Goal: Task Accomplishment & Management: Manage account settings

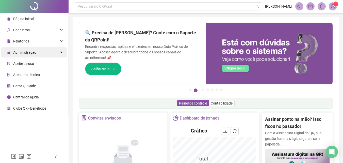
click at [41, 55] on div "Administração" at bounding box center [34, 52] width 66 height 10
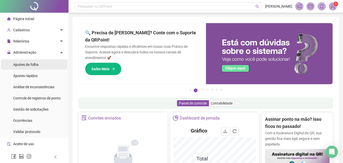
click at [46, 63] on li "Ajustes da folha" at bounding box center [34, 64] width 66 height 10
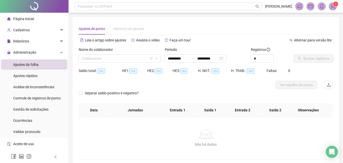
type input "**********"
click at [103, 56] on input "search" at bounding box center [117, 59] width 71 height 8
click at [36, 40] on div "Relatórios" at bounding box center [34, 41] width 66 height 10
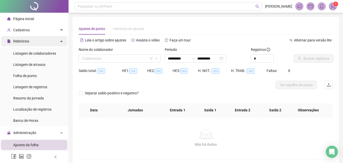
click at [36, 40] on div "Relatórios" at bounding box center [34, 41] width 66 height 10
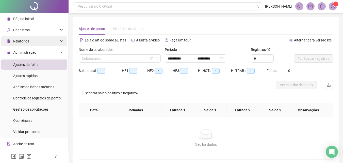
click at [36, 40] on div "Relatórios" at bounding box center [34, 41] width 66 height 10
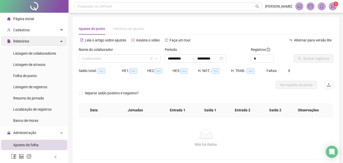
click at [36, 40] on div "Relatórios" at bounding box center [34, 41] width 66 height 10
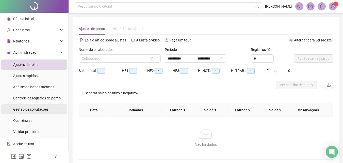
click at [39, 111] on span "Gestão de solicitações" at bounding box center [30, 109] width 35 height 4
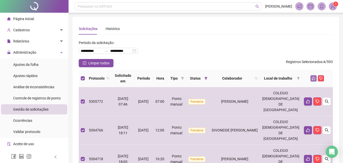
click at [312, 78] on icon "like" at bounding box center [314, 78] width 4 height 4
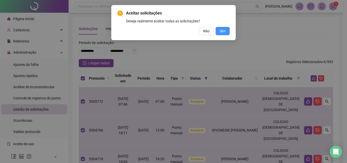
click at [224, 31] on span "Sim" at bounding box center [222, 31] width 6 height 6
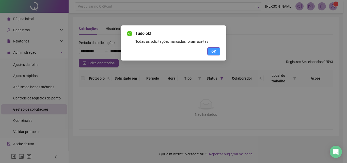
click at [217, 50] on button "OK" at bounding box center [213, 51] width 13 height 8
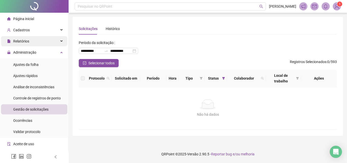
click at [43, 44] on div "Relatórios" at bounding box center [34, 41] width 66 height 10
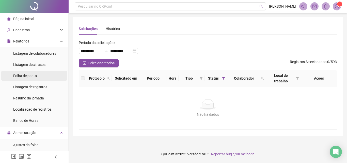
click at [44, 76] on li "Folha de ponto" at bounding box center [34, 76] width 66 height 10
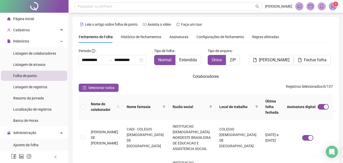
click at [177, 35] on span "Assinaturas" at bounding box center [178, 37] width 19 height 4
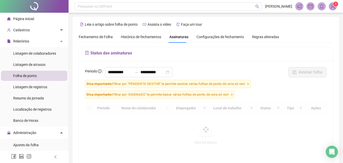
scroll to position [23, 0]
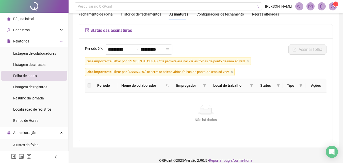
click at [234, 71] on span "Dica importante: Filtrar por "ASSINADO" te permite baixar várias folhas de pont…" at bounding box center [159, 72] width 149 height 8
click at [247, 62] on icon "close" at bounding box center [248, 61] width 3 height 3
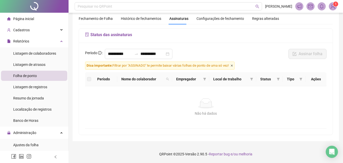
click at [233, 66] on icon "close" at bounding box center [232, 65] width 2 height 2
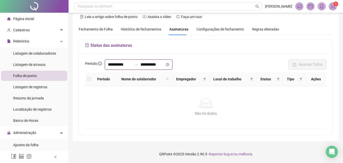
click at [118, 67] on input "**********" at bounding box center [120, 64] width 24 height 6
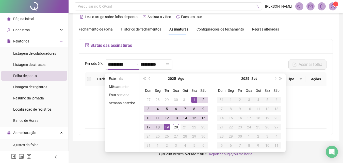
click at [148, 79] on button "prev-year" at bounding box center [150, 78] width 6 height 10
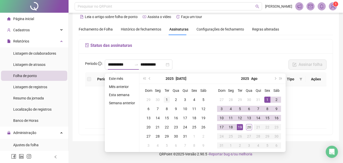
type input "**********"
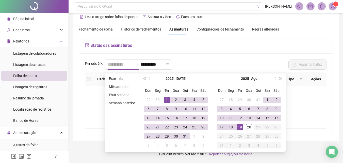
click at [165, 97] on div "1" at bounding box center [167, 99] width 6 height 6
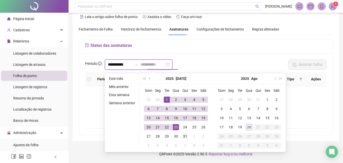
type input "**********"
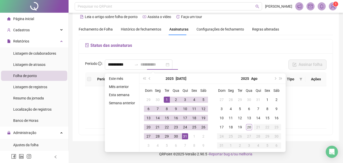
click at [182, 135] on div "31" at bounding box center [185, 136] width 6 height 6
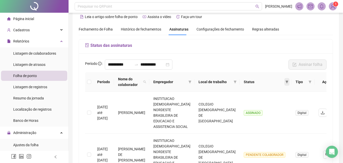
click at [285, 81] on icon "filter" at bounding box center [286, 81] width 3 height 3
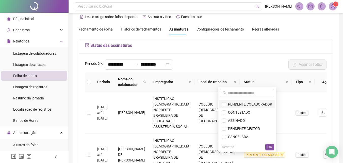
click at [252, 105] on span "PENDENTE COLABORADOR" at bounding box center [249, 104] width 46 height 4
click at [269, 146] on span "OK" at bounding box center [269, 147] width 5 height 6
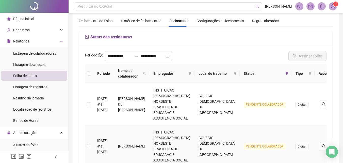
scroll to position [0, 0]
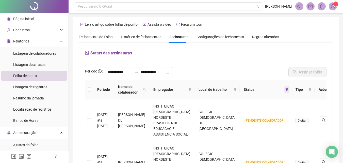
click at [285, 89] on icon "filter" at bounding box center [286, 89] width 3 height 3
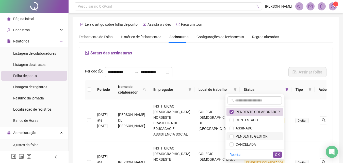
click at [254, 136] on span "PENDENTE GESTOR" at bounding box center [250, 136] width 34 height 4
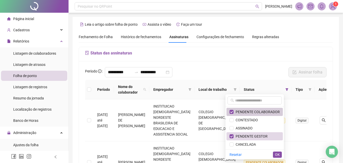
click at [253, 112] on span "PENDENTE COLABORADOR" at bounding box center [256, 112] width 46 height 4
click at [278, 156] on span "OK" at bounding box center [277, 154] width 5 height 6
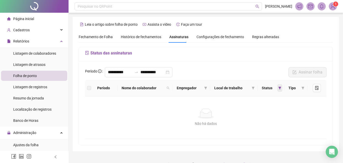
click at [280, 88] on icon "filter" at bounding box center [279, 88] width 3 height 3
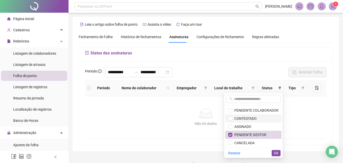
click at [253, 117] on span "CONTESTADO" at bounding box center [244, 118] width 24 height 4
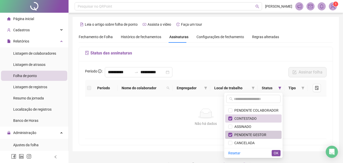
click at [253, 131] on li "PENDENTE GESTOR" at bounding box center [253, 134] width 56 height 8
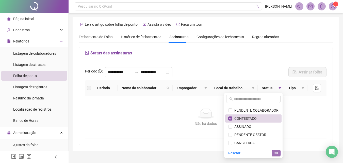
click at [276, 151] on span "OK" at bounding box center [275, 153] width 5 height 6
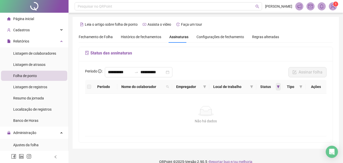
click at [278, 88] on span at bounding box center [278, 87] width 5 height 8
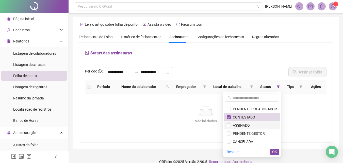
click at [246, 125] on span "ASSINADO" at bounding box center [240, 125] width 19 height 4
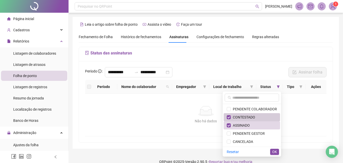
click at [246, 118] on span "CONTESTADO" at bounding box center [243, 117] width 24 height 4
click at [275, 149] on span "OK" at bounding box center [274, 152] width 5 height 6
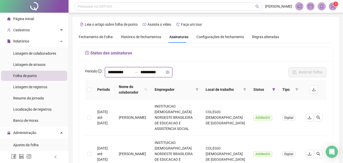
click at [131, 73] on input "**********" at bounding box center [120, 72] width 24 height 6
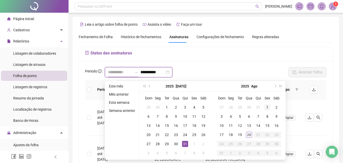
type input "**********"
click at [267, 107] on div "1" at bounding box center [267, 107] width 6 height 6
type input "**********"
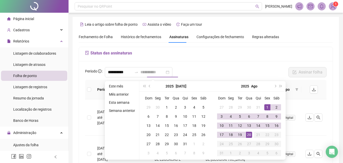
click at [250, 134] on div "20" at bounding box center [249, 134] width 6 height 6
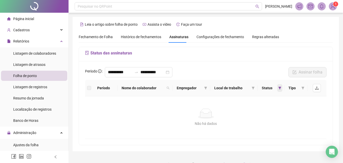
click at [278, 88] on icon "filter" at bounding box center [279, 87] width 3 height 3
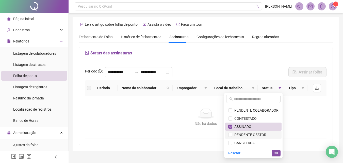
click at [263, 133] on span "PENDENTE GESTOR" at bounding box center [249, 134] width 34 height 4
click at [261, 128] on span "ASSINADO" at bounding box center [253, 127] width 50 height 6
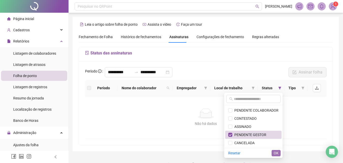
click at [276, 152] on span "OK" at bounding box center [275, 153] width 5 height 6
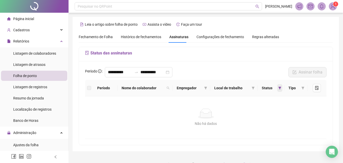
click at [277, 90] on span at bounding box center [279, 88] width 5 height 8
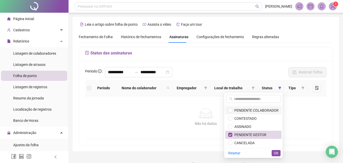
click at [249, 110] on span "PENDENTE COLABORADOR" at bounding box center [255, 110] width 46 height 4
drag, startPoint x: 268, startPoint y: 134, endPoint x: 274, endPoint y: 145, distance: 12.9
click at [268, 134] on span "PENDENTE GESTOR" at bounding box center [253, 135] width 50 height 6
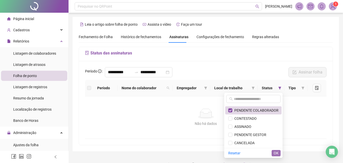
click at [277, 152] on span "OK" at bounding box center [275, 153] width 5 height 6
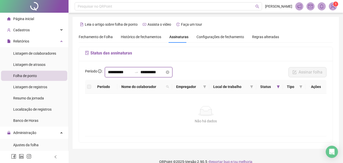
click at [123, 70] on input "**********" at bounding box center [120, 72] width 24 height 6
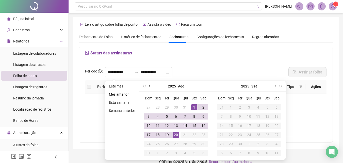
click at [151, 88] on button "prev-year" at bounding box center [150, 86] width 6 height 10
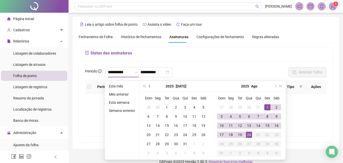
click at [151, 88] on button "prev-year" at bounding box center [150, 86] width 6 height 10
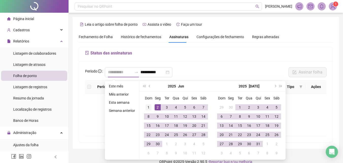
type input "**********"
click at [148, 106] on div "1" at bounding box center [148, 107] width 6 height 6
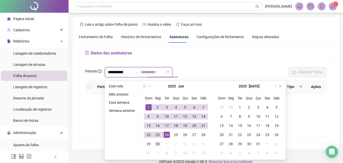
type input "**********"
click at [159, 143] on div "30" at bounding box center [158, 144] width 6 height 6
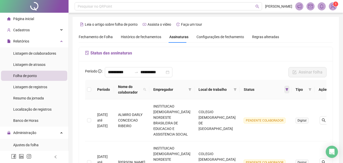
click at [285, 88] on icon "filter" at bounding box center [286, 89] width 3 height 3
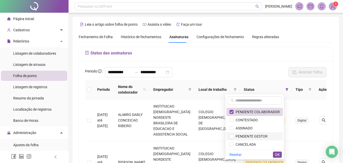
click at [262, 137] on span "PENDENTE GESTOR" at bounding box center [250, 136] width 34 height 4
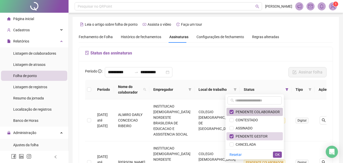
click at [256, 110] on span "PENDENTE COLABORADOR" at bounding box center [256, 112] width 46 height 4
click at [278, 157] on span "OK" at bounding box center [277, 154] width 5 height 6
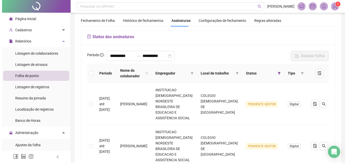
scroll to position [51, 0]
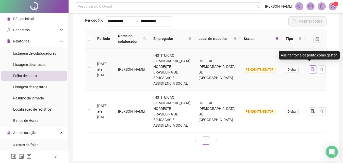
click at [311, 67] on icon "file-done" at bounding box center [312, 69] width 3 height 4
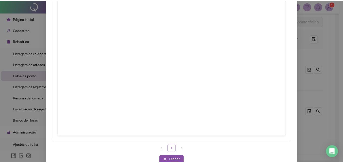
scroll to position [73, 0]
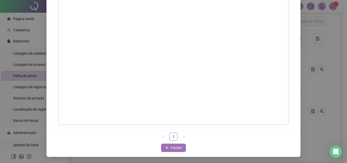
click at [177, 148] on span "Fechar" at bounding box center [176, 148] width 11 height 6
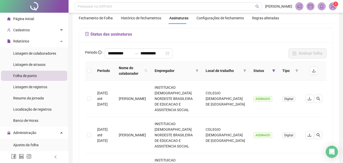
scroll to position [0, 0]
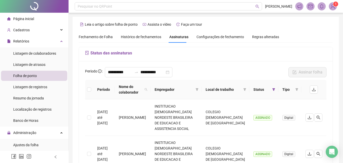
click at [132, 37] on span "Histórico de fechamentos" at bounding box center [141, 37] width 40 height 4
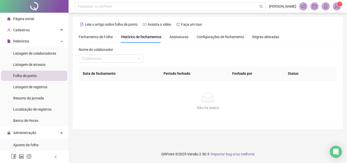
click at [181, 36] on span "Assinaturas" at bounding box center [178, 37] width 19 height 4
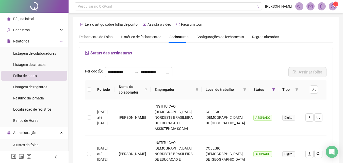
click at [142, 37] on span "Histórico de fechamentos" at bounding box center [141, 37] width 40 height 4
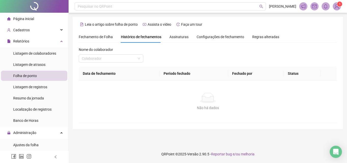
click at [93, 35] on span "Fechamento de Folha" at bounding box center [96, 37] width 34 height 4
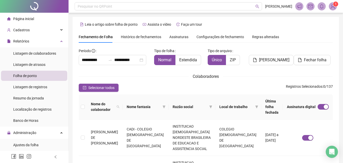
click at [170, 37] on span "Assinaturas" at bounding box center [178, 37] width 19 height 4
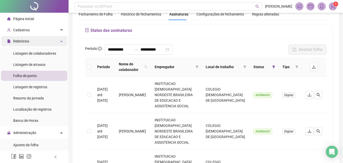
click at [32, 42] on div "Relatórios" at bounding box center [34, 41] width 66 height 10
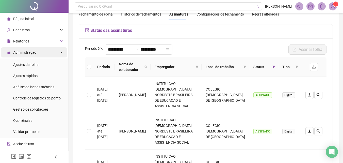
click at [36, 50] on div "Administração" at bounding box center [34, 52] width 66 height 10
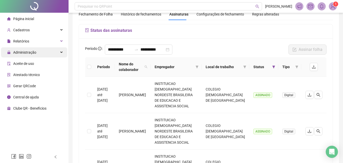
click at [37, 50] on div "Administração" at bounding box center [34, 52] width 66 height 10
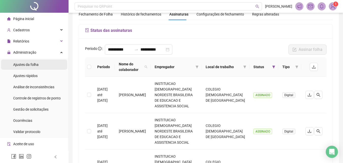
click at [37, 65] on span "Ajustes da folha" at bounding box center [25, 64] width 25 height 4
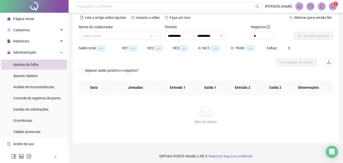
type input "**********"
click at [114, 37] on input "search" at bounding box center [117, 36] width 71 height 8
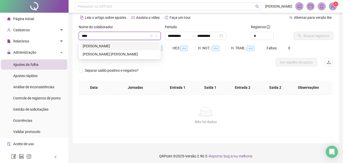
type input "*****"
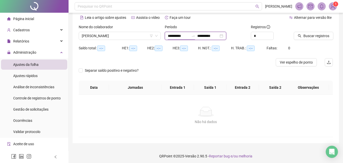
click at [183, 34] on input "**********" at bounding box center [178, 36] width 21 height 6
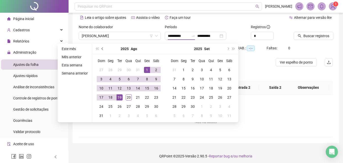
click at [102, 48] on span "prev-year" at bounding box center [102, 48] width 3 height 3
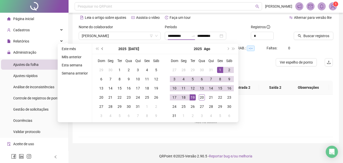
click at [102, 48] on span "prev-year" at bounding box center [102, 48] width 3 height 3
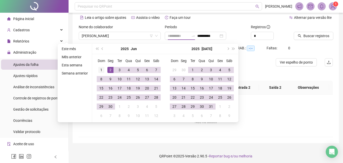
type input "**********"
click at [101, 70] on div "1" at bounding box center [101, 70] width 6 height 6
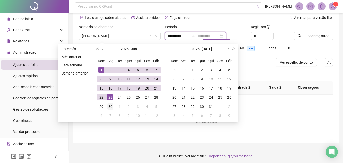
type input "**********"
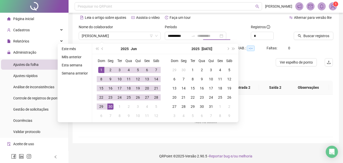
click at [110, 105] on div "30" at bounding box center [110, 106] width 6 height 6
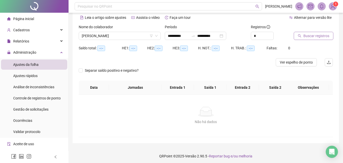
click at [308, 38] on span "Buscar registros" at bounding box center [316, 36] width 26 height 6
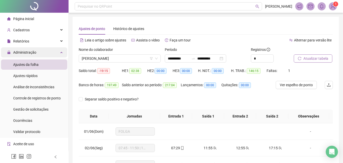
click at [40, 53] on div "Administração" at bounding box center [34, 52] width 66 height 10
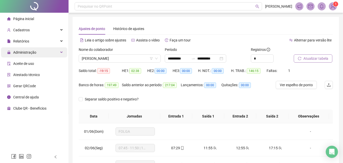
click at [40, 53] on div "Administração" at bounding box center [34, 52] width 66 height 10
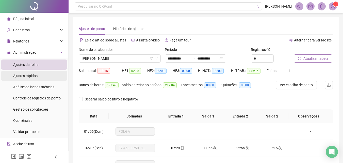
click at [35, 75] on span "Ajustes rápidos" at bounding box center [25, 76] width 24 height 4
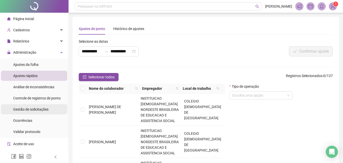
click at [35, 107] on span "Gestão de solicitações" at bounding box center [30, 109] width 35 height 4
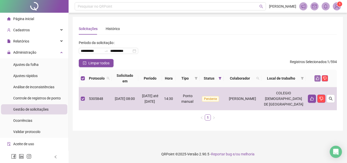
click at [315, 78] on button "button" at bounding box center [317, 78] width 6 height 6
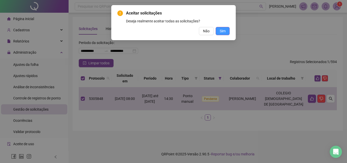
click at [224, 32] on span "Sim" at bounding box center [222, 31] width 6 height 6
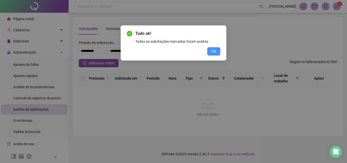
click at [216, 52] on button "OK" at bounding box center [213, 51] width 13 height 8
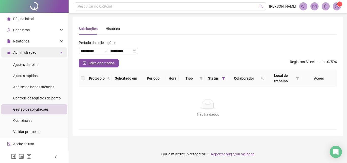
click at [44, 53] on div "Administração" at bounding box center [34, 52] width 66 height 10
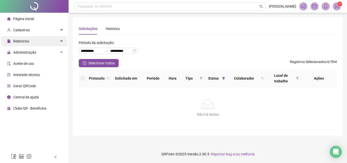
click at [40, 43] on div "Relatórios" at bounding box center [34, 41] width 66 height 10
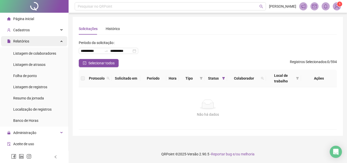
click at [40, 43] on div "Relatórios" at bounding box center [34, 41] width 66 height 10
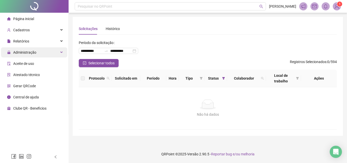
click at [39, 53] on div "Administração" at bounding box center [34, 52] width 66 height 10
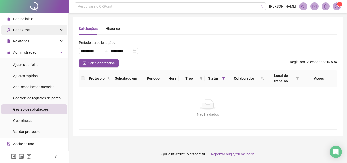
click at [31, 31] on div "Cadastros" at bounding box center [34, 30] width 66 height 10
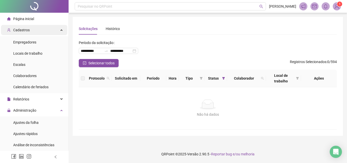
click at [36, 33] on div "Cadastros" at bounding box center [34, 30] width 66 height 10
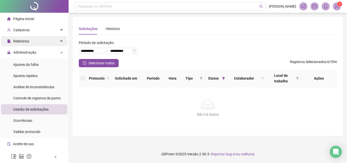
click at [32, 42] on div "Relatórios" at bounding box center [34, 41] width 66 height 10
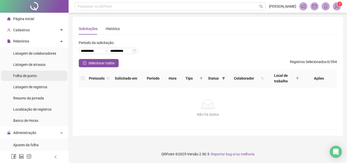
click at [31, 76] on span "Folha de ponto" at bounding box center [25, 76] width 24 height 4
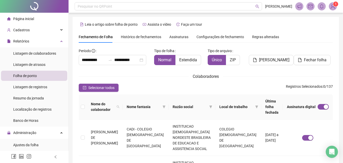
click at [179, 38] on span "Assinaturas" at bounding box center [178, 37] width 19 height 4
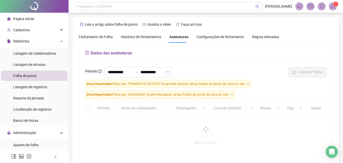
scroll to position [23, 0]
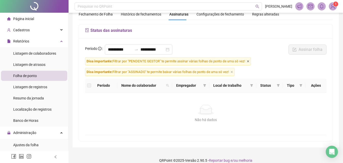
click at [248, 61] on icon "close" at bounding box center [248, 61] width 2 height 2
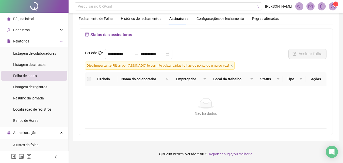
click at [233, 66] on icon "close" at bounding box center [232, 65] width 2 height 2
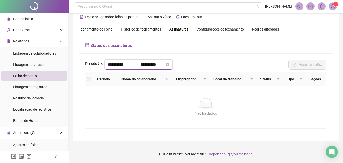
click at [126, 64] on input "**********" at bounding box center [120, 64] width 24 height 6
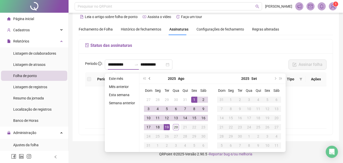
click at [149, 78] on span "prev-year" at bounding box center [150, 78] width 3 height 3
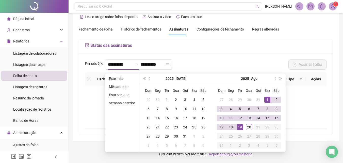
click at [149, 78] on span "prev-year" at bounding box center [150, 78] width 3 height 3
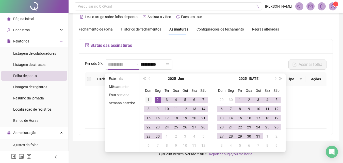
type input "**********"
click at [147, 101] on div "1" at bounding box center [148, 99] width 6 height 6
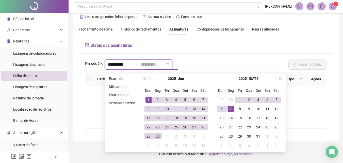
type input "**********"
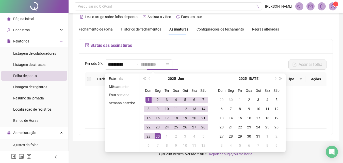
click at [156, 133] on div "30" at bounding box center [158, 136] width 6 height 6
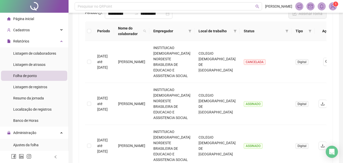
scroll to position [0, 0]
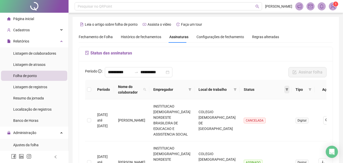
click at [285, 89] on icon "filter" at bounding box center [286, 89] width 3 height 3
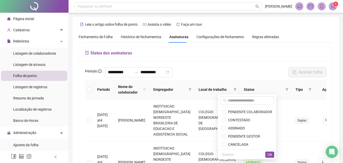
click at [232, 69] on div "**********" at bounding box center [205, 73] width 244 height 13
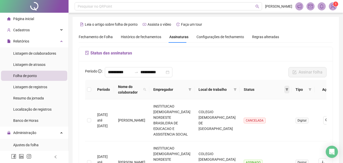
click at [285, 89] on icon "filter" at bounding box center [286, 89] width 3 height 3
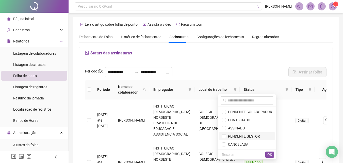
click at [252, 134] on span "PENDENTE GESTOR" at bounding box center [243, 136] width 34 height 4
click at [270, 154] on span "OK" at bounding box center [269, 154] width 5 height 6
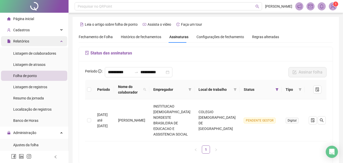
click at [34, 46] on div "Relatórios" at bounding box center [34, 41] width 66 height 10
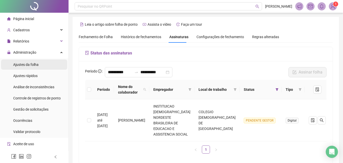
click at [36, 65] on span "Ajustes da folha" at bounding box center [25, 64] width 25 height 4
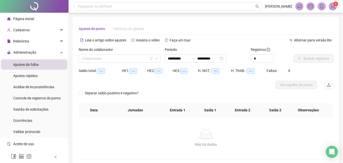
type input "**********"
click at [136, 57] on input "search" at bounding box center [117, 59] width 71 height 8
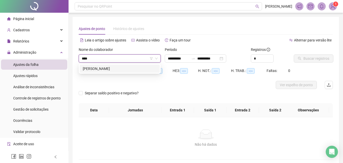
type input "*****"
click at [131, 68] on div "[PERSON_NAME]" at bounding box center [120, 69] width 74 height 6
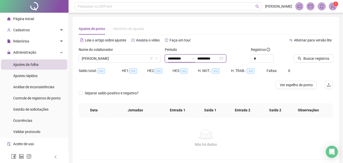
click at [176, 59] on input "**********" at bounding box center [178, 59] width 21 height 6
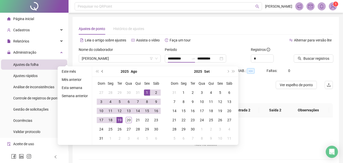
click at [102, 70] on button "prev-year" at bounding box center [103, 71] width 6 height 10
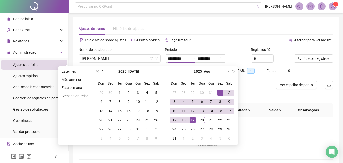
click at [102, 70] on button "prev-year" at bounding box center [103, 71] width 6 height 10
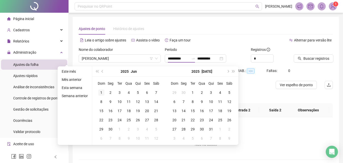
type input "**********"
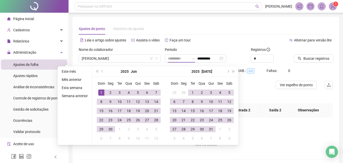
click at [100, 89] on div "1" at bounding box center [101, 92] width 6 height 6
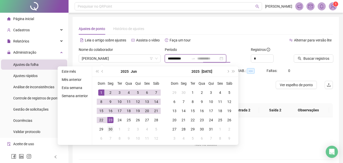
type input "**********"
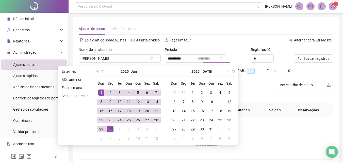
click at [111, 129] on div "30" at bounding box center [110, 129] width 6 height 6
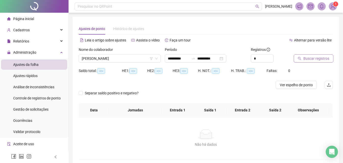
click at [317, 61] on span "Buscar registros" at bounding box center [316, 59] width 26 height 6
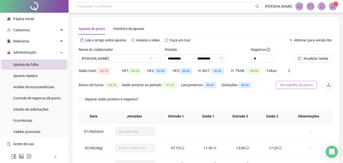
click at [289, 87] on span "Ver espelho de ponto" at bounding box center [296, 85] width 33 height 6
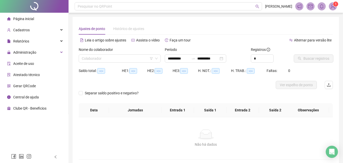
type input "**********"
click at [40, 53] on div "Administração" at bounding box center [34, 52] width 66 height 10
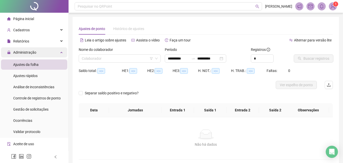
click at [35, 55] on span "Administração" at bounding box center [21, 52] width 29 height 10
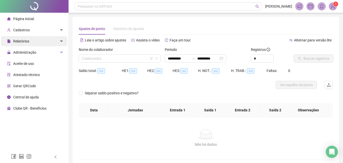
click at [31, 43] on div "Relatórios" at bounding box center [34, 41] width 66 height 10
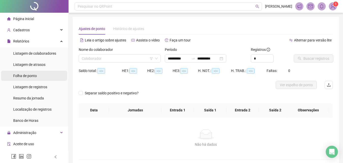
click at [33, 77] on span "Folha de ponto" at bounding box center [25, 76] width 24 height 4
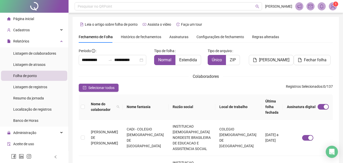
click at [146, 38] on span "Histórico de fechamentos" at bounding box center [141, 37] width 40 height 4
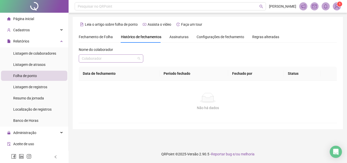
click at [121, 59] on input "search" at bounding box center [109, 59] width 54 height 8
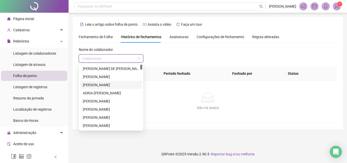
click at [111, 88] on div "[PERSON_NAME]" at bounding box center [111, 85] width 62 height 8
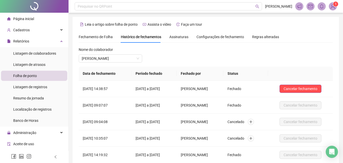
click at [172, 37] on span "Assinaturas" at bounding box center [178, 37] width 19 height 4
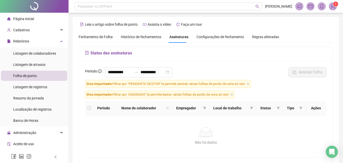
click at [249, 82] on span "Dica importante: Filtrar por "PENDENTE GESTOR" te permite assinar várias folhas…" at bounding box center [168, 84] width 166 height 8
click at [233, 95] on icon "close" at bounding box center [231, 94] width 3 height 3
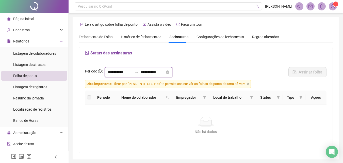
click at [152, 72] on input "**********" at bounding box center [152, 72] width 24 height 6
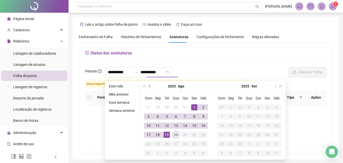
click at [148, 86] on button "prev-year" at bounding box center [150, 86] width 6 height 10
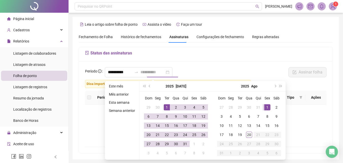
type input "**********"
click at [166, 105] on div "1" at bounding box center [167, 107] width 6 height 6
click at [185, 144] on div "31" at bounding box center [185, 144] width 6 height 6
type input "**********"
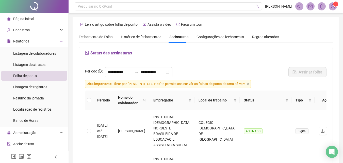
click at [248, 85] on span "Dica importante: Filtrar por "PENDENTE GESTOR" te permite assinar várias folhas…" at bounding box center [168, 84] width 166 height 8
click at [150, 37] on span "Histórico de fechamentos" at bounding box center [141, 37] width 40 height 4
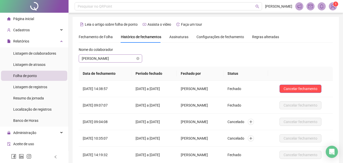
click at [114, 59] on span "[PERSON_NAME]" at bounding box center [110, 59] width 57 height 8
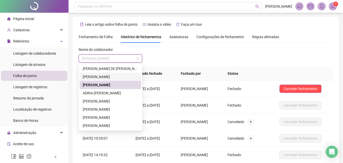
click at [109, 77] on div "[PERSON_NAME]" at bounding box center [110, 77] width 55 height 6
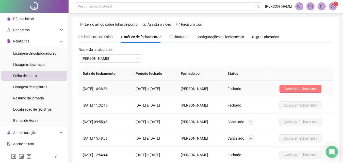
click at [301, 91] on span "Cancelar fechamento" at bounding box center [300, 89] width 34 height 6
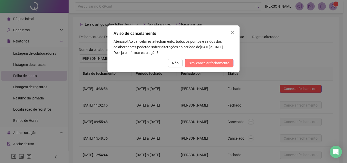
click at [212, 60] on span "Sim, cancelar fechamento" at bounding box center [208, 63] width 41 height 6
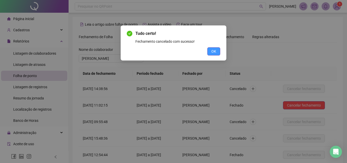
click at [215, 52] on span "OK" at bounding box center [213, 51] width 5 height 6
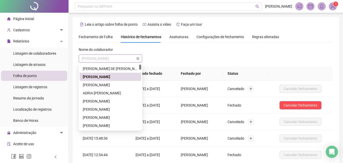
click at [122, 57] on span "[PERSON_NAME]" at bounding box center [110, 59] width 57 height 8
click at [111, 83] on div "[PERSON_NAME]" at bounding box center [110, 85] width 55 height 6
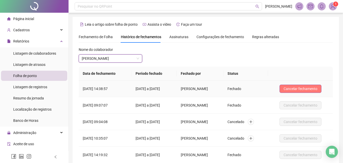
click at [303, 89] on span "Cancelar fechamento" at bounding box center [300, 89] width 34 height 6
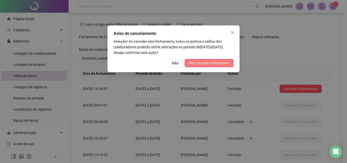
click at [225, 62] on span "Sim, cancelar fechamento" at bounding box center [208, 63] width 41 height 6
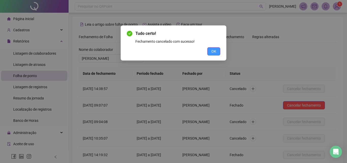
click at [213, 51] on span "OK" at bounding box center [213, 51] width 5 height 6
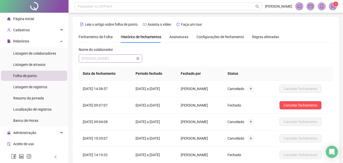
click at [126, 59] on span "[PERSON_NAME]" at bounding box center [110, 59] width 57 height 8
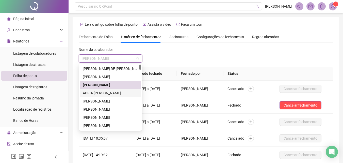
click at [113, 94] on div "ADRIA [PERSON_NAME]" at bounding box center [110, 93] width 55 height 6
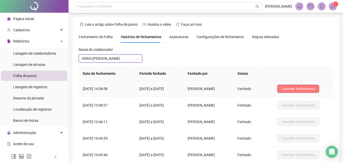
click at [300, 88] on span "Cancelar fechamento" at bounding box center [298, 89] width 34 height 6
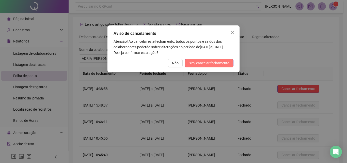
click at [213, 65] on span "Sim, cancelar fechamento" at bounding box center [208, 63] width 41 height 6
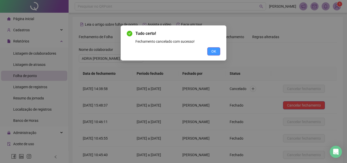
click at [212, 52] on span "OK" at bounding box center [213, 51] width 5 height 6
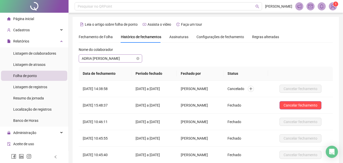
click at [115, 58] on span "ADRIA [PERSON_NAME]" at bounding box center [110, 59] width 57 height 8
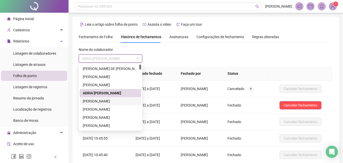
click at [108, 100] on div "[PERSON_NAME]" at bounding box center [110, 101] width 55 height 6
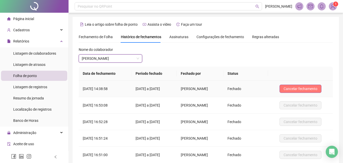
click at [299, 90] on span "Cancelar fechamento" at bounding box center [300, 89] width 34 height 6
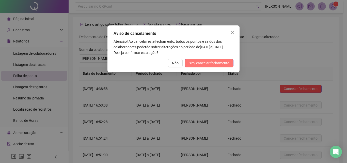
click at [228, 63] on span "Sim, cancelar fechamento" at bounding box center [208, 63] width 41 height 6
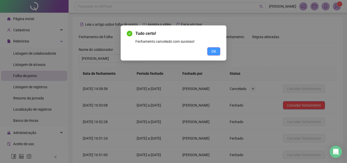
click at [218, 52] on button "OK" at bounding box center [213, 51] width 13 height 8
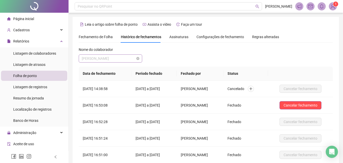
click at [107, 59] on span "[PERSON_NAME]" at bounding box center [110, 59] width 57 height 8
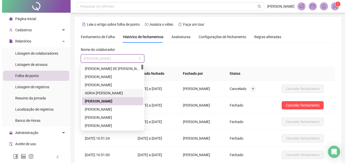
scroll to position [25, 0]
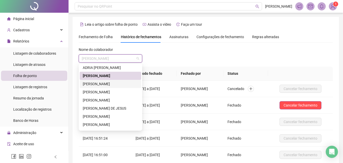
click at [108, 84] on div "[PERSON_NAME]" at bounding box center [110, 84] width 55 height 6
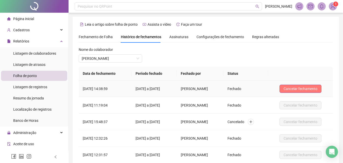
click at [317, 89] on span "Cancelar fechamento" at bounding box center [300, 89] width 34 height 6
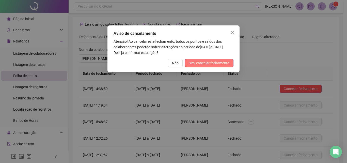
click at [219, 63] on span "Sim, cancelar fechamento" at bounding box center [208, 63] width 41 height 6
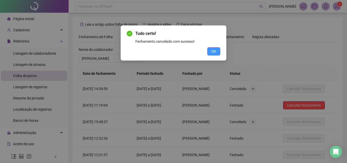
click at [212, 51] on span "OK" at bounding box center [213, 51] width 5 height 6
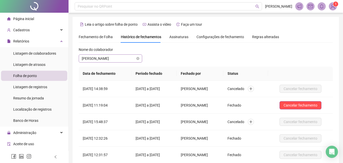
click at [115, 59] on span "[PERSON_NAME]" at bounding box center [110, 59] width 57 height 8
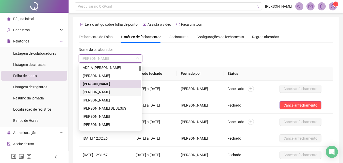
click at [107, 92] on div "[PERSON_NAME]" at bounding box center [110, 92] width 55 height 6
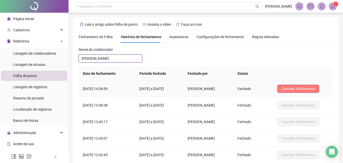
click at [310, 91] on span "Cancelar fechamento" at bounding box center [298, 89] width 34 height 6
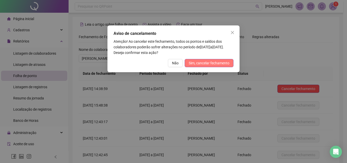
click at [215, 64] on span "Sim, cancelar fechamento" at bounding box center [208, 63] width 41 height 6
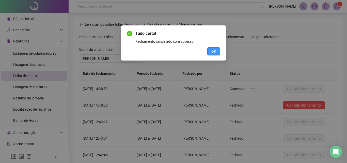
click at [211, 52] on button "OK" at bounding box center [213, 51] width 13 height 8
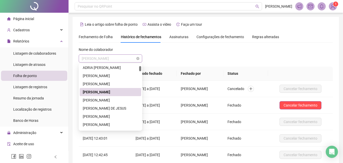
click at [122, 58] on span "[PERSON_NAME]" at bounding box center [110, 59] width 57 height 8
click at [113, 99] on div "[PERSON_NAME]" at bounding box center [110, 100] width 55 height 6
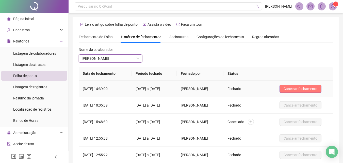
click at [310, 86] on span "Cancelar fechamento" at bounding box center [300, 89] width 34 height 6
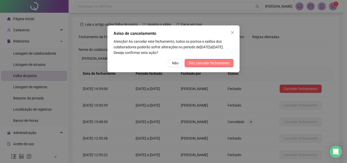
click at [224, 62] on span "Sim, cancelar fechamento" at bounding box center [208, 63] width 41 height 6
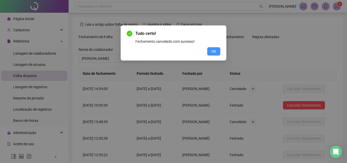
click at [213, 53] on span "OK" at bounding box center [213, 51] width 5 height 6
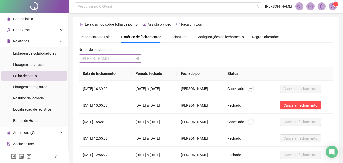
click at [127, 61] on span "[PERSON_NAME]" at bounding box center [110, 59] width 57 height 8
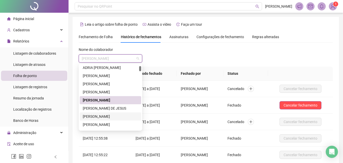
click at [107, 116] on div "[PERSON_NAME]" at bounding box center [110, 116] width 55 height 6
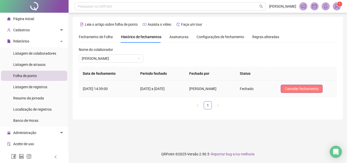
click at [294, 87] on span "Cancelar fechamento" at bounding box center [301, 89] width 34 height 6
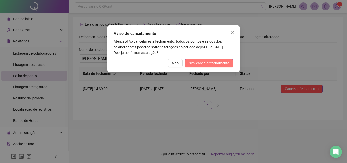
click at [209, 62] on span "Sim, cancelar fechamento" at bounding box center [208, 63] width 41 height 6
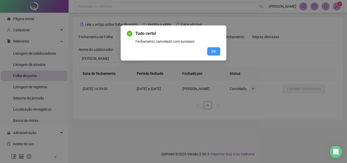
click at [216, 52] on button "OK" at bounding box center [213, 51] width 13 height 8
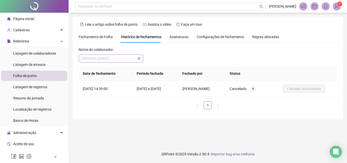
click at [109, 59] on span "[PERSON_NAME]" at bounding box center [111, 59] width 58 height 8
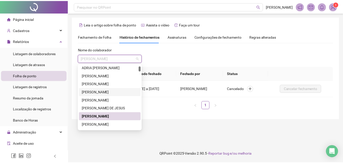
scroll to position [76, 0]
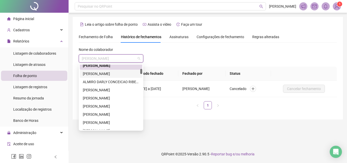
click at [112, 74] on div "[PERSON_NAME]" at bounding box center [111, 74] width 56 height 6
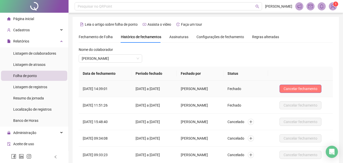
click at [293, 87] on span "Cancelar fechamento" at bounding box center [300, 89] width 34 height 6
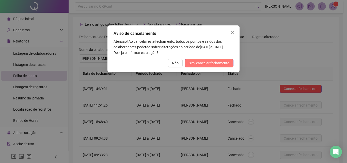
click at [213, 64] on span "Sim, cancelar fechamento" at bounding box center [208, 63] width 41 height 6
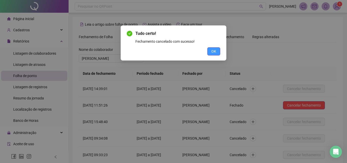
click at [217, 53] on button "OK" at bounding box center [213, 51] width 13 height 8
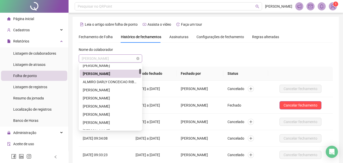
click at [114, 59] on span "[PERSON_NAME]" at bounding box center [110, 59] width 57 height 8
click at [111, 81] on div "ALMIRO DARLY CONCEICAO RIBEIRO" at bounding box center [110, 82] width 55 height 6
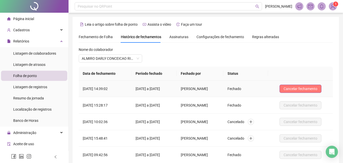
click at [295, 87] on span "Cancelar fechamento" at bounding box center [300, 89] width 34 height 6
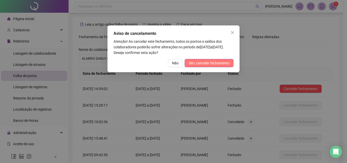
click at [223, 62] on span "Sim, cancelar fechamento" at bounding box center [208, 63] width 41 height 6
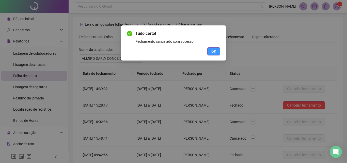
click at [215, 53] on span "OK" at bounding box center [213, 51] width 5 height 6
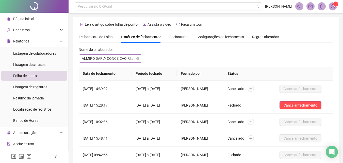
click at [108, 56] on span "ALMIRO DARLY CONCEICAO RIBEIRO" at bounding box center [110, 59] width 57 height 8
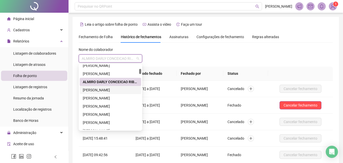
click at [102, 91] on div "[PERSON_NAME]" at bounding box center [110, 90] width 55 height 6
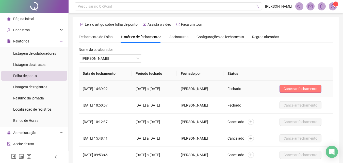
click at [293, 88] on span "Cancelar fechamento" at bounding box center [300, 89] width 34 height 6
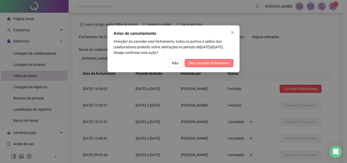
click at [210, 61] on span "Sim, cancelar fechamento" at bounding box center [208, 63] width 41 height 6
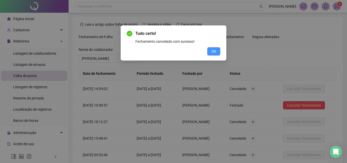
click at [209, 52] on button "OK" at bounding box center [213, 51] width 13 height 8
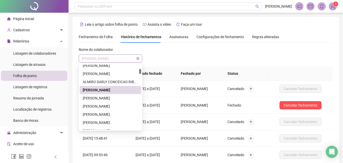
click at [130, 59] on span "[PERSON_NAME]" at bounding box center [110, 59] width 57 height 8
click at [115, 98] on div "[PERSON_NAME]" at bounding box center [110, 98] width 55 height 6
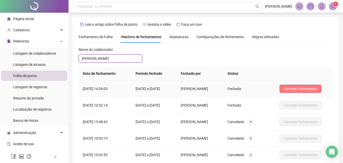
click at [300, 87] on span "Cancelar fechamento" at bounding box center [300, 89] width 34 height 6
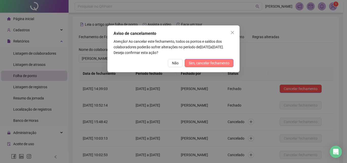
click at [227, 63] on span "Sim, cancelar fechamento" at bounding box center [208, 63] width 41 height 6
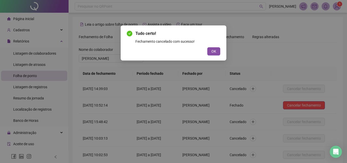
click at [215, 50] on span "OK" at bounding box center [213, 51] width 5 height 6
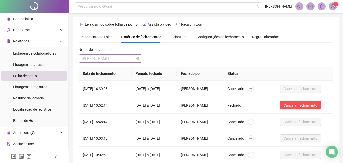
click at [113, 58] on span "[PERSON_NAME]" at bounding box center [110, 59] width 57 height 8
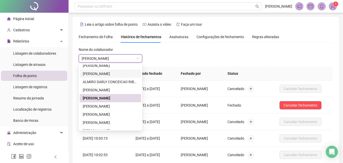
click at [254, 51] on div "Nome do colaborador [PERSON_NAME] DOS SANTOS [PERSON_NAME]" at bounding box center [206, 57] width 254 height 20
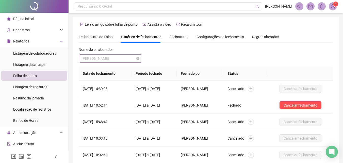
click at [103, 58] on span "[PERSON_NAME]" at bounding box center [110, 59] width 57 height 8
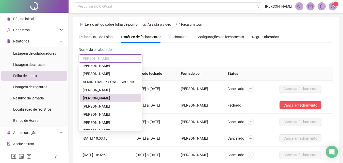
click at [174, 50] on div "Nome do colaborador [PERSON_NAME]" at bounding box center [206, 57] width 254 height 20
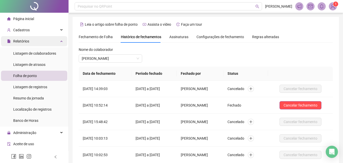
click at [40, 42] on div "Relatórios" at bounding box center [34, 41] width 66 height 10
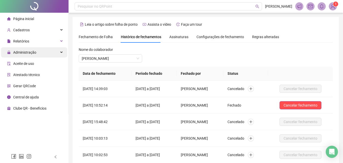
click at [38, 55] on div "Administração" at bounding box center [34, 52] width 66 height 10
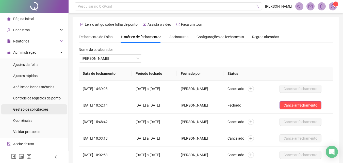
click at [33, 112] on div "Gestão de solicitações" at bounding box center [30, 109] width 35 height 10
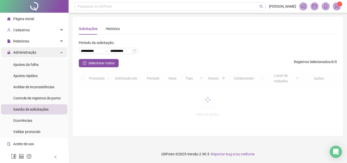
click at [38, 54] on div "Administração" at bounding box center [34, 52] width 66 height 10
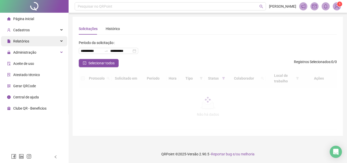
click at [38, 43] on div "Relatórios" at bounding box center [34, 41] width 66 height 10
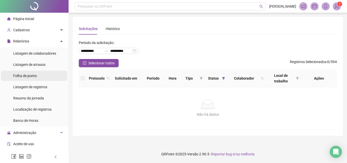
click at [34, 76] on span "Folha de ponto" at bounding box center [25, 76] width 24 height 4
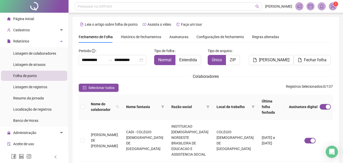
click at [180, 37] on span "Assinaturas" at bounding box center [178, 37] width 19 height 4
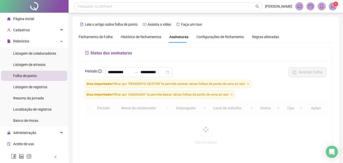
scroll to position [23, 0]
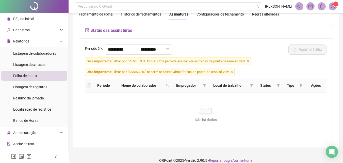
click at [247, 62] on icon "close" at bounding box center [248, 61] width 3 height 3
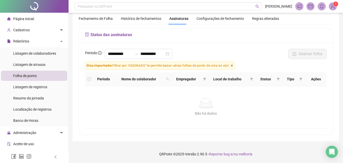
click at [233, 67] on icon "close" at bounding box center [231, 65] width 3 height 3
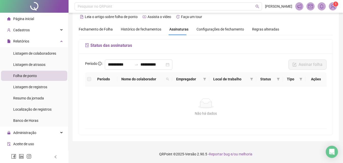
scroll to position [8, 0]
click at [123, 65] on input "**********" at bounding box center [120, 64] width 24 height 6
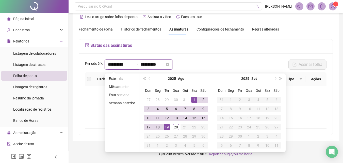
click at [118, 67] on input "**********" at bounding box center [120, 64] width 24 height 6
click at [149, 76] on button "prev-year" at bounding box center [150, 78] width 6 height 10
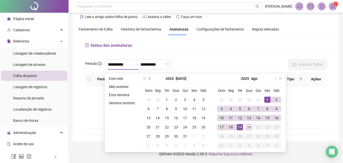
click at [149, 76] on button "prev-year" at bounding box center [150, 78] width 6 height 10
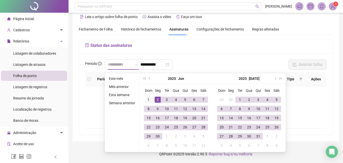
type input "**********"
drag, startPoint x: 147, startPoint y: 97, endPoint x: 158, endPoint y: 112, distance: 17.9
click at [147, 97] on div "1" at bounding box center [148, 99] width 6 height 6
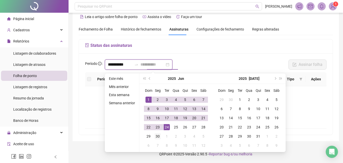
type input "**********"
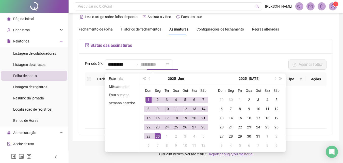
click at [157, 135] on div "30" at bounding box center [158, 136] width 6 height 6
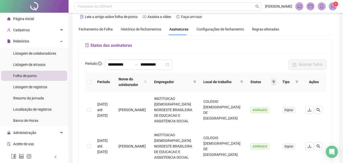
click at [274, 81] on icon "filter" at bounding box center [273, 81] width 3 height 3
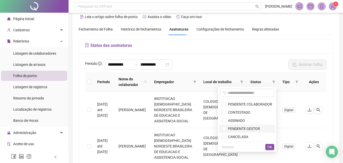
click at [241, 128] on span "PENDENTE GESTOR" at bounding box center [243, 128] width 34 height 4
click at [272, 147] on button "OK" at bounding box center [269, 147] width 9 height 6
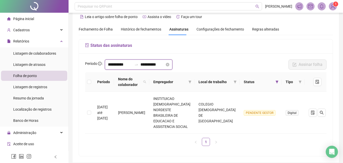
click at [126, 64] on input "**********" at bounding box center [120, 64] width 24 height 6
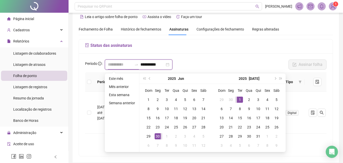
type input "**********"
click at [238, 98] on div "1" at bounding box center [240, 99] width 6 height 6
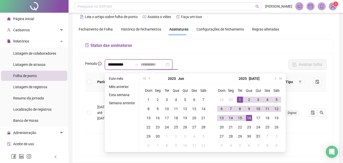
type input "**********"
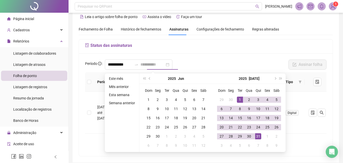
click at [258, 134] on div "31" at bounding box center [258, 136] width 6 height 6
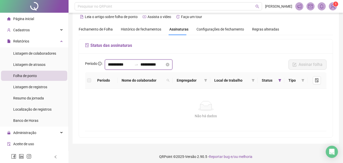
click at [131, 65] on input "**********" at bounding box center [120, 64] width 24 height 6
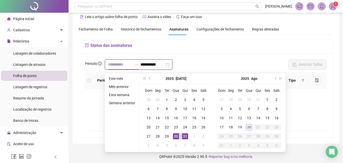
type input "**********"
drag, startPoint x: 266, startPoint y: 98, endPoint x: 259, endPoint y: 105, distance: 10.0
click at [266, 98] on div "1" at bounding box center [267, 99] width 6 height 6
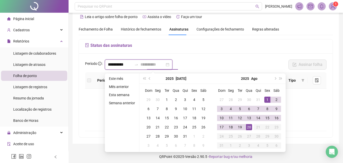
type input "**********"
click at [249, 128] on div "20" at bounding box center [249, 127] width 6 height 6
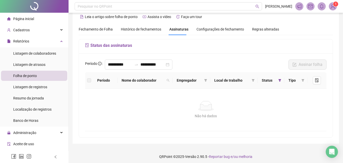
click at [121, 29] on span "Histórico de fechamentos" at bounding box center [141, 29] width 40 height 4
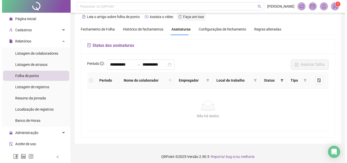
scroll to position [0, 0]
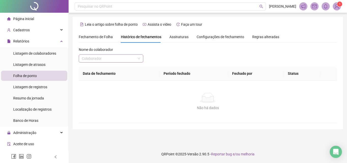
click at [123, 57] on input "search" at bounding box center [109, 59] width 54 height 8
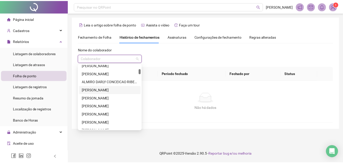
scroll to position [101, 0]
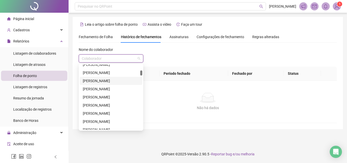
click at [113, 82] on div "[PERSON_NAME]" at bounding box center [111, 81] width 56 height 6
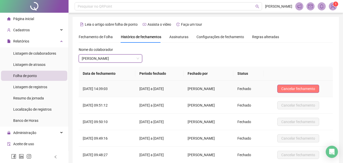
click at [315, 89] on span "Cancelar fechamento" at bounding box center [298, 89] width 34 height 6
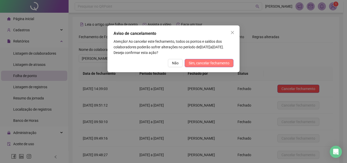
click at [229, 64] on button "Sim, cancelar fechamento" at bounding box center [208, 63] width 49 height 8
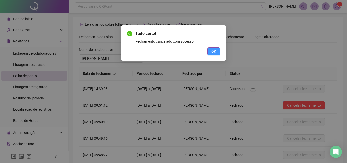
click at [212, 51] on span "OK" at bounding box center [213, 51] width 5 height 6
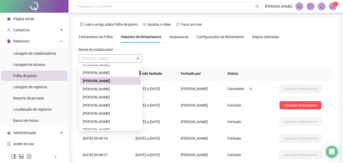
click at [121, 59] on span "[PERSON_NAME]" at bounding box center [110, 59] width 57 height 8
click at [114, 89] on div "[PERSON_NAME]" at bounding box center [110, 89] width 55 height 6
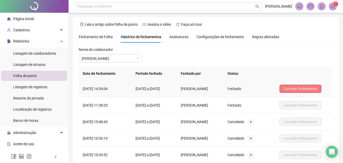
click at [297, 89] on span "Cancelar fechamento" at bounding box center [300, 89] width 34 height 6
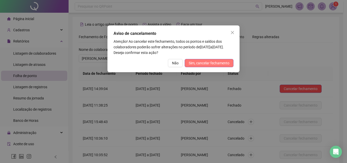
click at [204, 64] on span "Sim, cancelar fechamento" at bounding box center [208, 63] width 41 height 6
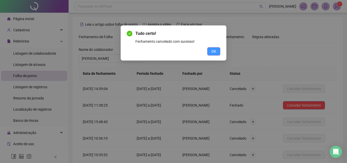
click at [215, 51] on span "OK" at bounding box center [213, 51] width 5 height 6
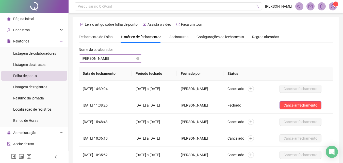
click at [98, 56] on span "[PERSON_NAME]" at bounding box center [110, 59] width 57 height 8
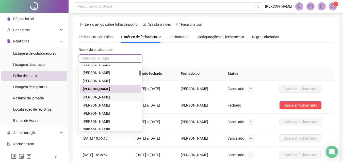
click at [107, 95] on div "[PERSON_NAME]" at bounding box center [110, 97] width 55 height 6
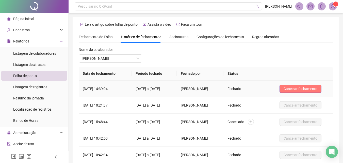
click at [300, 89] on span "Cancelar fechamento" at bounding box center [300, 89] width 34 height 6
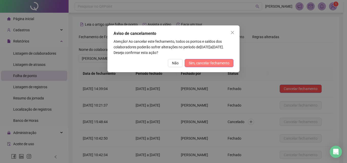
click at [205, 62] on span "Sim, cancelar fechamento" at bounding box center [208, 63] width 41 height 6
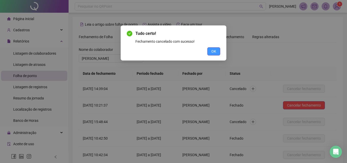
click at [217, 51] on button "OK" at bounding box center [213, 51] width 13 height 8
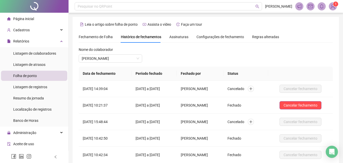
click at [124, 54] on div "Nome do colaborador" at bounding box center [110, 51] width 63 height 8
click at [123, 58] on span "[PERSON_NAME]" at bounding box center [110, 59] width 57 height 8
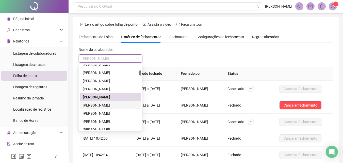
scroll to position [127, 0]
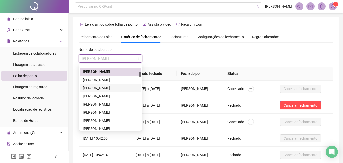
click at [104, 89] on div "[PERSON_NAME]" at bounding box center [110, 88] width 55 height 6
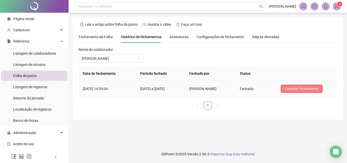
click at [299, 89] on span "Cancelar fechamento" at bounding box center [301, 89] width 34 height 6
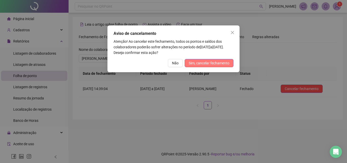
click at [199, 64] on span "Sim, cancelar fechamento" at bounding box center [208, 63] width 41 height 6
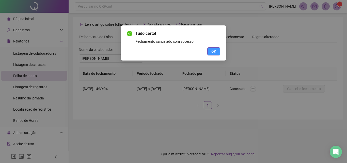
click at [212, 51] on span "OK" at bounding box center [213, 51] width 5 height 6
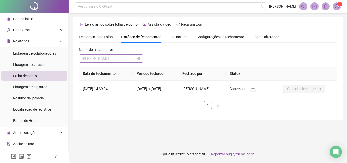
click at [120, 58] on span "[PERSON_NAME]" at bounding box center [111, 59] width 58 height 8
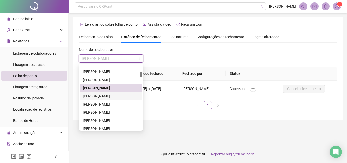
click at [112, 96] on div "[PERSON_NAME]" at bounding box center [111, 96] width 56 height 6
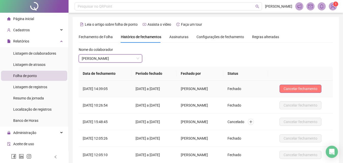
click at [293, 87] on span "Cancelar fechamento" at bounding box center [300, 89] width 34 height 6
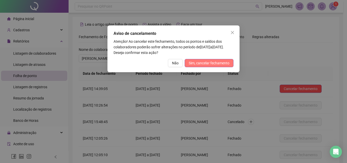
click at [212, 65] on span "Sim, cancelar fechamento" at bounding box center [208, 63] width 41 height 6
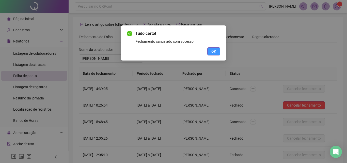
click at [212, 50] on span "OK" at bounding box center [213, 51] width 5 height 6
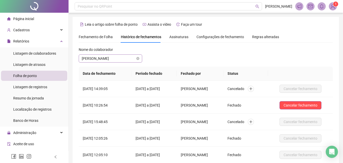
click at [116, 59] on span "[PERSON_NAME]" at bounding box center [110, 59] width 57 height 8
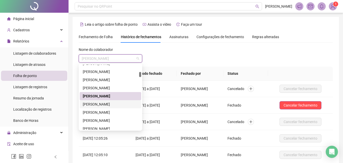
click at [118, 103] on div "[PERSON_NAME]" at bounding box center [110, 104] width 55 height 6
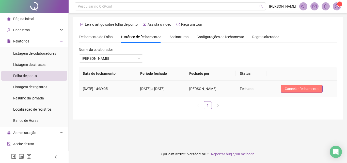
click at [315, 90] on span "Cancelar fechamento" at bounding box center [301, 89] width 34 height 6
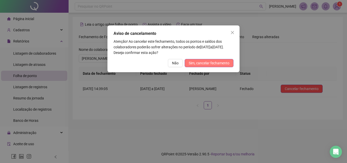
click at [226, 61] on span "Sim, cancelar fechamento" at bounding box center [208, 63] width 41 height 6
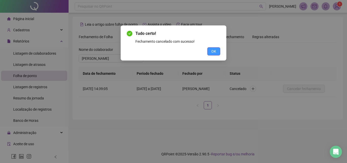
click at [215, 53] on span "OK" at bounding box center [213, 51] width 5 height 6
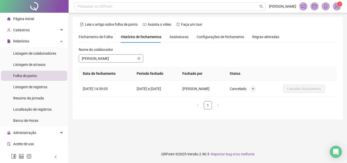
click at [120, 60] on span "[PERSON_NAME]" at bounding box center [111, 59] width 58 height 8
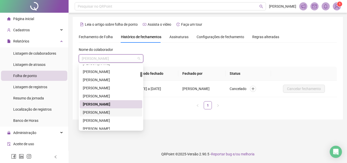
click at [107, 112] on div "[PERSON_NAME]" at bounding box center [111, 112] width 56 height 6
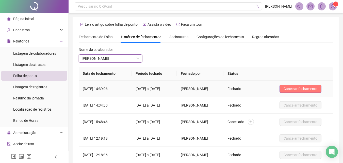
click at [298, 87] on span "Cancelar fechamento" at bounding box center [300, 89] width 34 height 6
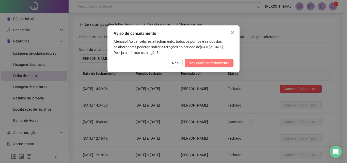
click at [209, 64] on span "Sim, cancelar fechamento" at bounding box center [208, 63] width 41 height 6
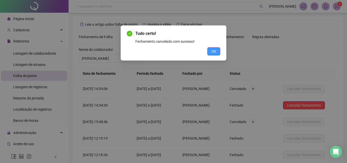
click at [217, 50] on button "OK" at bounding box center [213, 51] width 13 height 8
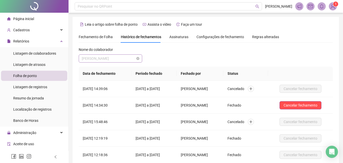
click at [99, 62] on span "[PERSON_NAME]" at bounding box center [110, 59] width 57 height 8
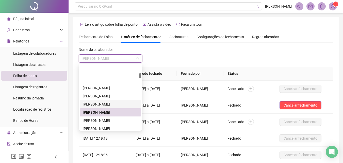
scroll to position [152, 0]
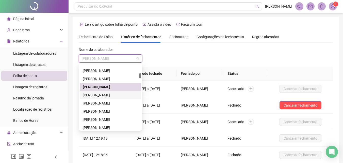
click at [99, 96] on div "[PERSON_NAME]" at bounding box center [110, 95] width 55 height 6
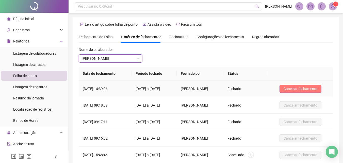
click at [308, 91] on span "Cancelar fechamento" at bounding box center [300, 89] width 34 height 6
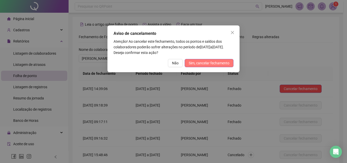
click at [207, 64] on span "Sim, cancelar fechamento" at bounding box center [208, 63] width 41 height 6
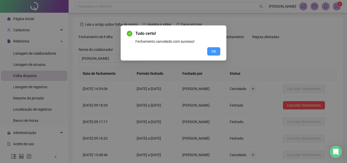
click at [212, 53] on span "OK" at bounding box center [213, 51] width 5 height 6
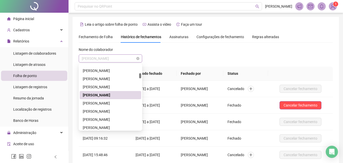
click at [102, 58] on span "[PERSON_NAME]" at bounding box center [110, 59] width 57 height 8
click at [99, 101] on div "[PERSON_NAME]" at bounding box center [110, 103] width 55 height 6
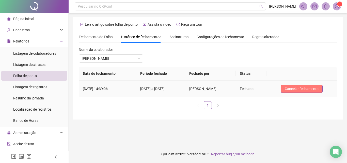
click at [305, 87] on span "Cancelar fechamento" at bounding box center [301, 89] width 34 height 6
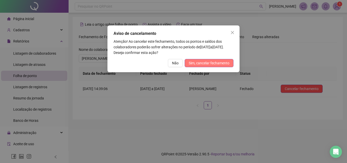
click at [211, 64] on span "Sim, cancelar fechamento" at bounding box center [208, 63] width 41 height 6
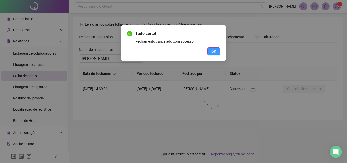
click at [212, 52] on span "OK" at bounding box center [213, 51] width 5 height 6
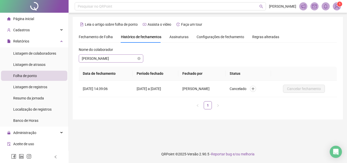
click at [91, 59] on span "[PERSON_NAME]" at bounding box center [111, 59] width 58 height 8
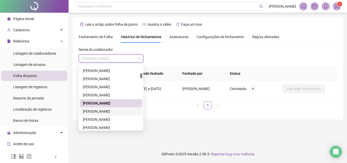
click at [88, 111] on div "[PERSON_NAME]" at bounding box center [111, 111] width 56 height 6
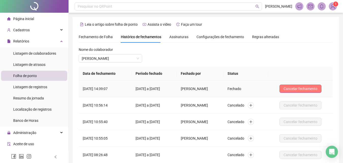
click at [299, 87] on span "Cancelar fechamento" at bounding box center [300, 89] width 34 height 6
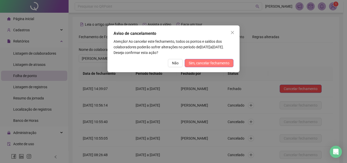
click at [210, 64] on span "Sim, cancelar fechamento" at bounding box center [208, 63] width 41 height 6
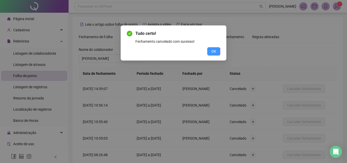
click at [215, 52] on span "OK" at bounding box center [213, 51] width 5 height 6
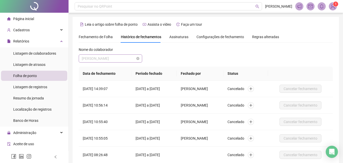
click at [104, 60] on span "[PERSON_NAME]" at bounding box center [110, 59] width 57 height 8
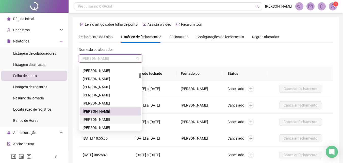
click at [98, 118] on div "[PERSON_NAME]" at bounding box center [110, 119] width 55 height 6
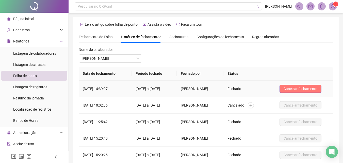
click at [291, 88] on span "Cancelar fechamento" at bounding box center [300, 89] width 34 height 6
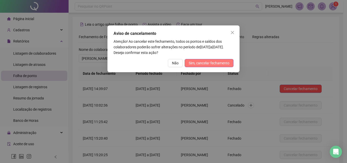
click at [204, 63] on span "Sim, cancelar fechamento" at bounding box center [208, 63] width 41 height 6
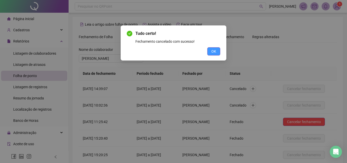
click at [217, 53] on button "OK" at bounding box center [213, 51] width 13 height 8
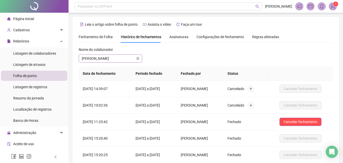
click at [118, 60] on span "[PERSON_NAME]" at bounding box center [110, 59] width 57 height 8
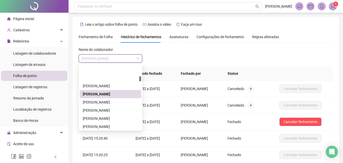
scroll to position [203, 0]
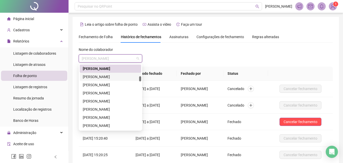
click at [103, 77] on div "[PERSON_NAME]" at bounding box center [110, 77] width 55 height 6
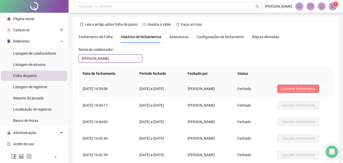
click at [294, 86] on span "Cancelar fechamento" at bounding box center [298, 89] width 34 height 6
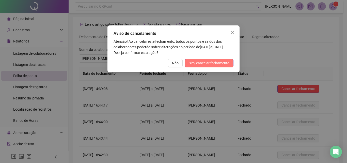
click at [196, 63] on span "Sim, cancelar fechamento" at bounding box center [208, 63] width 41 height 6
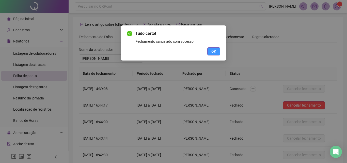
click at [213, 51] on span "OK" at bounding box center [213, 51] width 5 height 6
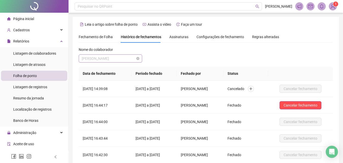
click at [112, 60] on span "[PERSON_NAME]" at bounding box center [110, 59] width 57 height 8
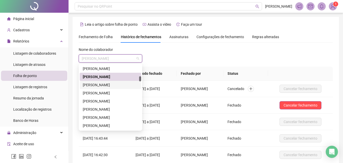
click at [108, 84] on div "[PERSON_NAME]" at bounding box center [110, 85] width 55 height 6
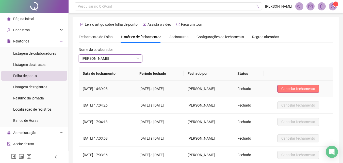
click at [303, 88] on span "Cancelar fechamento" at bounding box center [298, 89] width 34 height 6
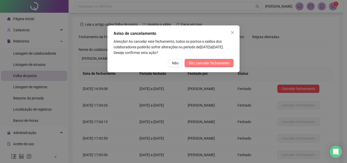
click at [207, 65] on span "Sim, cancelar fechamento" at bounding box center [208, 63] width 41 height 6
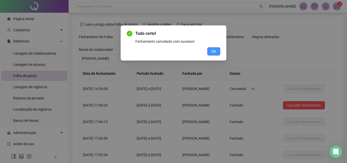
click at [217, 51] on button "OK" at bounding box center [213, 51] width 13 height 8
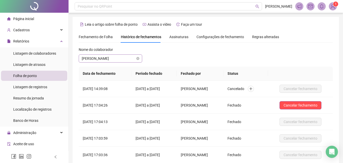
click at [120, 59] on span "[PERSON_NAME]" at bounding box center [110, 59] width 57 height 8
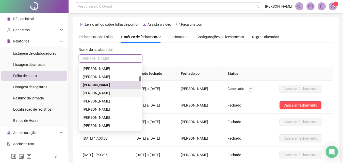
click at [111, 94] on div "[PERSON_NAME]" at bounding box center [110, 93] width 55 height 6
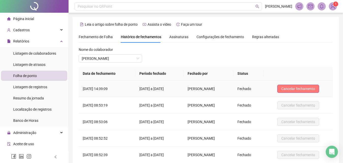
click at [297, 88] on span "Cancelar fechamento" at bounding box center [298, 89] width 34 height 6
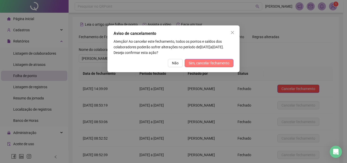
click at [193, 63] on span "Sim, cancelar fechamento" at bounding box center [208, 63] width 41 height 6
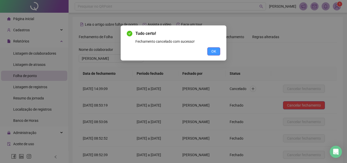
click at [218, 48] on button "OK" at bounding box center [213, 51] width 13 height 8
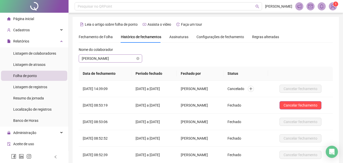
click at [108, 57] on span "[PERSON_NAME]" at bounding box center [110, 59] width 57 height 8
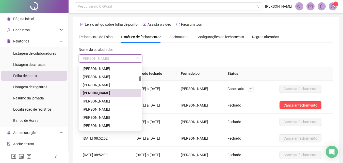
scroll to position [228, 0]
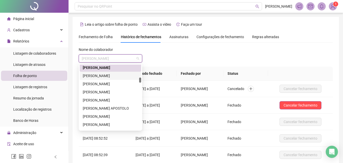
click at [101, 77] on div "[PERSON_NAME]" at bounding box center [110, 76] width 55 height 6
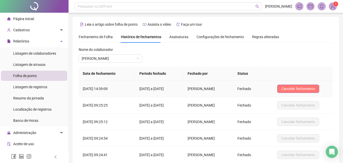
click at [311, 90] on span "Cancelar fechamento" at bounding box center [298, 89] width 34 height 6
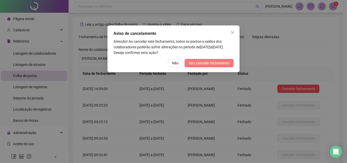
click at [213, 61] on span "Sim, cancelar fechamento" at bounding box center [208, 63] width 41 height 6
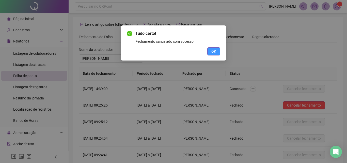
click at [210, 50] on button "OK" at bounding box center [213, 51] width 13 height 8
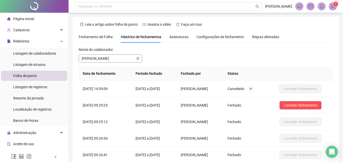
click at [126, 57] on span "[PERSON_NAME]" at bounding box center [110, 59] width 57 height 8
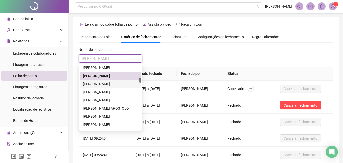
click at [115, 85] on div "[PERSON_NAME]" at bounding box center [110, 84] width 55 height 6
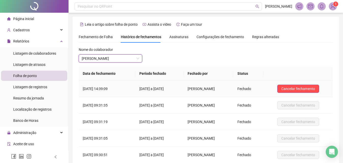
click at [294, 87] on span "Cancelar fechamento" at bounding box center [298, 89] width 34 height 6
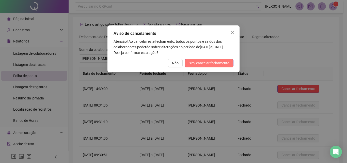
click at [226, 64] on span "Sim, cancelar fechamento" at bounding box center [208, 63] width 41 height 6
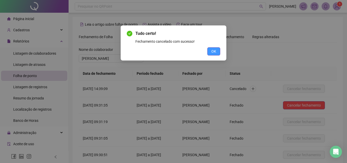
click at [212, 53] on span "OK" at bounding box center [213, 51] width 5 height 6
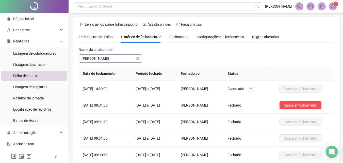
click at [108, 56] on span "[PERSON_NAME]" at bounding box center [110, 59] width 57 height 8
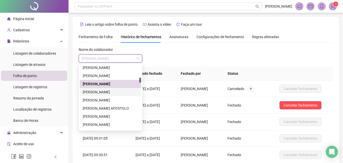
click at [108, 91] on div "[PERSON_NAME]" at bounding box center [110, 92] width 55 height 6
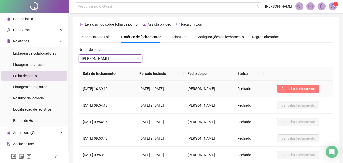
click at [309, 89] on span "Cancelar fechamento" at bounding box center [298, 89] width 34 height 6
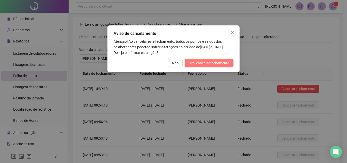
click at [215, 64] on span "Sim, cancelar fechamento" at bounding box center [208, 63] width 41 height 6
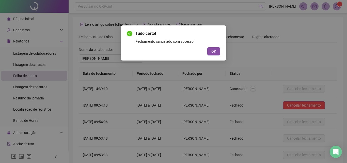
click at [215, 52] on span "OK" at bounding box center [213, 51] width 5 height 6
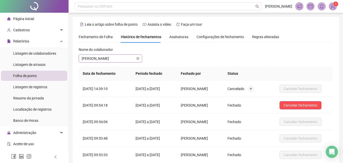
click at [95, 58] on span "[PERSON_NAME]" at bounding box center [110, 59] width 57 height 8
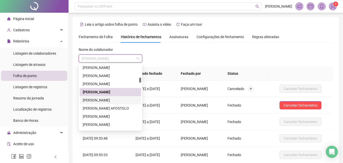
click at [92, 100] on div "[PERSON_NAME]" at bounding box center [110, 100] width 55 height 6
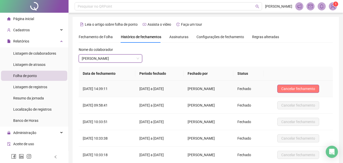
click at [296, 89] on span "Cancelar fechamento" at bounding box center [298, 89] width 34 height 6
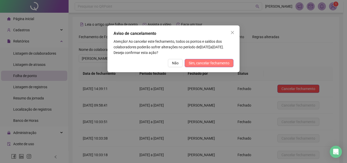
click at [220, 62] on span "Sim, cancelar fechamento" at bounding box center [208, 63] width 41 height 6
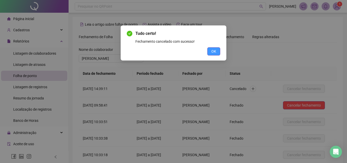
click at [216, 51] on button "OK" at bounding box center [213, 51] width 13 height 8
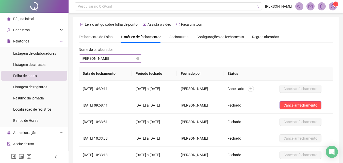
click at [105, 60] on span "[PERSON_NAME]" at bounding box center [110, 59] width 57 height 8
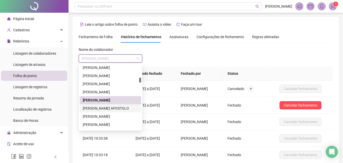
click at [98, 106] on div "[PERSON_NAME] APOSTOLO" at bounding box center [110, 108] width 55 height 6
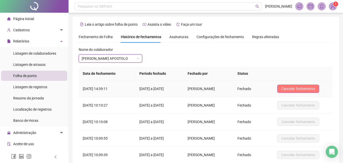
click at [292, 89] on span "Cancelar fechamento" at bounding box center [298, 89] width 34 height 6
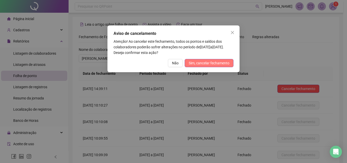
click at [218, 65] on span "Sim, cancelar fechamento" at bounding box center [208, 63] width 41 height 6
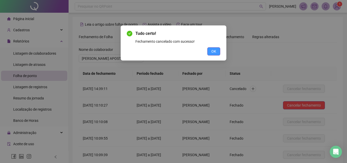
click at [215, 49] on span "OK" at bounding box center [213, 51] width 5 height 6
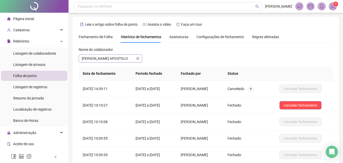
click at [113, 55] on span "[PERSON_NAME] APOSTOLO" at bounding box center [110, 59] width 57 height 8
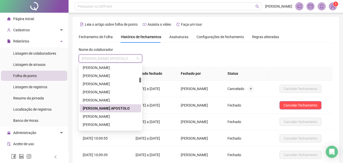
scroll to position [254, 0]
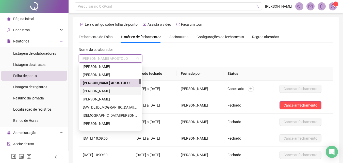
click at [102, 90] on div "[PERSON_NAME]" at bounding box center [110, 91] width 55 height 6
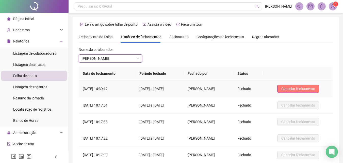
click at [296, 89] on span "Cancelar fechamento" at bounding box center [298, 89] width 34 height 6
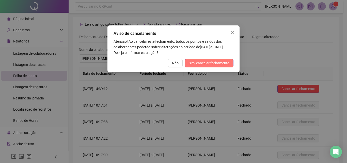
click at [212, 64] on span "Sim, cancelar fechamento" at bounding box center [208, 63] width 41 height 6
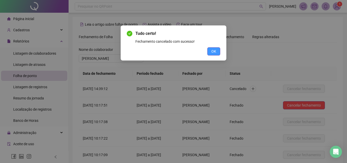
click at [215, 50] on span "OK" at bounding box center [213, 51] width 5 height 6
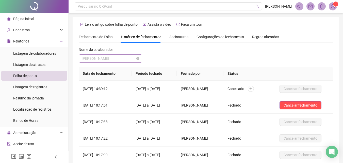
click at [105, 57] on span "[PERSON_NAME]" at bounding box center [110, 59] width 57 height 8
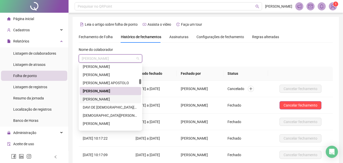
click at [99, 101] on div "[PERSON_NAME]" at bounding box center [110, 99] width 55 height 6
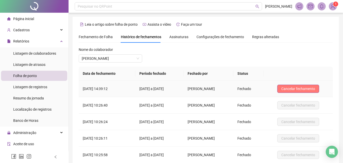
click at [291, 88] on span "Cancelar fechamento" at bounding box center [298, 89] width 34 height 6
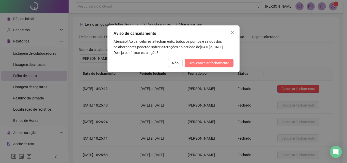
click at [214, 64] on span "Sim, cancelar fechamento" at bounding box center [208, 63] width 41 height 6
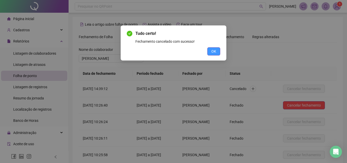
click at [218, 50] on button "OK" at bounding box center [213, 51] width 13 height 8
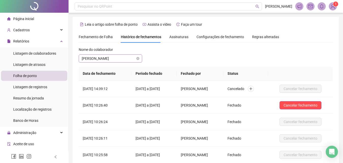
click at [130, 57] on span "[PERSON_NAME]" at bounding box center [110, 59] width 57 height 8
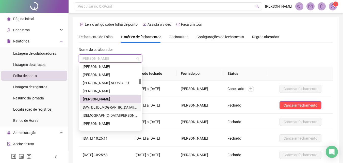
click at [108, 107] on div "DAVI DE [DEMOGRAPHIC_DATA][PERSON_NAME]" at bounding box center [110, 107] width 55 height 6
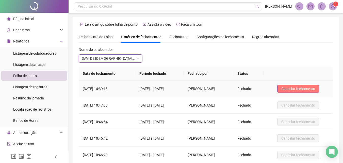
click at [285, 88] on button "Cancelar fechamento" at bounding box center [298, 88] width 42 height 8
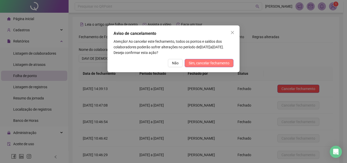
click at [213, 62] on span "Sim, cancelar fechamento" at bounding box center [208, 63] width 41 height 6
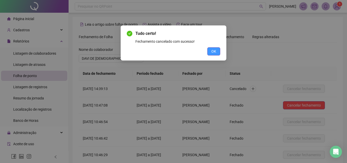
click at [212, 53] on span "OK" at bounding box center [213, 51] width 5 height 6
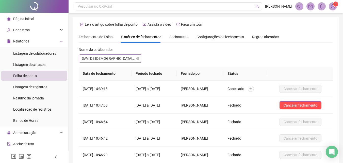
click at [107, 59] on span "DAVI DE [DEMOGRAPHIC_DATA][PERSON_NAME]" at bounding box center [110, 59] width 57 height 8
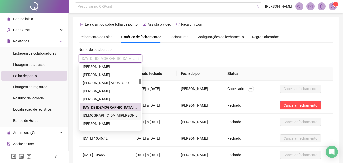
click at [105, 112] on div "[DEMOGRAPHIC_DATA][PERSON_NAME]" at bounding box center [110, 115] width 55 height 6
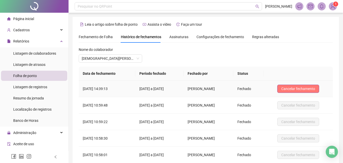
click at [293, 90] on span "Cancelar fechamento" at bounding box center [298, 89] width 34 height 6
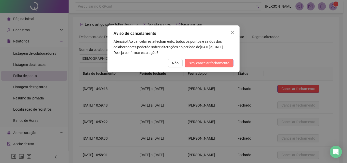
click at [202, 63] on span "Sim, cancelar fechamento" at bounding box center [208, 63] width 41 height 6
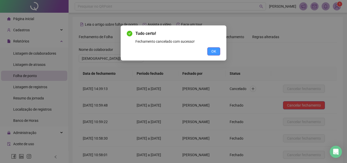
click at [214, 52] on span "OK" at bounding box center [213, 51] width 5 height 6
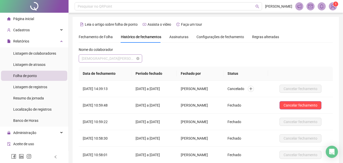
click at [115, 57] on span "[DEMOGRAPHIC_DATA][PERSON_NAME]" at bounding box center [110, 59] width 57 height 8
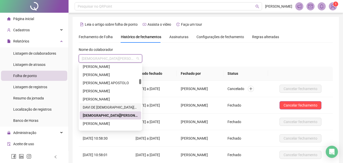
scroll to position [279, 0]
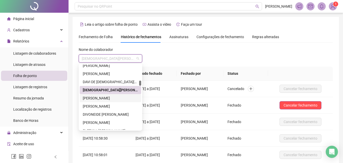
click at [114, 99] on div "[PERSON_NAME]" at bounding box center [110, 98] width 55 height 6
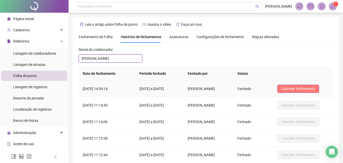
click at [309, 89] on span "Cancelar fechamento" at bounding box center [298, 89] width 34 height 6
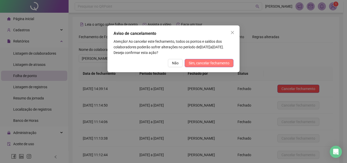
click at [219, 61] on span "Sim, cancelar fechamento" at bounding box center [208, 63] width 41 height 6
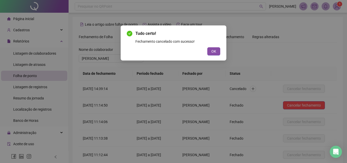
click at [214, 52] on span "OK" at bounding box center [213, 51] width 5 height 6
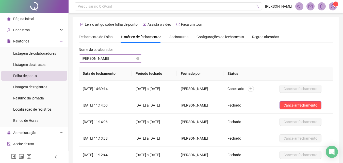
click at [99, 58] on span "[PERSON_NAME]" at bounding box center [110, 59] width 57 height 8
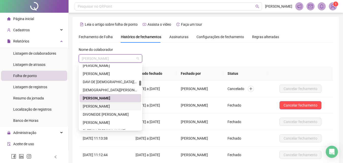
click at [100, 105] on div "[PERSON_NAME]" at bounding box center [110, 106] width 55 height 6
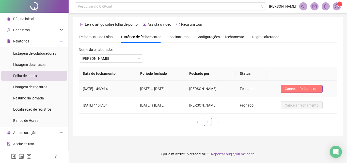
click at [318, 88] on span "Cancelar fechamento" at bounding box center [301, 89] width 34 height 6
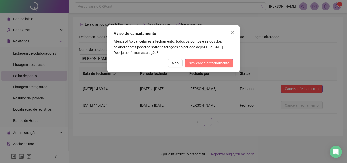
click at [203, 63] on span "Sim, cancelar fechamento" at bounding box center [208, 63] width 41 height 6
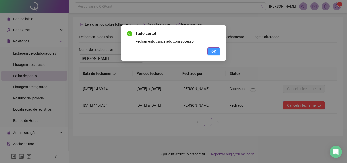
click at [214, 52] on span "OK" at bounding box center [213, 51] width 5 height 6
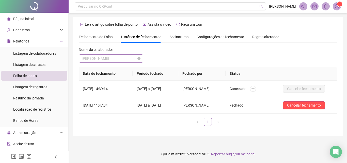
click at [124, 59] on span "[PERSON_NAME]" at bounding box center [111, 59] width 58 height 8
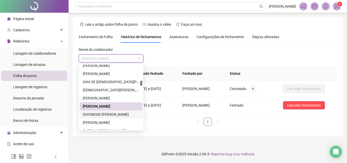
click at [97, 115] on div "DIVONEIDE [PERSON_NAME]" at bounding box center [111, 114] width 56 height 6
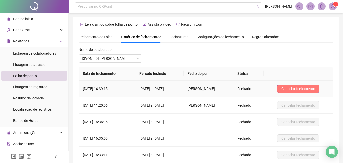
click at [307, 88] on span "Cancelar fechamento" at bounding box center [298, 89] width 34 height 6
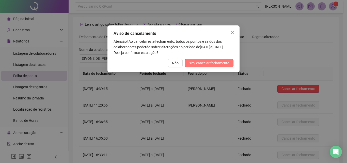
click at [210, 63] on span "Sim, cancelar fechamento" at bounding box center [208, 63] width 41 height 6
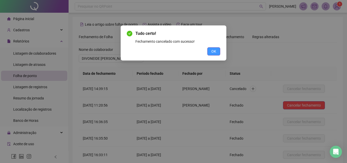
click at [214, 51] on span "OK" at bounding box center [213, 51] width 5 height 6
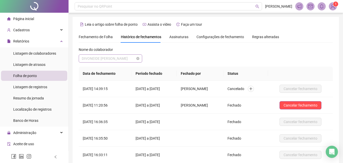
click at [114, 61] on span "DIVONEIDE [PERSON_NAME]" at bounding box center [110, 59] width 57 height 8
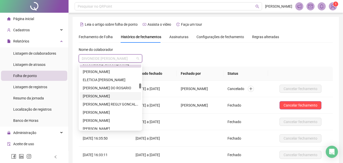
scroll to position [304, 0]
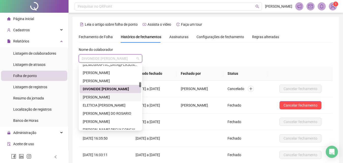
click at [102, 98] on div "[PERSON_NAME]" at bounding box center [110, 97] width 55 height 6
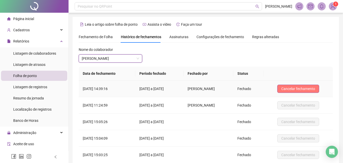
click at [295, 88] on span "Cancelar fechamento" at bounding box center [298, 89] width 34 height 6
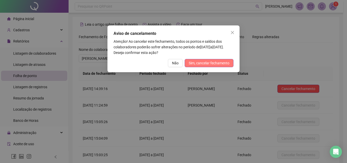
click at [215, 63] on span "Sim, cancelar fechamento" at bounding box center [208, 63] width 41 height 6
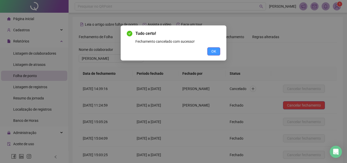
click at [211, 50] on span "OK" at bounding box center [213, 51] width 5 height 6
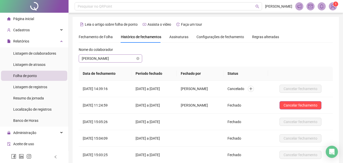
click at [123, 57] on span "[PERSON_NAME]" at bounding box center [110, 59] width 57 height 8
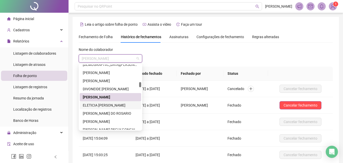
click at [88, 105] on div "ELETICIA [PERSON_NAME]" at bounding box center [110, 105] width 55 height 6
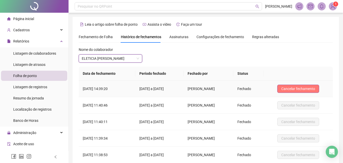
click at [290, 89] on span "Cancelar fechamento" at bounding box center [298, 89] width 34 height 6
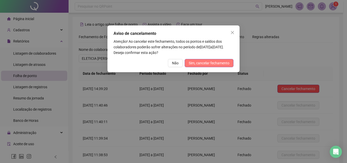
click at [209, 62] on span "Sim, cancelar fechamento" at bounding box center [208, 63] width 41 height 6
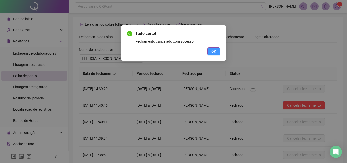
click at [215, 49] on span "OK" at bounding box center [213, 51] width 5 height 6
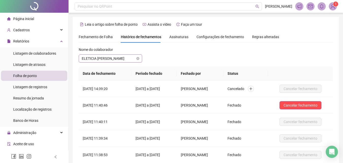
click at [108, 57] on span "ELETICIA [PERSON_NAME]" at bounding box center [110, 59] width 57 height 8
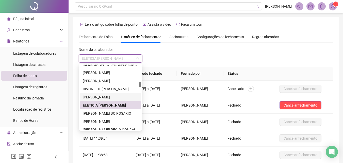
scroll to position [330, 0]
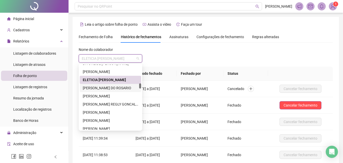
click at [101, 89] on div "[PERSON_NAME] DO ROSARIO" at bounding box center [110, 88] width 55 height 6
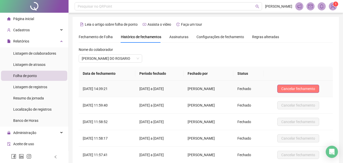
click at [292, 90] on span "Cancelar fechamento" at bounding box center [298, 89] width 34 height 6
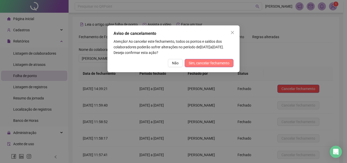
click at [217, 65] on span "Sim, cancelar fechamento" at bounding box center [208, 63] width 41 height 6
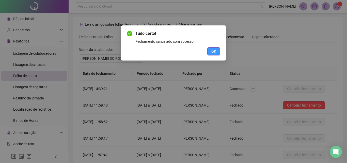
click at [216, 52] on button "OK" at bounding box center [213, 51] width 13 height 8
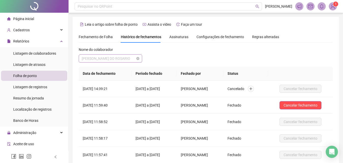
click at [114, 59] on span "[PERSON_NAME] DO ROSARIO" at bounding box center [110, 59] width 57 height 8
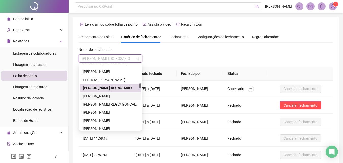
click at [112, 96] on div "[PERSON_NAME]" at bounding box center [110, 96] width 55 height 6
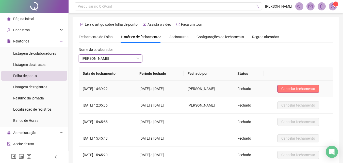
click at [300, 89] on span "Cancelar fechamento" at bounding box center [298, 89] width 34 height 6
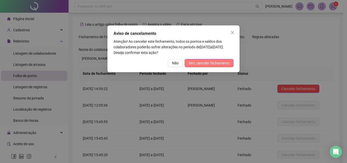
click at [215, 64] on span "Sim, cancelar fechamento" at bounding box center [208, 63] width 41 height 6
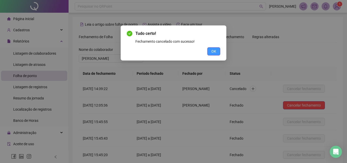
click at [213, 53] on span "OK" at bounding box center [213, 51] width 5 height 6
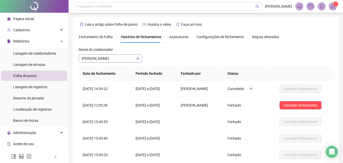
click at [107, 58] on span "[PERSON_NAME]" at bounding box center [110, 59] width 57 height 8
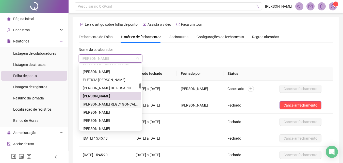
click at [106, 105] on div "[PERSON_NAME] REGLY GONCALVES" at bounding box center [110, 104] width 55 height 6
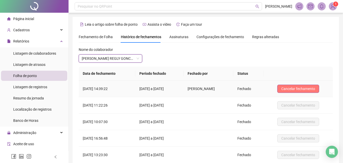
click at [305, 90] on span "Cancelar fechamento" at bounding box center [298, 89] width 34 height 6
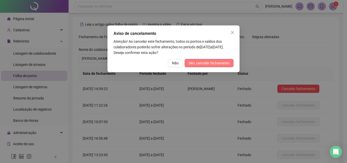
click at [216, 63] on span "Sim, cancelar fechamento" at bounding box center [208, 63] width 41 height 6
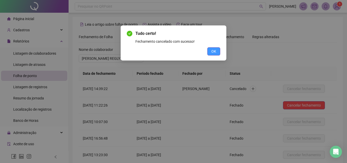
click at [215, 52] on span "OK" at bounding box center [213, 51] width 5 height 6
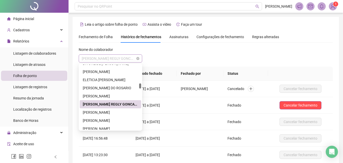
click at [126, 59] on span "[PERSON_NAME] REGLY GONCALVES" at bounding box center [110, 59] width 57 height 8
click at [108, 113] on div "[PERSON_NAME]" at bounding box center [110, 112] width 55 height 6
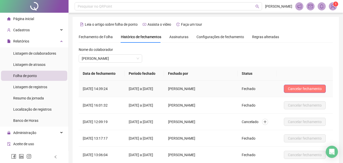
click at [295, 90] on span "Cancelar fechamento" at bounding box center [305, 89] width 34 height 6
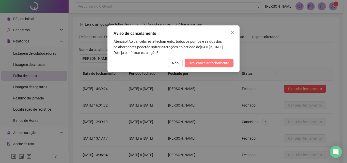
click at [207, 64] on span "Sim, cancelar fechamento" at bounding box center [208, 63] width 41 height 6
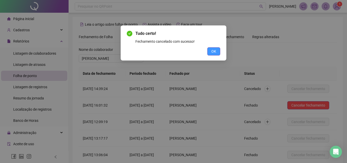
click at [218, 52] on button "OK" at bounding box center [213, 51] width 13 height 8
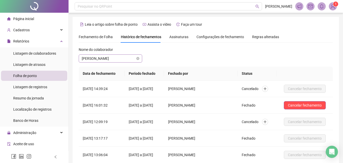
click at [117, 55] on span "[PERSON_NAME]" at bounding box center [110, 59] width 57 height 8
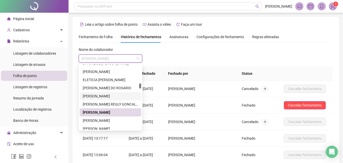
scroll to position [355, 0]
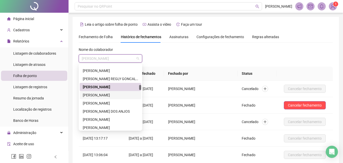
click at [111, 96] on div "[PERSON_NAME]" at bounding box center [110, 95] width 55 height 6
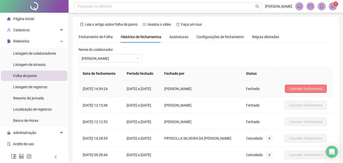
click at [306, 87] on span "Cancelar fechamento" at bounding box center [306, 89] width 34 height 6
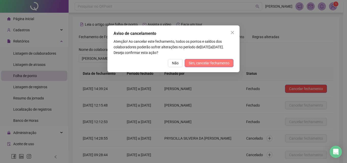
click at [217, 64] on span "Sim, cancelar fechamento" at bounding box center [208, 63] width 41 height 6
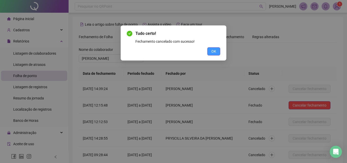
click at [216, 52] on button "OK" at bounding box center [213, 51] width 13 height 8
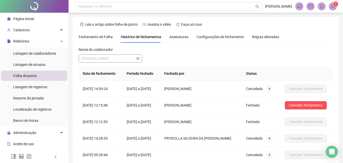
click at [121, 59] on span "[PERSON_NAME]" at bounding box center [110, 59] width 57 height 8
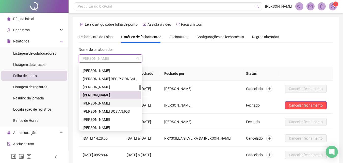
click at [117, 102] on div "[PERSON_NAME]" at bounding box center [110, 103] width 55 height 6
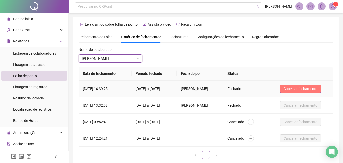
click at [308, 92] on button "Cancelar fechamento" at bounding box center [300, 88] width 42 height 8
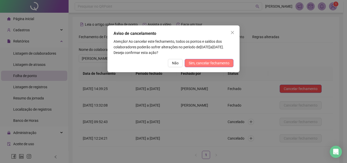
click at [204, 64] on span "Sim, cancelar fechamento" at bounding box center [208, 63] width 41 height 6
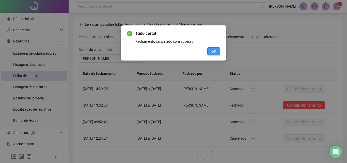
click at [211, 52] on button "OK" at bounding box center [213, 51] width 13 height 8
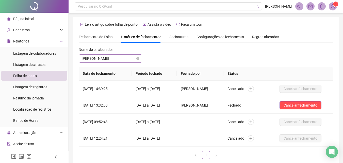
click at [98, 57] on span "[PERSON_NAME]" at bounding box center [110, 59] width 57 height 8
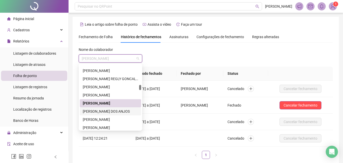
click at [93, 110] on div "[PERSON_NAME] DOS ANJOS" at bounding box center [110, 111] width 55 height 6
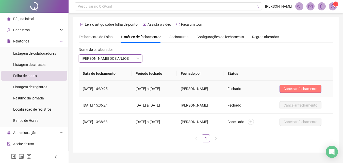
click at [305, 88] on span "Cancelar fechamento" at bounding box center [300, 89] width 34 height 6
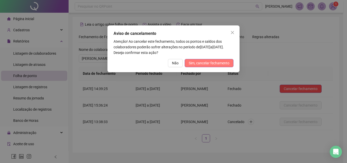
click at [222, 63] on span "Sim, cancelar fechamento" at bounding box center [208, 63] width 41 height 6
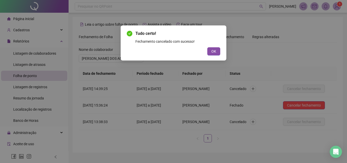
click at [215, 50] on span "OK" at bounding box center [213, 51] width 5 height 6
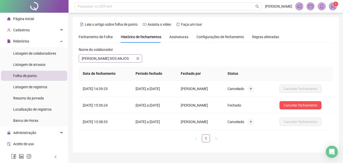
click at [123, 59] on span "[PERSON_NAME] DOS ANJOS" at bounding box center [110, 59] width 57 height 8
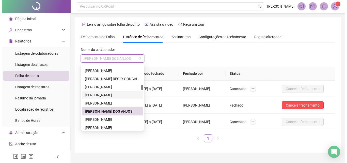
scroll to position [381, 0]
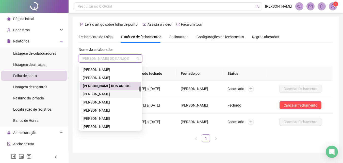
click at [112, 94] on div "[PERSON_NAME]" at bounding box center [110, 94] width 55 height 6
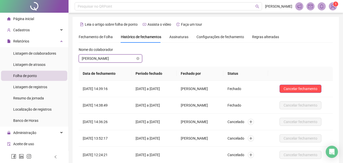
click at [104, 59] on span "[PERSON_NAME]" at bounding box center [110, 59] width 57 height 8
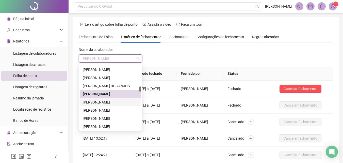
click at [108, 102] on div "[PERSON_NAME]" at bounding box center [110, 102] width 55 height 6
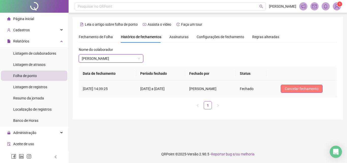
click at [310, 90] on span "Cancelar fechamento" at bounding box center [301, 89] width 34 height 6
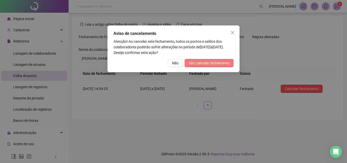
click at [223, 64] on span "Sim, cancelar fechamento" at bounding box center [208, 63] width 41 height 6
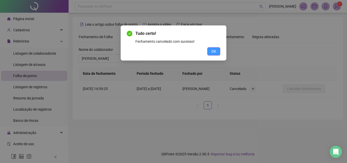
click at [216, 48] on button "OK" at bounding box center [213, 51] width 13 height 8
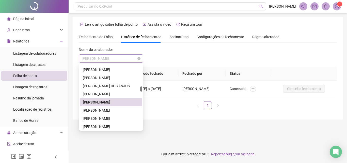
click at [105, 58] on span "[PERSON_NAME]" at bounding box center [111, 59] width 58 height 8
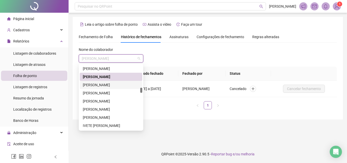
click at [108, 84] on div "[PERSON_NAME]" at bounding box center [111, 85] width 56 height 6
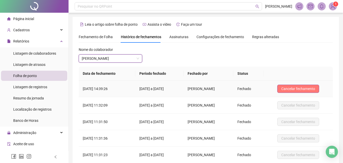
click at [287, 85] on button "Cancelar fechamento" at bounding box center [298, 88] width 42 height 8
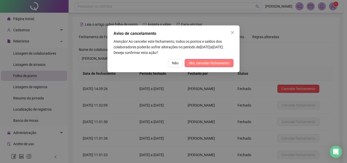
click at [212, 62] on span "Sim, cancelar fechamento" at bounding box center [208, 63] width 41 height 6
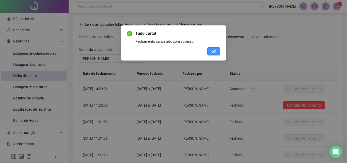
click at [216, 48] on button "OK" at bounding box center [213, 51] width 13 height 8
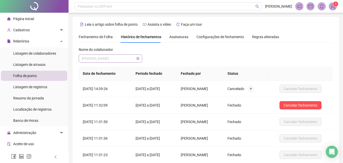
click at [118, 57] on span "[PERSON_NAME]" at bounding box center [110, 59] width 57 height 8
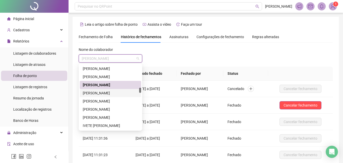
click at [105, 92] on div "[PERSON_NAME]" at bounding box center [110, 93] width 55 height 6
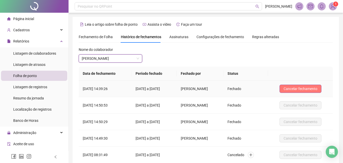
click at [297, 87] on span "Cancelar fechamento" at bounding box center [300, 89] width 34 height 6
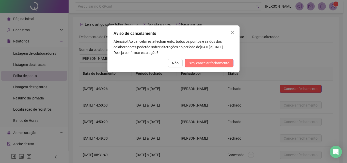
click at [211, 63] on span "Sim, cancelar fechamento" at bounding box center [208, 63] width 41 height 6
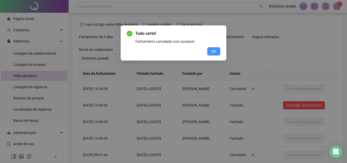
click at [214, 54] on button "OK" at bounding box center [213, 51] width 13 height 8
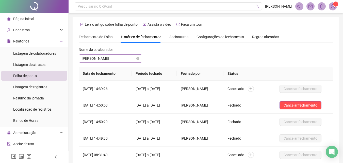
click at [110, 56] on span "[PERSON_NAME]" at bounding box center [110, 59] width 57 height 8
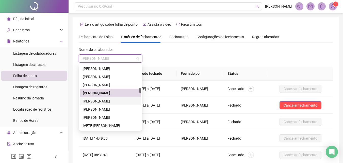
click at [101, 99] on div "[PERSON_NAME]" at bounding box center [110, 101] width 55 height 6
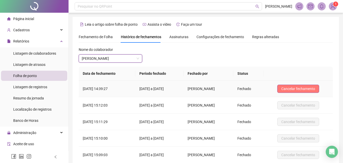
click at [310, 89] on span "Cancelar fechamento" at bounding box center [298, 89] width 34 height 6
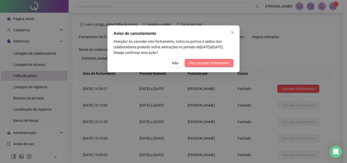
click at [221, 63] on span "Sim, cancelar fechamento" at bounding box center [208, 63] width 41 height 6
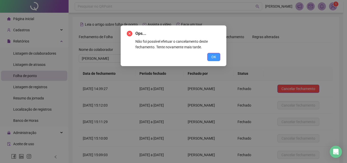
click at [213, 56] on span "OK" at bounding box center [213, 57] width 5 height 6
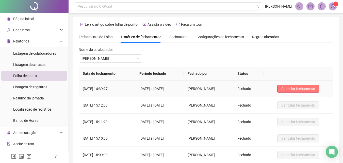
click at [302, 88] on span "Cancelar fechamento" at bounding box center [298, 89] width 34 height 6
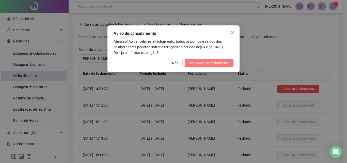
click at [225, 62] on span "Sim, cancelar fechamento" at bounding box center [208, 63] width 41 height 6
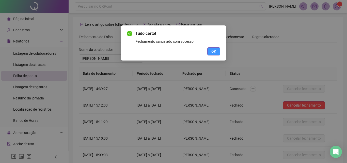
click at [214, 53] on span "OK" at bounding box center [213, 51] width 5 height 6
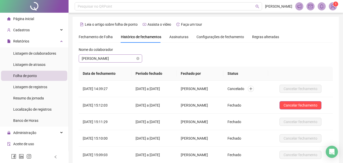
click at [112, 55] on span "[PERSON_NAME]" at bounding box center [110, 59] width 57 height 8
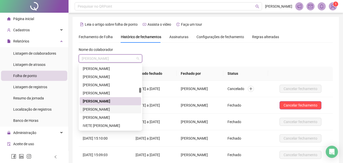
click at [104, 109] on div "[PERSON_NAME]" at bounding box center [110, 109] width 55 height 6
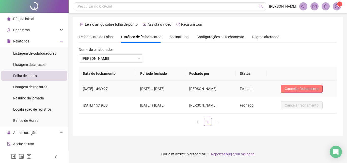
click at [298, 87] on span "Cancelar fechamento" at bounding box center [301, 89] width 34 height 6
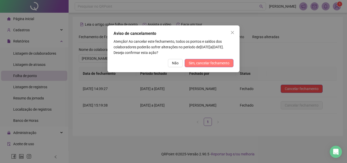
click at [209, 63] on span "Sim, cancelar fechamento" at bounding box center [208, 63] width 41 height 6
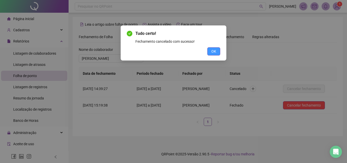
click at [212, 52] on span "OK" at bounding box center [213, 51] width 5 height 6
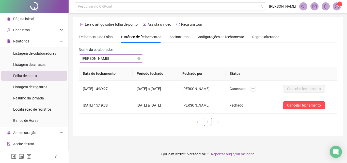
click at [117, 57] on span "[PERSON_NAME]" at bounding box center [111, 59] width 58 height 8
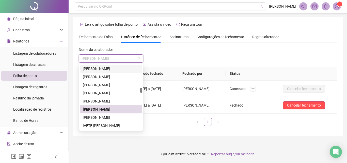
scroll to position [431, 0]
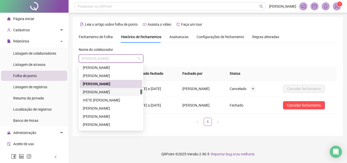
click at [111, 91] on div "[PERSON_NAME]" at bounding box center [111, 92] width 56 height 6
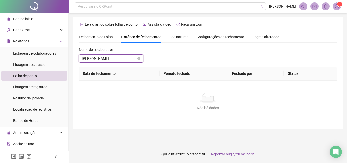
click at [111, 59] on span "[PERSON_NAME]" at bounding box center [111, 59] width 58 height 8
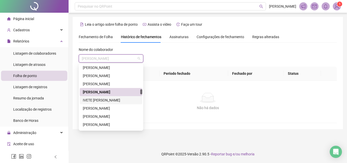
click at [110, 99] on div "IVETE [PERSON_NAME]" at bounding box center [111, 100] width 56 height 6
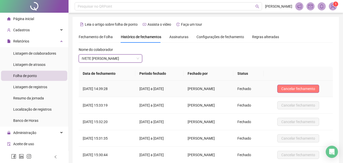
click at [289, 89] on span "Cancelar fechamento" at bounding box center [298, 89] width 34 height 6
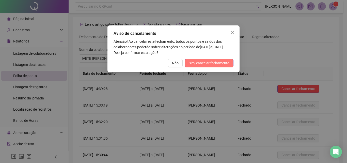
click at [206, 64] on span "Sim, cancelar fechamento" at bounding box center [208, 63] width 41 height 6
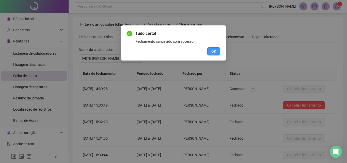
click at [212, 53] on span "OK" at bounding box center [213, 51] width 5 height 6
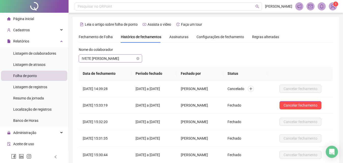
click at [106, 55] on div "Nome do colaborador IVETE [PERSON_NAME]" at bounding box center [110, 55] width 63 height 16
click at [105, 59] on span "IVETE [PERSON_NAME]" at bounding box center [110, 59] width 57 height 8
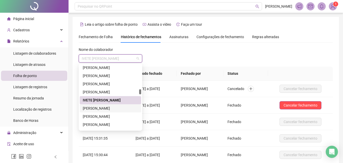
click at [102, 109] on div "[PERSON_NAME]" at bounding box center [110, 108] width 55 height 6
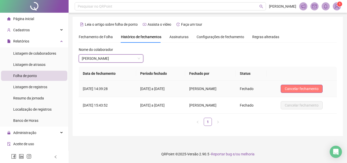
click at [297, 88] on span "Cancelar fechamento" at bounding box center [301, 89] width 34 height 6
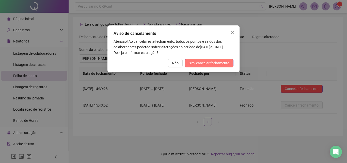
click at [210, 63] on span "Sim, cancelar fechamento" at bounding box center [208, 63] width 41 height 6
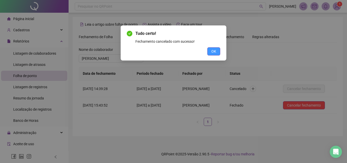
click at [215, 53] on span "OK" at bounding box center [213, 51] width 5 height 6
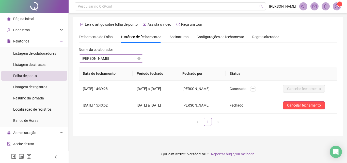
click at [118, 57] on span "[PERSON_NAME]" at bounding box center [111, 59] width 58 height 8
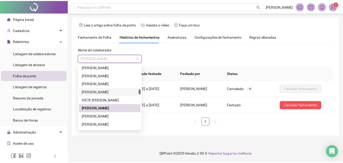
scroll to position [457, 0]
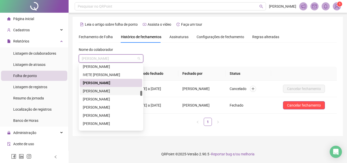
click at [109, 91] on div "[PERSON_NAME]" at bounding box center [111, 91] width 56 height 6
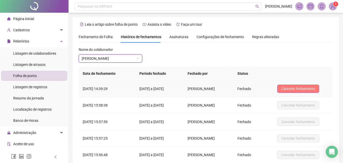
click at [303, 87] on span "Cancelar fechamento" at bounding box center [298, 89] width 34 height 6
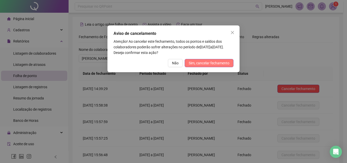
click at [214, 64] on span "Sim, cancelar fechamento" at bounding box center [208, 63] width 41 height 6
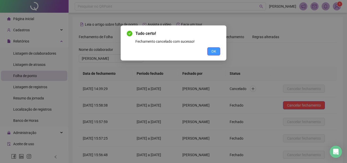
click at [210, 53] on button "OK" at bounding box center [213, 51] width 13 height 8
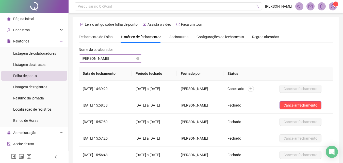
click at [108, 57] on span "[PERSON_NAME]" at bounding box center [110, 59] width 57 height 8
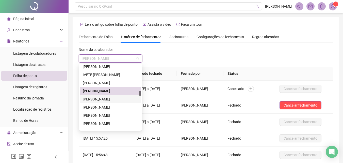
click at [101, 98] on div "[PERSON_NAME]" at bounding box center [110, 99] width 55 height 6
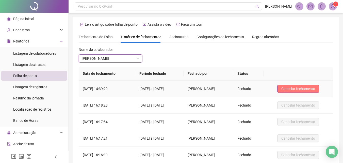
click at [303, 90] on span "Cancelar fechamento" at bounding box center [298, 89] width 34 height 6
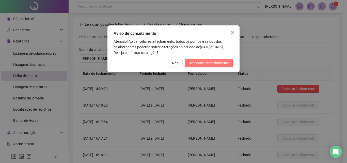
click at [214, 64] on span "Sim, cancelar fechamento" at bounding box center [208, 63] width 41 height 6
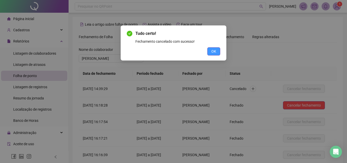
click at [212, 49] on span "OK" at bounding box center [213, 51] width 5 height 6
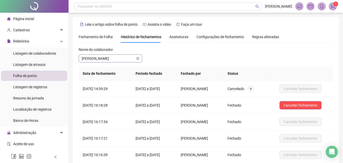
click at [100, 60] on span "[PERSON_NAME]" at bounding box center [110, 59] width 57 height 8
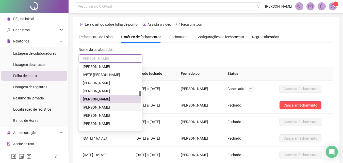
click at [103, 107] on div "[PERSON_NAME]" at bounding box center [110, 107] width 55 height 6
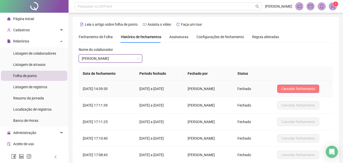
click at [299, 89] on span "Cancelar fechamento" at bounding box center [298, 89] width 34 height 6
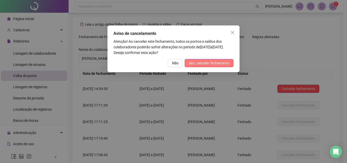
click at [198, 66] on button "Sim, cancelar fechamento" at bounding box center [208, 63] width 49 height 8
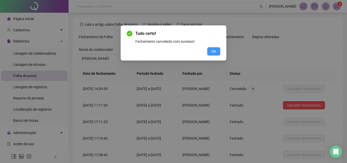
click at [208, 53] on button "OK" at bounding box center [213, 51] width 13 height 8
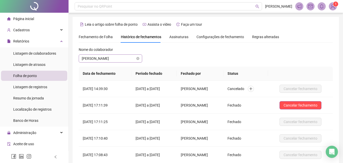
click at [126, 58] on span "[PERSON_NAME]" at bounding box center [110, 59] width 57 height 8
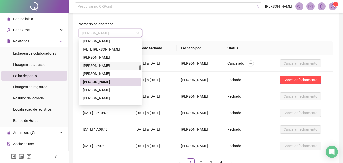
scroll to position [482, 0]
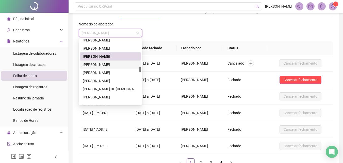
click at [115, 66] on div "[PERSON_NAME]" at bounding box center [110, 65] width 55 height 6
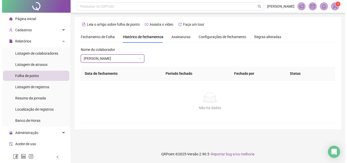
scroll to position [0, 0]
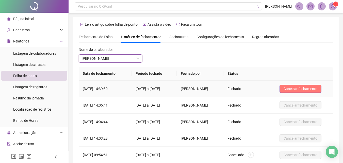
click at [303, 90] on span "Cancelar fechamento" at bounding box center [300, 89] width 34 height 6
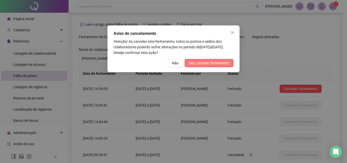
click at [203, 61] on span "Sim, cancelar fechamento" at bounding box center [208, 63] width 41 height 6
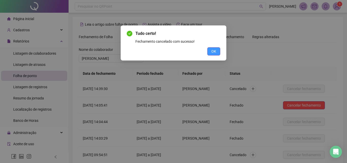
click at [214, 53] on span "OK" at bounding box center [213, 51] width 5 height 6
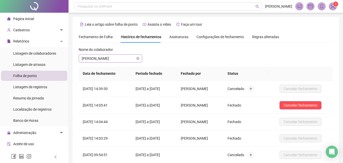
click at [116, 58] on span "[PERSON_NAME]" at bounding box center [110, 59] width 57 height 8
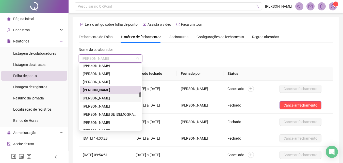
click at [114, 98] on div "[PERSON_NAME]" at bounding box center [110, 98] width 55 height 6
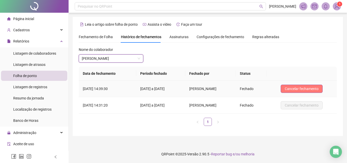
click at [293, 86] on span "Cancelar fechamento" at bounding box center [301, 89] width 34 height 6
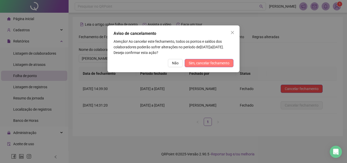
click at [213, 65] on span "Sim, cancelar fechamento" at bounding box center [208, 63] width 41 height 6
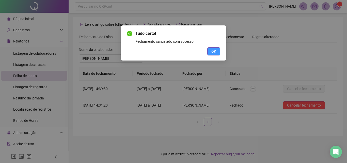
click at [214, 52] on span "OK" at bounding box center [213, 51] width 5 height 6
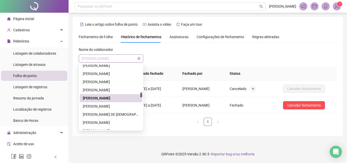
click at [113, 59] on span "[PERSON_NAME]" at bounding box center [111, 59] width 58 height 8
click at [111, 106] on div "[PERSON_NAME]" at bounding box center [111, 106] width 56 height 6
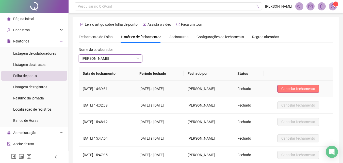
click at [297, 88] on span "Cancelar fechamento" at bounding box center [298, 89] width 34 height 6
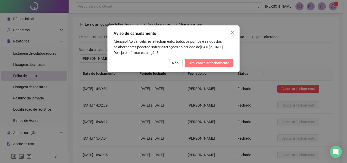
click at [219, 65] on span "Sim, cancelar fechamento" at bounding box center [208, 63] width 41 height 6
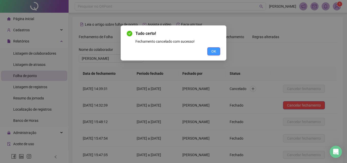
click at [216, 49] on span "OK" at bounding box center [213, 51] width 5 height 6
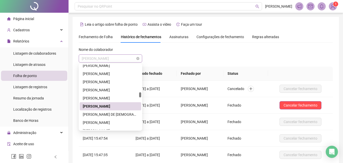
click at [109, 59] on span "[PERSON_NAME]" at bounding box center [110, 59] width 57 height 8
click at [113, 114] on div "[PERSON_NAME] DE [DEMOGRAPHIC_DATA][PERSON_NAME]" at bounding box center [110, 114] width 55 height 6
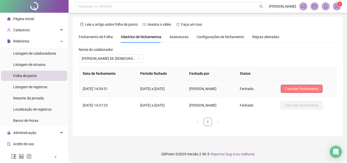
click at [308, 86] on span "Cancelar fechamento" at bounding box center [301, 89] width 34 height 6
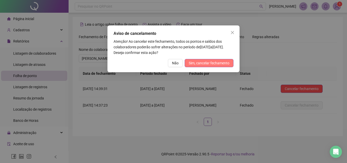
click at [210, 64] on span "Sim, cancelar fechamento" at bounding box center [208, 63] width 41 height 6
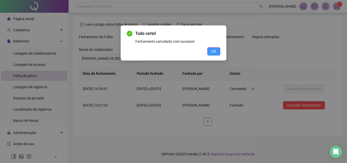
click at [216, 50] on span "OK" at bounding box center [213, 51] width 5 height 6
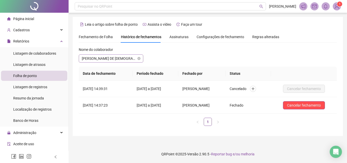
click at [105, 59] on span "[PERSON_NAME] DE [DEMOGRAPHIC_DATA][PERSON_NAME]" at bounding box center [111, 59] width 58 height 8
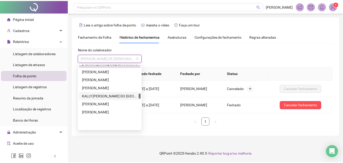
scroll to position [507, 0]
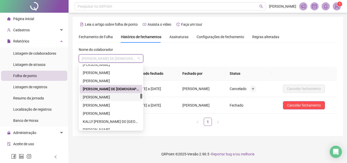
click at [113, 97] on div "[PERSON_NAME]" at bounding box center [111, 97] width 56 height 6
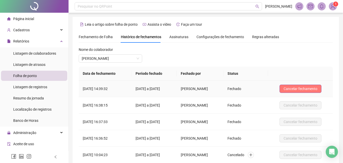
click at [317, 87] on span "Cancelar fechamento" at bounding box center [300, 89] width 34 height 6
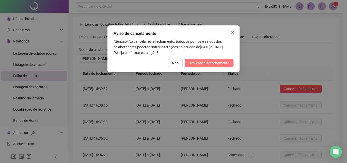
click at [222, 64] on span "Sim, cancelar fechamento" at bounding box center [208, 63] width 41 height 6
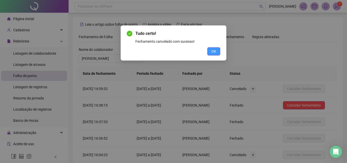
click at [213, 52] on span "OK" at bounding box center [213, 51] width 5 height 6
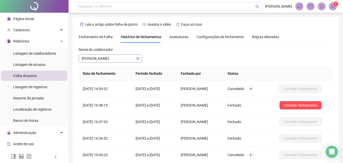
click at [100, 58] on span "[PERSON_NAME]" at bounding box center [110, 59] width 57 height 8
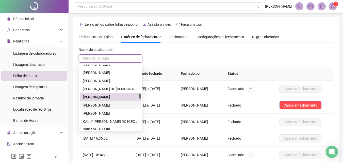
click at [98, 105] on div "[PERSON_NAME]" at bounding box center [110, 105] width 55 height 6
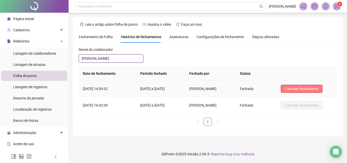
click at [312, 89] on span "Cancelar fechamento" at bounding box center [301, 89] width 34 height 6
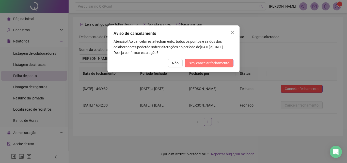
click at [217, 62] on span "Sim, cancelar fechamento" at bounding box center [208, 63] width 41 height 6
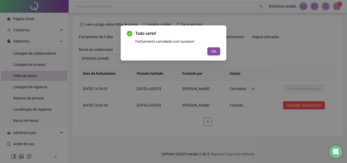
click at [217, 52] on button "OK" at bounding box center [213, 51] width 13 height 8
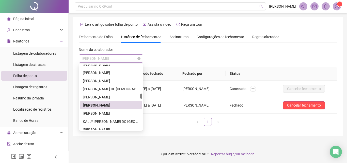
click at [90, 60] on span "[PERSON_NAME]" at bounding box center [111, 59] width 58 height 8
click at [95, 113] on div "[PERSON_NAME]" at bounding box center [111, 113] width 56 height 6
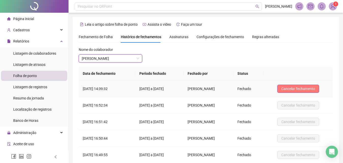
click at [303, 88] on span "Cancelar fechamento" at bounding box center [298, 89] width 34 height 6
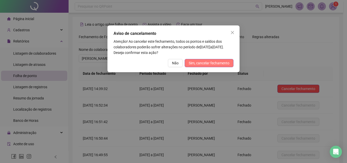
click at [225, 63] on span "Sim, cancelar fechamento" at bounding box center [208, 63] width 41 height 6
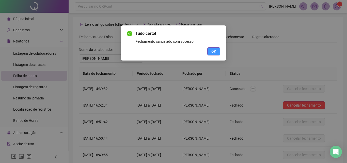
click at [213, 52] on span "OK" at bounding box center [213, 51] width 5 height 6
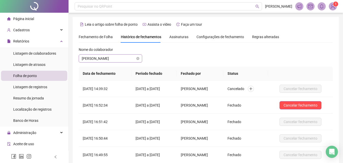
click at [99, 57] on span "[PERSON_NAME]" at bounding box center [110, 59] width 57 height 8
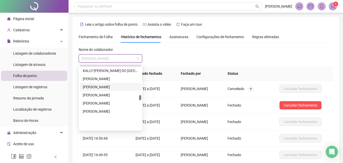
scroll to position [533, 0]
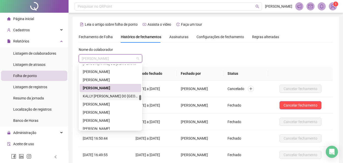
click at [99, 96] on div "KALLY [PERSON_NAME] DO [GEOGRAPHIC_DATA]" at bounding box center [110, 96] width 55 height 6
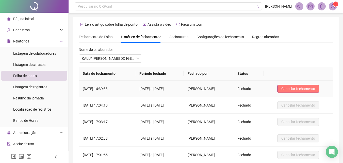
click at [310, 88] on span "Cancelar fechamento" at bounding box center [298, 89] width 34 height 6
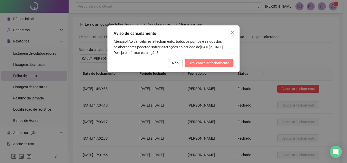
click at [226, 62] on span "Sim, cancelar fechamento" at bounding box center [208, 63] width 41 height 6
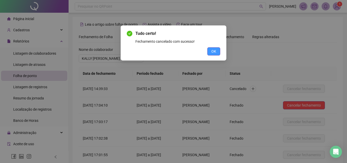
click at [212, 50] on span "OK" at bounding box center [213, 51] width 5 height 6
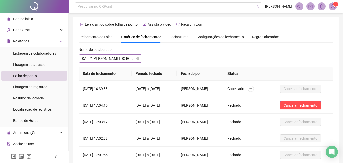
click at [113, 59] on span "KALLY [PERSON_NAME] DO [GEOGRAPHIC_DATA]" at bounding box center [110, 59] width 57 height 8
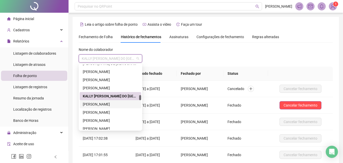
click at [103, 105] on div "[PERSON_NAME]" at bounding box center [110, 104] width 55 height 6
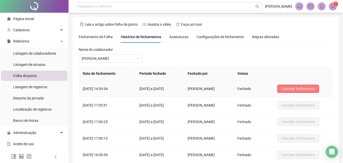
click at [307, 88] on span "Cancelar fechamento" at bounding box center [298, 89] width 34 height 6
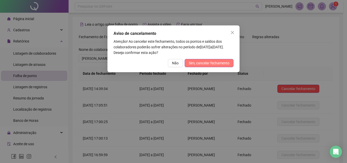
click at [216, 62] on span "Sim, cancelar fechamento" at bounding box center [208, 63] width 41 height 6
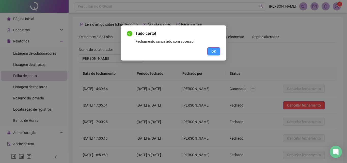
click at [216, 54] on button "OK" at bounding box center [213, 51] width 13 height 8
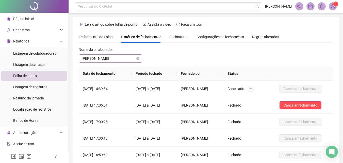
click at [114, 55] on span "[PERSON_NAME]" at bounding box center [110, 59] width 57 height 8
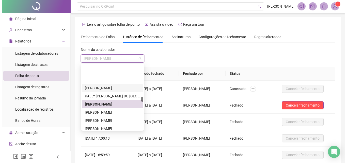
scroll to position [558, 0]
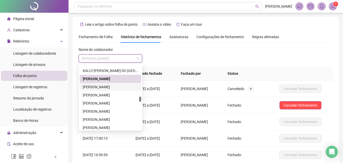
click at [108, 87] on div "[PERSON_NAME]" at bounding box center [110, 87] width 55 height 6
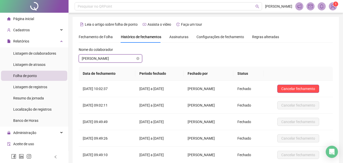
click at [120, 60] on span "[PERSON_NAME]" at bounding box center [110, 59] width 57 height 8
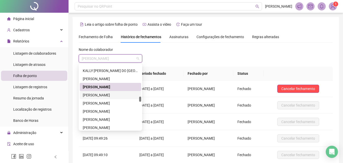
click at [109, 95] on div "[PERSON_NAME]" at bounding box center [110, 95] width 55 height 6
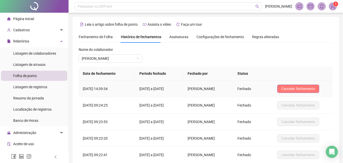
click at [304, 86] on span "Cancelar fechamento" at bounding box center [298, 89] width 34 height 6
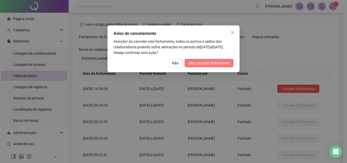
click at [209, 63] on span "Sim, cancelar fechamento" at bounding box center [208, 63] width 41 height 6
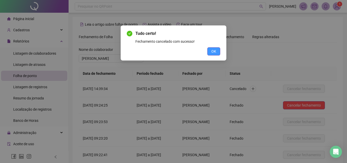
click at [213, 48] on span "OK" at bounding box center [213, 51] width 5 height 6
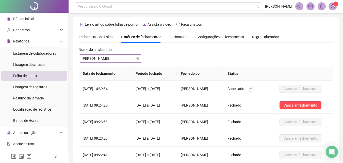
click at [107, 60] on span "[PERSON_NAME]" at bounding box center [110, 59] width 57 height 8
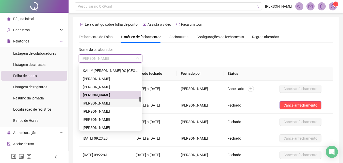
click at [97, 103] on div "[PERSON_NAME]" at bounding box center [110, 103] width 55 height 6
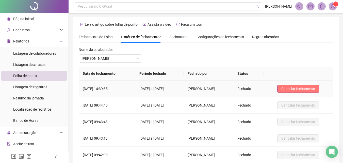
click at [314, 84] on button "Cancelar fechamento" at bounding box center [298, 88] width 42 height 8
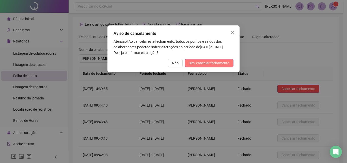
click at [228, 63] on span "Sim, cancelar fechamento" at bounding box center [208, 63] width 41 height 6
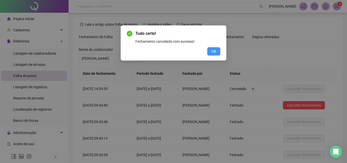
click at [215, 48] on button "OK" at bounding box center [213, 51] width 13 height 8
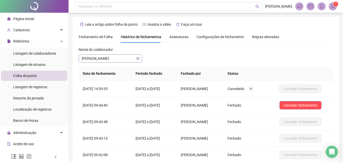
click at [99, 57] on span "[PERSON_NAME]" at bounding box center [110, 59] width 57 height 8
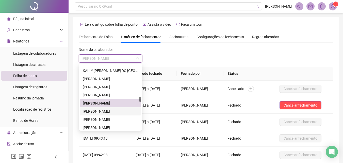
click at [104, 112] on div "[PERSON_NAME]" at bounding box center [110, 111] width 55 height 6
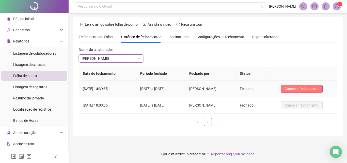
click at [306, 88] on span "Cancelar fechamento" at bounding box center [301, 89] width 34 height 6
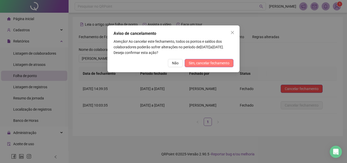
click at [226, 63] on span "Sim, cancelar fechamento" at bounding box center [208, 63] width 41 height 6
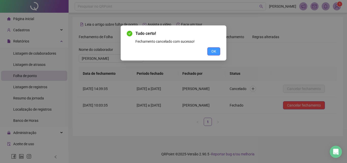
click at [216, 49] on span "OK" at bounding box center [213, 51] width 5 height 6
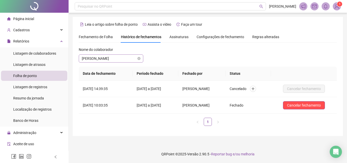
click at [110, 61] on span "[PERSON_NAME]" at bounding box center [111, 59] width 58 height 8
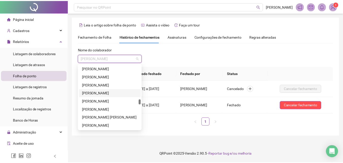
scroll to position [584, 0]
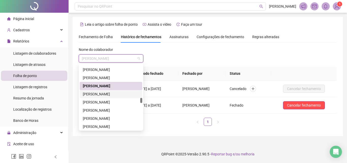
click at [112, 94] on div "[PERSON_NAME]" at bounding box center [111, 94] width 56 height 6
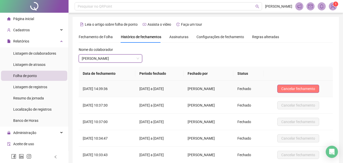
click at [295, 90] on span "Cancelar fechamento" at bounding box center [298, 89] width 34 height 6
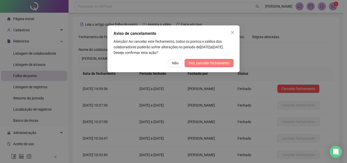
click at [200, 64] on span "Sim, cancelar fechamento" at bounding box center [208, 63] width 41 height 6
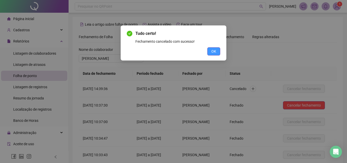
click at [211, 53] on button "OK" at bounding box center [213, 51] width 13 height 8
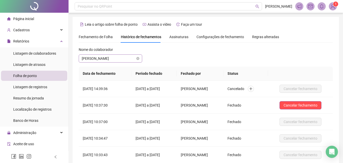
click at [113, 58] on span "[PERSON_NAME]" at bounding box center [110, 59] width 57 height 8
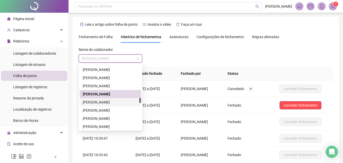
click at [107, 102] on div "[PERSON_NAME]" at bounding box center [110, 102] width 55 height 6
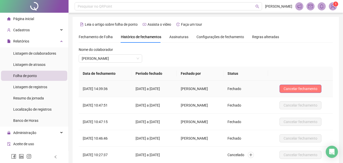
click at [311, 86] on span "Cancelar fechamento" at bounding box center [300, 89] width 34 height 6
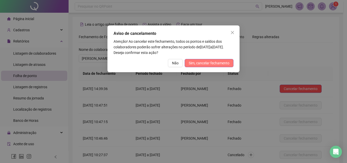
click at [197, 63] on span "Sim, cancelar fechamento" at bounding box center [208, 63] width 41 height 6
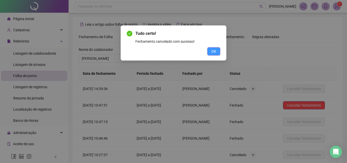
click at [216, 50] on button "OK" at bounding box center [213, 51] width 13 height 8
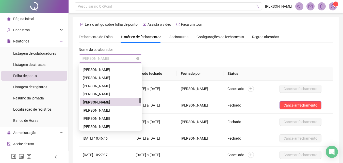
click at [107, 59] on span "[PERSON_NAME]" at bounding box center [110, 59] width 57 height 8
click at [102, 108] on div "[PERSON_NAME]" at bounding box center [110, 110] width 55 height 6
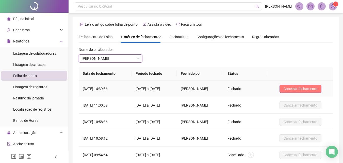
click at [317, 89] on span "Cancelar fechamento" at bounding box center [300, 89] width 34 height 6
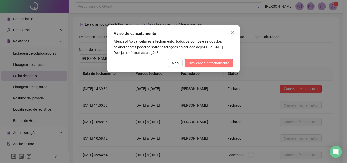
click at [207, 65] on span "Sim, cancelar fechamento" at bounding box center [208, 63] width 41 height 6
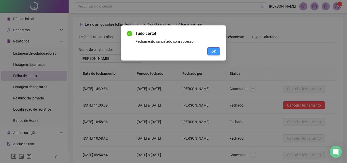
click at [210, 54] on button "OK" at bounding box center [213, 51] width 13 height 8
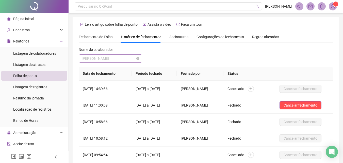
click at [91, 61] on span "[PERSON_NAME]" at bounding box center [110, 59] width 57 height 8
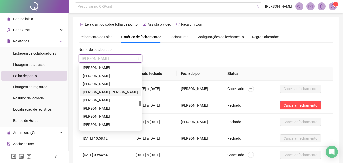
scroll to position [609, 0]
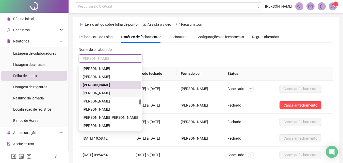
click at [95, 92] on div "[PERSON_NAME]" at bounding box center [110, 93] width 55 height 6
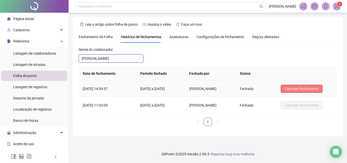
click at [304, 89] on span "Cancelar fechamento" at bounding box center [301, 89] width 34 height 6
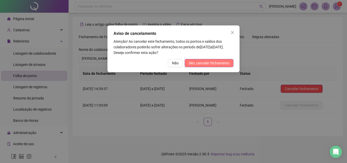
click at [210, 65] on span "Sim, cancelar fechamento" at bounding box center [208, 63] width 41 height 6
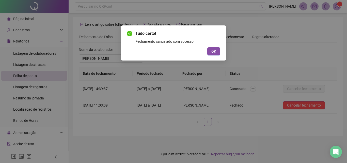
click at [217, 49] on button "OK" at bounding box center [213, 51] width 13 height 8
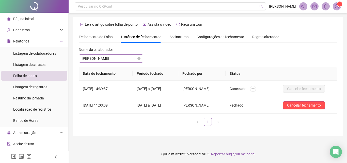
click at [124, 58] on span "[PERSON_NAME]" at bounding box center [111, 59] width 58 height 8
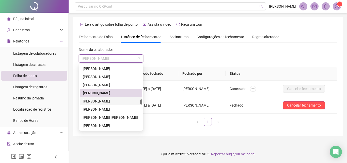
click at [111, 100] on div "[PERSON_NAME]" at bounding box center [111, 101] width 56 height 6
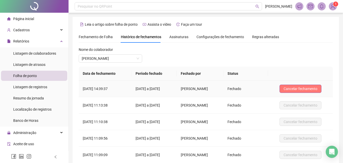
click at [321, 90] on button "Cancelar fechamento" at bounding box center [300, 88] width 42 height 8
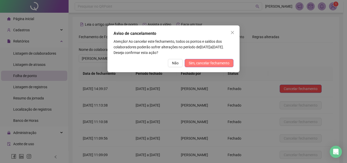
click at [212, 66] on button "Sim, cancelar fechamento" at bounding box center [208, 63] width 49 height 8
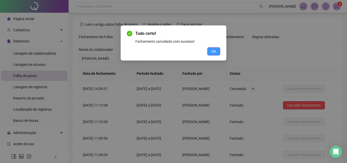
click at [211, 51] on button "OK" at bounding box center [213, 51] width 13 height 8
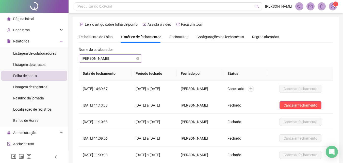
click at [109, 59] on span "[PERSON_NAME]" at bounding box center [110, 59] width 57 height 8
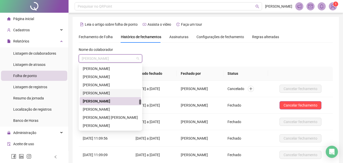
scroll to position [634, 0]
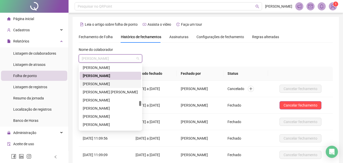
click at [100, 85] on div "[PERSON_NAME]" at bounding box center [110, 84] width 55 height 6
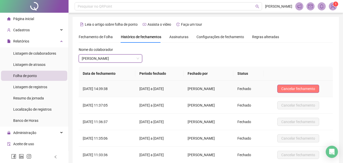
click at [304, 88] on span "Cancelar fechamento" at bounding box center [298, 89] width 34 height 6
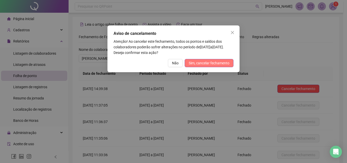
click at [210, 59] on button "Sim, cancelar fechamento" at bounding box center [208, 63] width 49 height 8
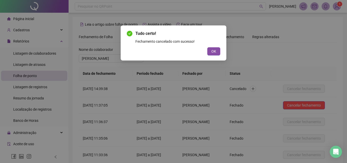
click at [217, 51] on button "OK" at bounding box center [213, 51] width 13 height 8
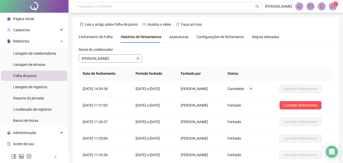
click at [113, 59] on span "[PERSON_NAME]" at bounding box center [110, 59] width 57 height 8
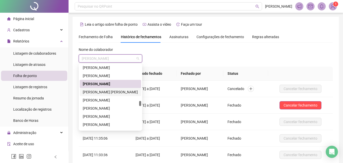
click at [107, 91] on div "[PERSON_NAME] [PERSON_NAME]" at bounding box center [110, 92] width 55 height 6
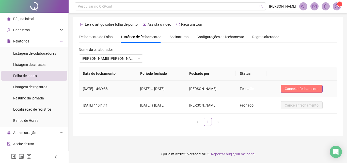
click at [293, 88] on span "Cancelar fechamento" at bounding box center [301, 89] width 34 height 6
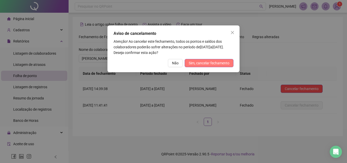
click at [208, 63] on span "Sim, cancelar fechamento" at bounding box center [208, 63] width 41 height 6
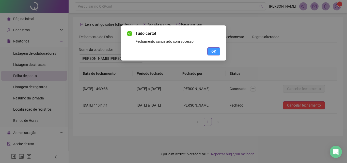
click at [213, 53] on span "OK" at bounding box center [213, 51] width 5 height 6
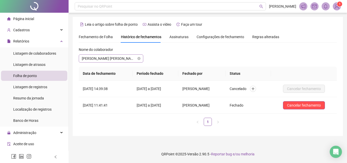
click at [120, 58] on span "[PERSON_NAME] [PERSON_NAME]" at bounding box center [111, 59] width 58 height 8
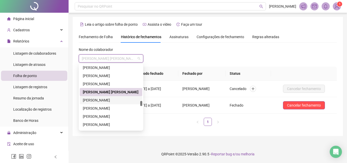
click at [108, 100] on div "[PERSON_NAME]" at bounding box center [111, 100] width 56 height 6
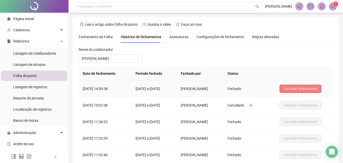
click at [293, 88] on span "Cancelar fechamento" at bounding box center [300, 89] width 34 height 6
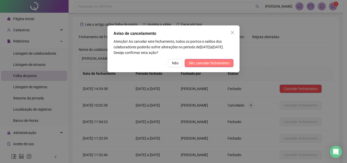
click at [209, 66] on button "Sim, cancelar fechamento" at bounding box center [208, 63] width 49 height 8
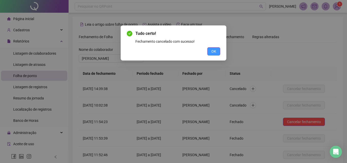
click at [207, 53] on button "OK" at bounding box center [213, 51] width 13 height 8
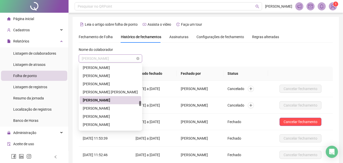
click at [108, 56] on span "[PERSON_NAME]" at bounding box center [110, 59] width 57 height 8
click at [105, 107] on div "[PERSON_NAME]" at bounding box center [110, 108] width 55 height 6
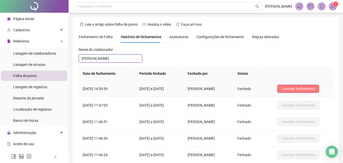
click at [308, 89] on span "Cancelar fechamento" at bounding box center [298, 89] width 34 height 6
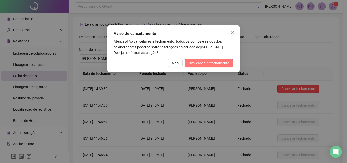
click at [205, 64] on span "Sim, cancelar fechamento" at bounding box center [208, 63] width 41 height 6
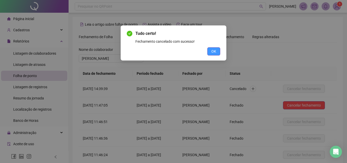
click at [212, 52] on span "OK" at bounding box center [213, 51] width 5 height 6
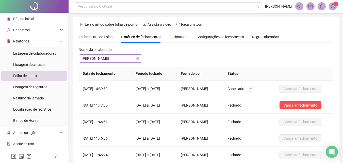
click at [110, 60] on span "[PERSON_NAME]" at bounding box center [110, 59] width 57 height 8
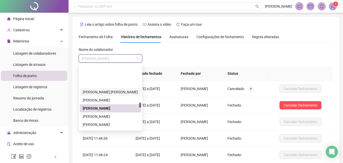
scroll to position [660, 0]
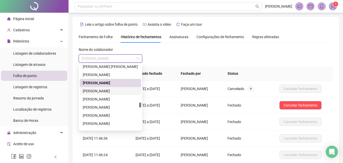
click at [115, 89] on div "[PERSON_NAME]" at bounding box center [110, 91] width 55 height 6
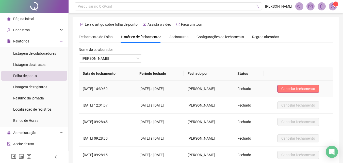
click at [301, 90] on span "Cancelar fechamento" at bounding box center [298, 89] width 34 height 6
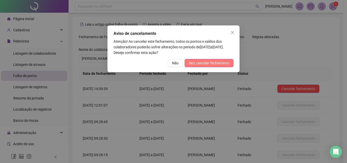
click at [215, 64] on span "Sim, cancelar fechamento" at bounding box center [208, 63] width 41 height 6
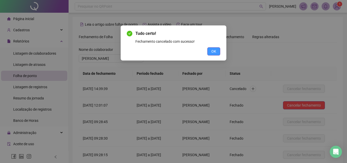
click at [210, 52] on button "OK" at bounding box center [213, 51] width 13 height 8
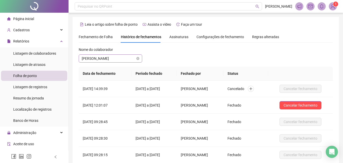
click at [118, 59] on span "[PERSON_NAME]" at bounding box center [110, 59] width 57 height 8
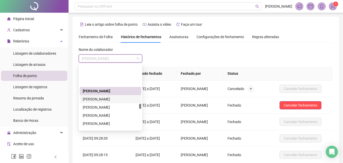
scroll to position [685, 0]
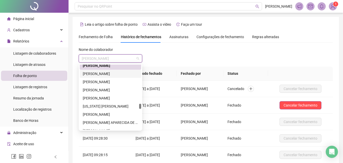
click at [112, 73] on div "[PERSON_NAME]" at bounding box center [110, 74] width 55 height 6
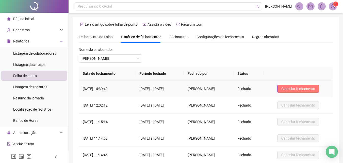
click at [298, 88] on span "Cancelar fechamento" at bounding box center [298, 89] width 34 height 6
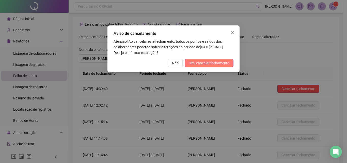
click at [190, 65] on span "Sim, cancelar fechamento" at bounding box center [208, 63] width 41 height 6
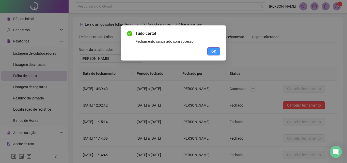
click at [212, 52] on span "OK" at bounding box center [213, 51] width 5 height 6
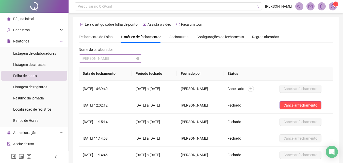
click at [112, 57] on span "[PERSON_NAME]" at bounding box center [110, 59] width 57 height 8
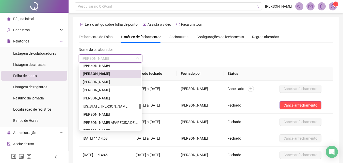
click at [93, 81] on div "[PERSON_NAME]" at bounding box center [110, 82] width 55 height 6
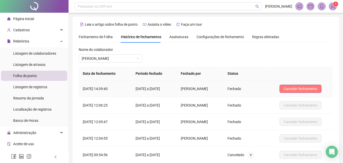
click at [302, 89] on span "Cancelar fechamento" at bounding box center [300, 89] width 34 height 6
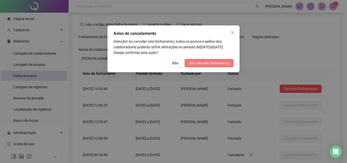
click at [222, 63] on span "Sim, cancelar fechamento" at bounding box center [208, 63] width 41 height 6
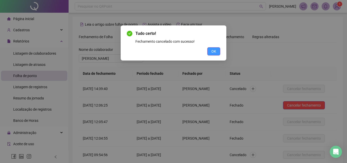
click at [215, 52] on span "OK" at bounding box center [213, 51] width 5 height 6
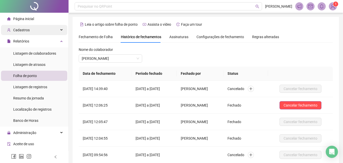
click at [36, 27] on div "Cadastros" at bounding box center [34, 30] width 66 height 10
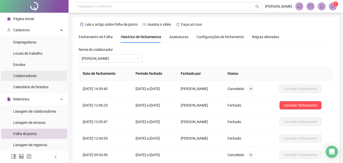
click at [35, 76] on span "Colaboradores" at bounding box center [24, 76] width 23 height 4
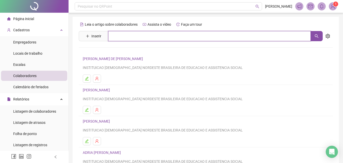
click at [138, 39] on input "text" at bounding box center [209, 36] width 202 height 10
type input "*****"
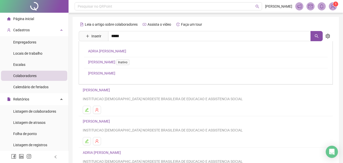
click at [128, 51] on div "[PERSON_NAME] Paes Inativo [PERSON_NAME]" at bounding box center [206, 62] width 254 height 43
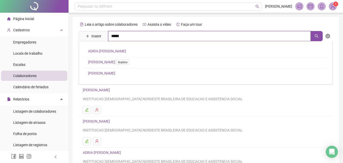
click at [127, 35] on input "*****" at bounding box center [209, 36] width 202 height 10
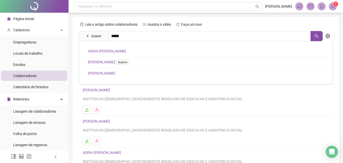
click at [117, 52] on link "ADRIA [PERSON_NAME]" at bounding box center [107, 51] width 38 height 4
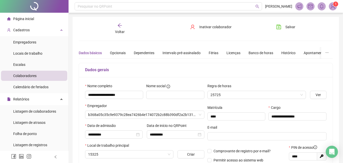
type input "**********"
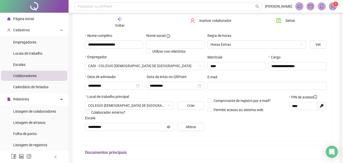
scroll to position [51, 0]
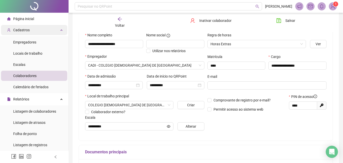
click at [33, 31] on div "Cadastros" at bounding box center [34, 30] width 66 height 10
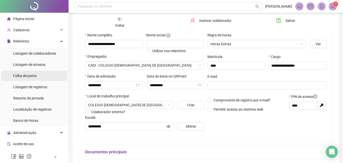
click at [33, 77] on span "Folha de ponto" at bounding box center [25, 76] width 24 height 4
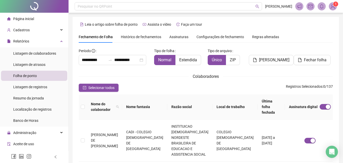
click at [174, 37] on span "Assinaturas" at bounding box center [178, 37] width 19 height 4
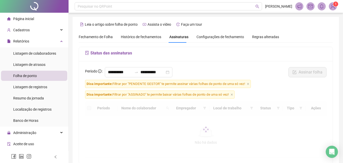
scroll to position [23, 0]
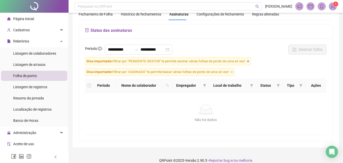
click at [249, 60] on icon "close" at bounding box center [248, 61] width 3 height 3
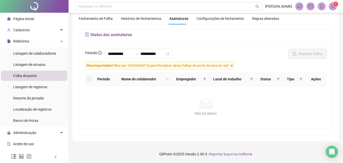
click at [233, 66] on icon "close" at bounding box center [231, 65] width 3 height 3
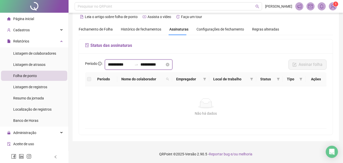
click at [132, 63] on input "**********" at bounding box center [120, 64] width 24 height 6
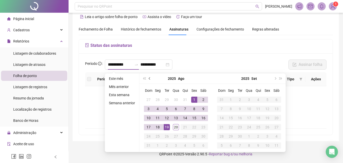
click at [149, 76] on button "prev-year" at bounding box center [150, 78] width 6 height 10
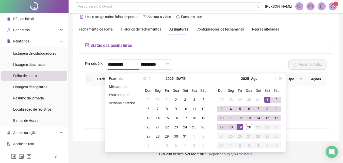
click at [149, 76] on button "prev-year" at bounding box center [150, 78] width 6 height 10
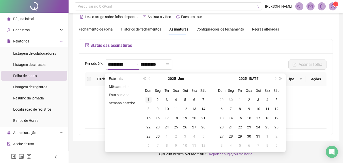
type input "**********"
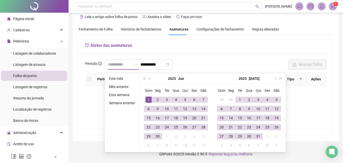
click at [149, 96] on div "1" at bounding box center [148, 99] width 6 height 6
type input "**********"
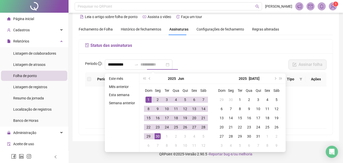
click at [156, 137] on div "30" at bounding box center [158, 136] width 6 height 6
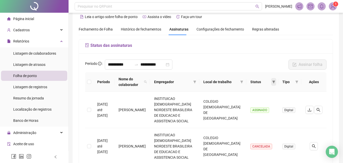
click at [272, 80] on span at bounding box center [273, 82] width 5 height 8
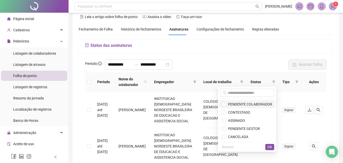
click at [260, 104] on span "PENDENTE COLABORADOR" at bounding box center [249, 104] width 46 height 4
click at [270, 144] on span "OK" at bounding box center [269, 147] width 5 height 6
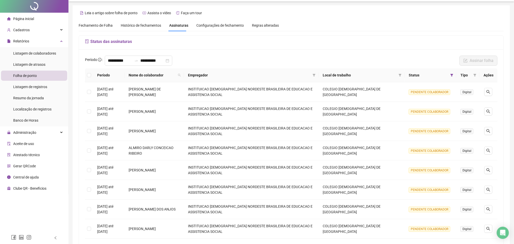
scroll to position [0, 0]
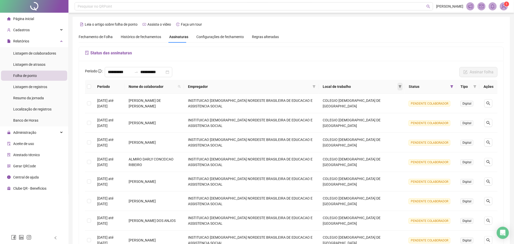
click at [346, 86] on icon "filter" at bounding box center [400, 86] width 3 height 3
click at [346, 87] on span "Status" at bounding box center [429, 87] width 40 height 6
click at [346, 87] on icon "filter" at bounding box center [451, 86] width 3 height 3
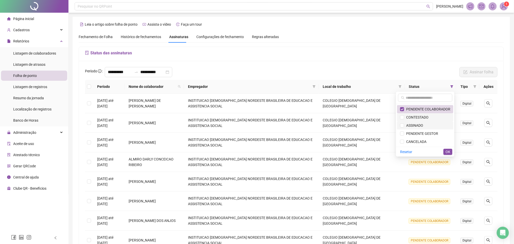
drag, startPoint x: 423, startPoint y: 124, endPoint x: 423, endPoint y: 116, distance: 7.1
click at [346, 124] on span "ASSINADO" at bounding box center [413, 125] width 19 height 4
click at [346, 107] on span "PENDENTE COLABORADOR" at bounding box center [427, 109] width 46 height 4
click at [346, 151] on button "OK" at bounding box center [447, 152] width 9 height 6
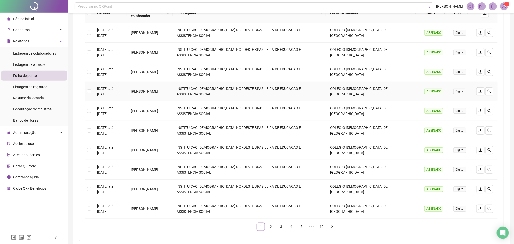
scroll to position [100, 0]
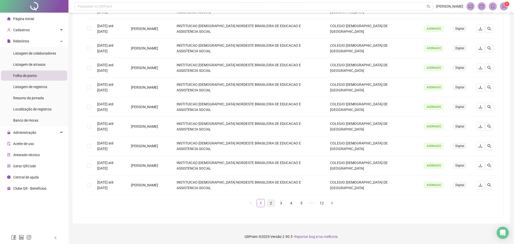
click at [273, 162] on link "2" at bounding box center [271, 203] width 8 height 8
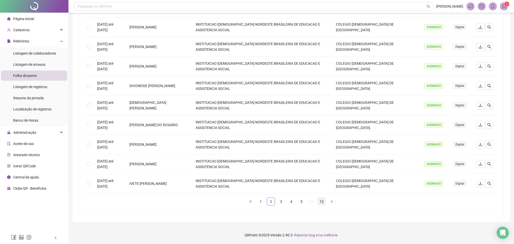
click at [322, 162] on link "12" at bounding box center [322, 202] width 8 height 8
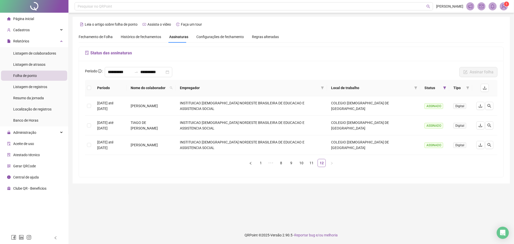
scroll to position [0, 0]
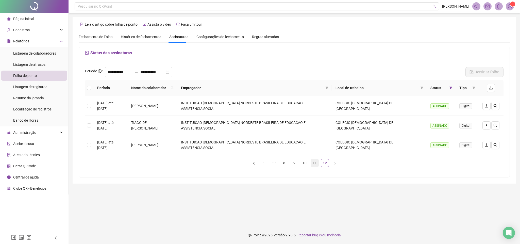
click at [314, 159] on link "11" at bounding box center [315, 163] width 8 height 8
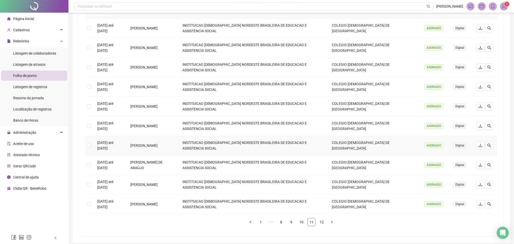
scroll to position [100, 0]
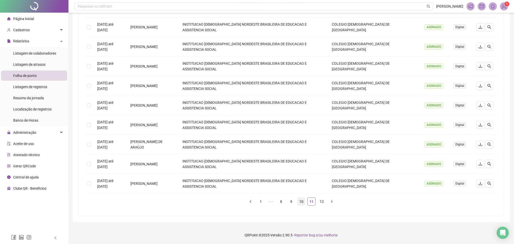
click at [301, 162] on link "10" at bounding box center [302, 202] width 8 height 8
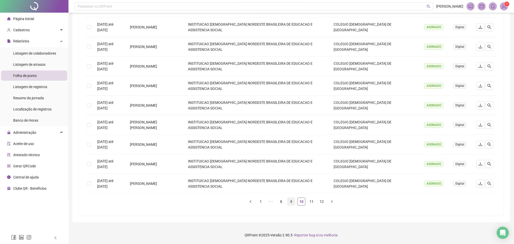
click at [291, 162] on link "9" at bounding box center [291, 202] width 8 height 8
click at [286, 162] on link "8" at bounding box center [286, 202] width 8 height 8
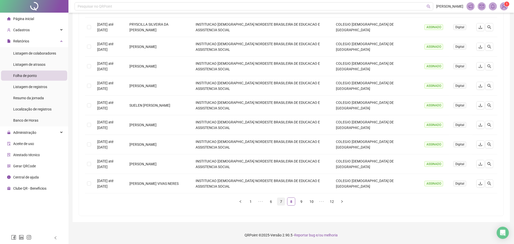
click at [281, 162] on link "7" at bounding box center [281, 202] width 8 height 8
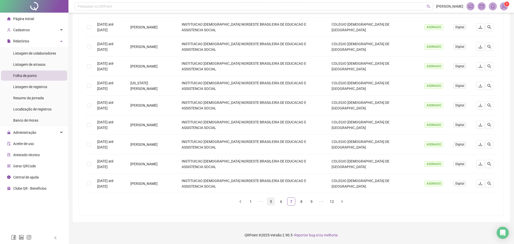
click at [283, 162] on link "6" at bounding box center [281, 202] width 8 height 8
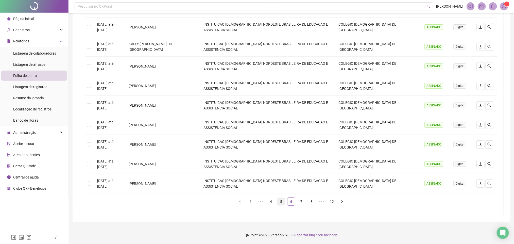
click at [279, 162] on link "5" at bounding box center [281, 202] width 8 height 8
click at [281, 162] on link "4" at bounding box center [281, 202] width 8 height 8
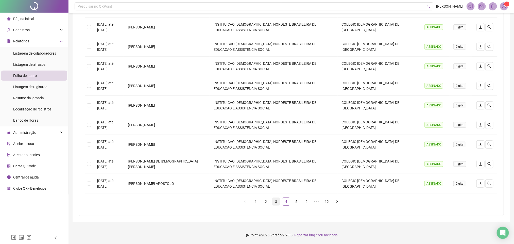
click at [274, 162] on link "3" at bounding box center [276, 202] width 8 height 8
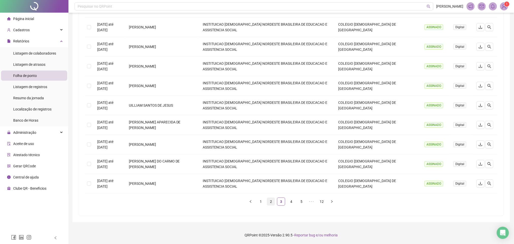
click at [272, 162] on link "2" at bounding box center [271, 202] width 8 height 8
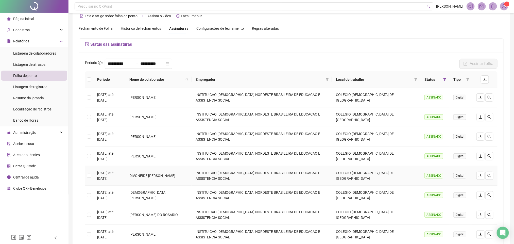
scroll to position [0, 0]
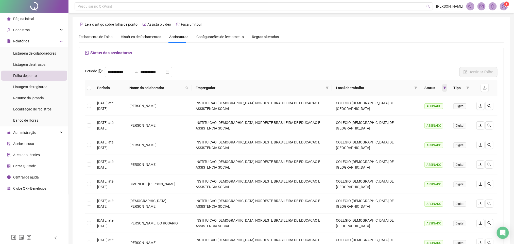
click at [346, 86] on icon "filter" at bounding box center [444, 87] width 3 height 3
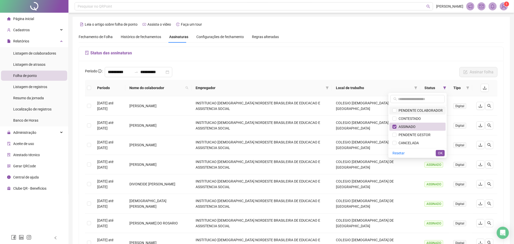
click at [346, 111] on span "PENDENTE COLABORADOR" at bounding box center [420, 110] width 46 height 4
click at [346, 125] on span "ASSINADO" at bounding box center [417, 127] width 50 height 6
click at [346, 153] on span "OK" at bounding box center [440, 153] width 5 height 6
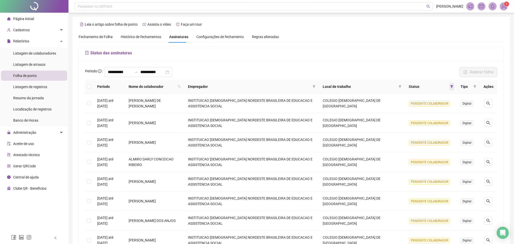
click at [346, 85] on icon "filter" at bounding box center [451, 86] width 3 height 3
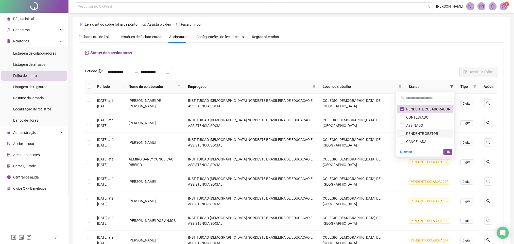
click at [346, 132] on span "PENDENTE GESTOR" at bounding box center [421, 133] width 34 height 4
click at [346, 109] on span "PENDENTE COLABORADOR" at bounding box center [427, 109] width 46 height 4
click at [346, 151] on span "OK" at bounding box center [447, 152] width 5 height 6
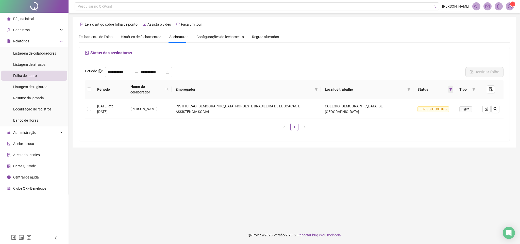
click at [346, 88] on icon "filter" at bounding box center [450, 89] width 3 height 3
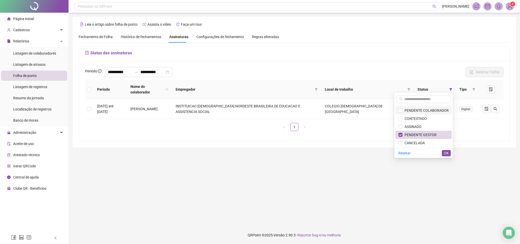
click at [346, 109] on span "PENDENTE COLABORADOR" at bounding box center [425, 110] width 46 height 4
click at [346, 133] on span "PENDENTE GESTOR" at bounding box center [419, 135] width 34 height 4
click at [346, 154] on span "OK" at bounding box center [446, 153] width 5 height 6
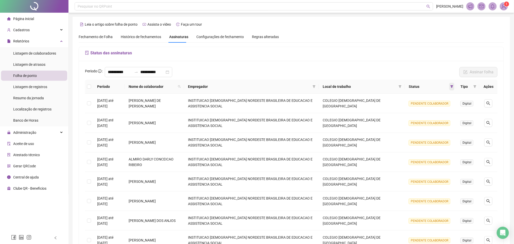
click at [346, 85] on icon "filter" at bounding box center [451, 86] width 3 height 3
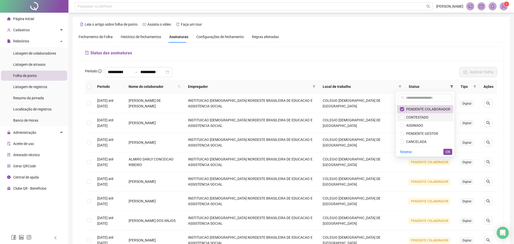
click at [346, 117] on span "CONTESTADO" at bounding box center [416, 117] width 24 height 4
click at [346, 109] on span "PENDENTE COLABORADOR" at bounding box center [427, 109] width 46 height 4
click at [346, 149] on button "OK" at bounding box center [447, 152] width 9 height 6
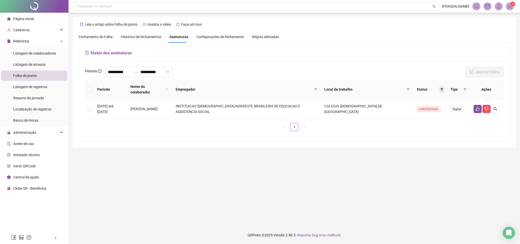
click at [346, 88] on icon "filter" at bounding box center [441, 89] width 3 height 3
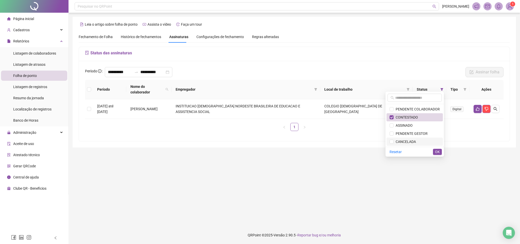
click at [346, 141] on span "CANCELADA" at bounding box center [414, 142] width 50 height 6
click at [346, 116] on span "CONTESTADO" at bounding box center [405, 117] width 24 height 4
click at [346, 152] on span "OK" at bounding box center [437, 152] width 5 height 6
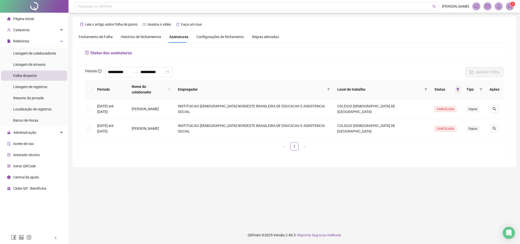
click at [346, 88] on span at bounding box center [457, 89] width 5 height 8
click at [346, 158] on main "**********" at bounding box center [294, 119] width 443 height 205
click at [346, 88] on icon "filter" at bounding box center [457, 89] width 3 height 3
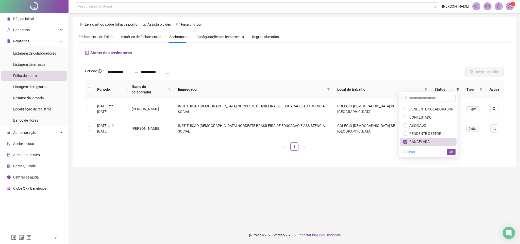
click at [346, 153] on span "Resetar" at bounding box center [409, 152] width 12 height 6
click at [346, 151] on span "OK" at bounding box center [451, 152] width 5 height 6
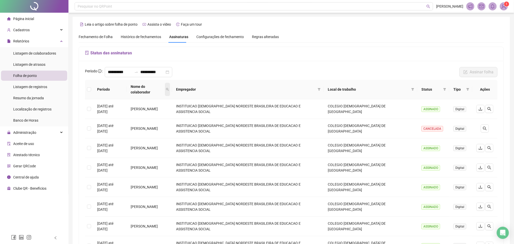
click at [169, 88] on icon "search" at bounding box center [167, 89] width 3 height 3
click at [193, 97] on input "text" at bounding box center [190, 98] width 48 height 8
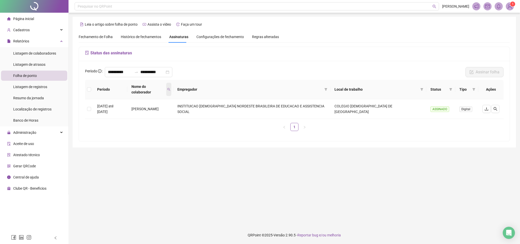
click at [170, 88] on icon "search" at bounding box center [168, 89] width 3 height 3
click at [177, 94] on input "*****" at bounding box center [184, 98] width 48 height 8
type input "****"
click at [132, 71] on input "**********" at bounding box center [120, 72] width 24 height 6
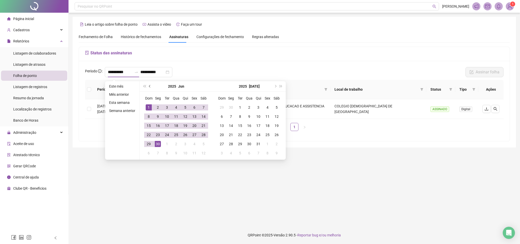
click at [149, 86] on span "prev-year" at bounding box center [150, 86] width 3 height 3
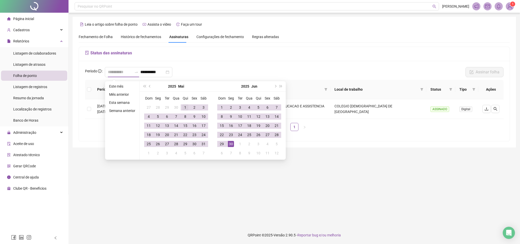
type input "**********"
click at [184, 106] on div "1" at bounding box center [185, 107] width 6 height 6
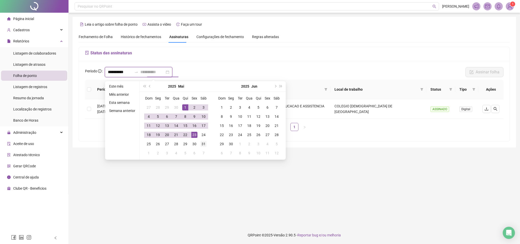
type input "**********"
click at [202, 144] on div "31" at bounding box center [203, 144] width 6 height 6
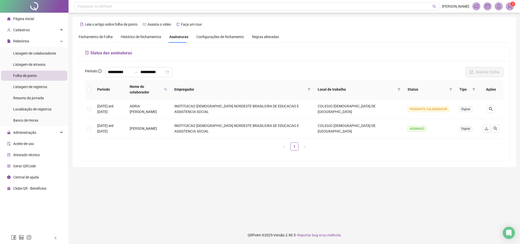
click at [129, 35] on span "Histórico de fechamentos" at bounding box center [141, 37] width 40 height 4
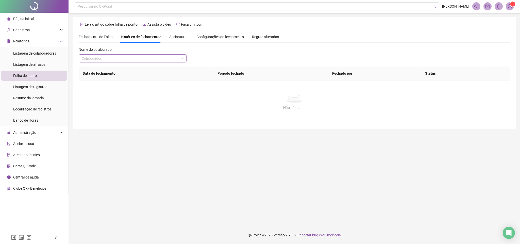
click at [150, 58] on input "search" at bounding box center [130, 59] width 97 height 8
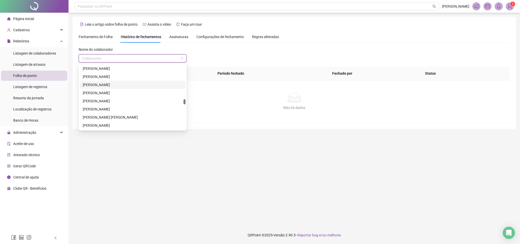
scroll to position [647, 0]
click at [108, 120] on div "[PERSON_NAME]" at bounding box center [133, 120] width 100 height 6
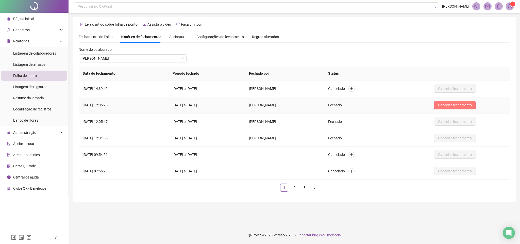
click at [346, 105] on span "Cancelar fechamento" at bounding box center [455, 105] width 34 height 6
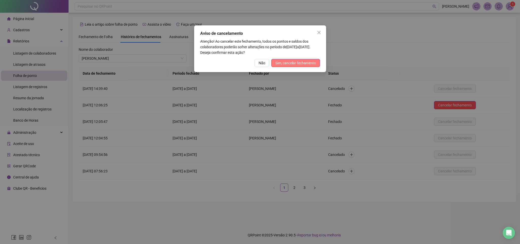
click at [302, 61] on span "Sim, cancelar fechamento" at bounding box center [295, 63] width 41 height 6
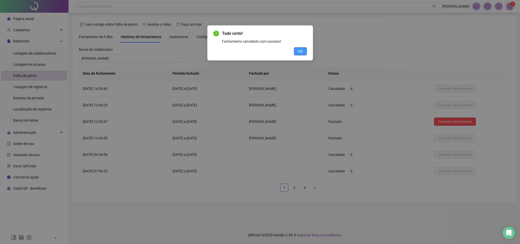
click at [298, 50] on span "OK" at bounding box center [300, 51] width 5 height 6
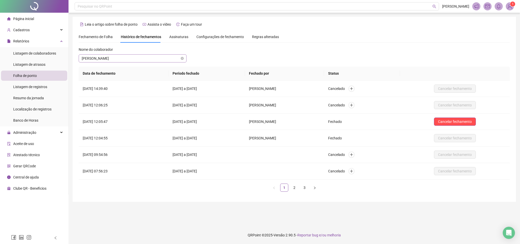
click at [117, 59] on span "[PERSON_NAME]" at bounding box center [133, 59] width 102 height 8
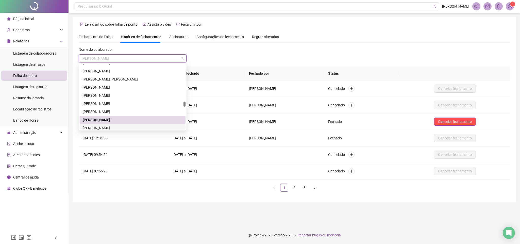
click at [102, 128] on div "[PERSON_NAME]" at bounding box center [133, 128] width 100 height 6
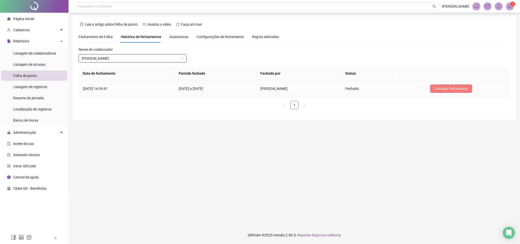
click at [346, 87] on span "Cancelar fechamento" at bounding box center [451, 89] width 34 height 6
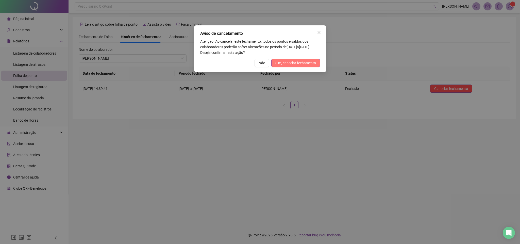
click at [285, 64] on span "Sim, cancelar fechamento" at bounding box center [295, 63] width 41 height 6
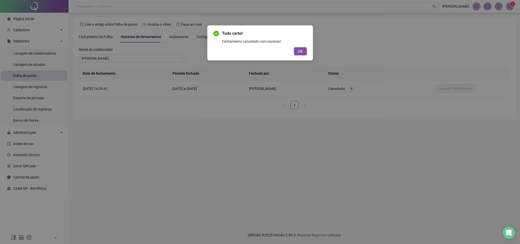
click at [120, 57] on div "Tudo certo! Fechamento cancelado com sucesso! OK" at bounding box center [260, 122] width 520 height 244
click at [295, 52] on button "OK" at bounding box center [300, 51] width 13 height 8
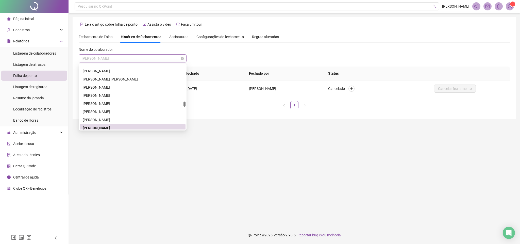
scroll to position [649, 0]
click at [130, 57] on span "[PERSON_NAME]" at bounding box center [133, 59] width 102 height 8
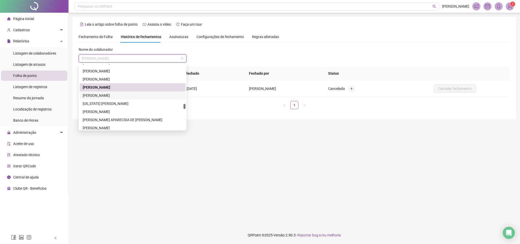
click at [129, 95] on div "[PERSON_NAME]" at bounding box center [133, 96] width 100 height 6
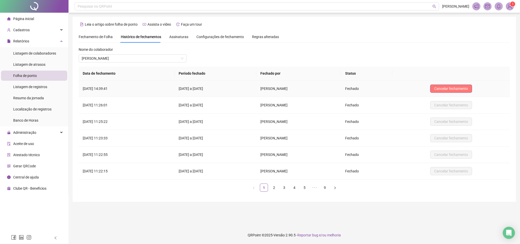
click at [346, 85] on button "Cancelar fechamento" at bounding box center [451, 88] width 42 height 8
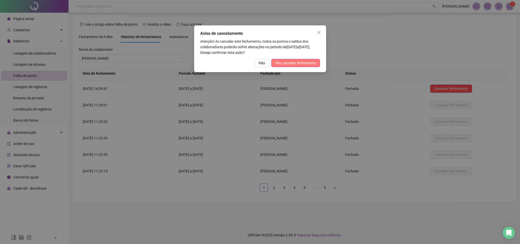
click at [295, 63] on span "Sim, cancelar fechamento" at bounding box center [295, 63] width 41 height 6
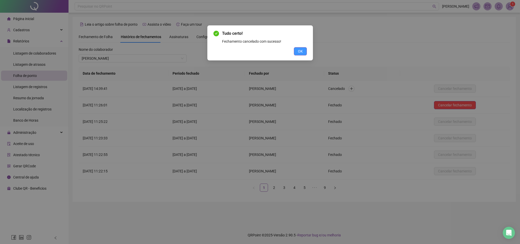
click at [300, 51] on span "OK" at bounding box center [300, 51] width 5 height 6
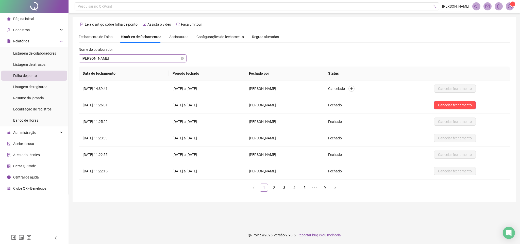
click at [140, 58] on span "[PERSON_NAME]" at bounding box center [133, 59] width 102 height 8
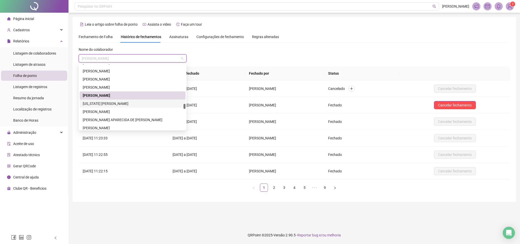
click at [98, 102] on div "[US_STATE] [PERSON_NAME]" at bounding box center [133, 104] width 100 height 6
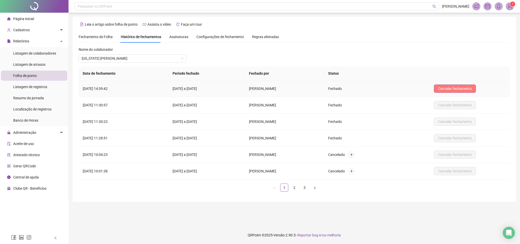
click at [346, 88] on span "Cancelar fechamento" at bounding box center [455, 89] width 34 height 6
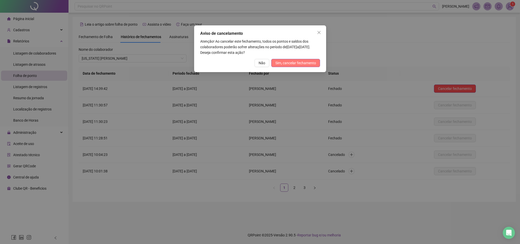
click at [300, 63] on span "Sim, cancelar fechamento" at bounding box center [295, 63] width 41 height 6
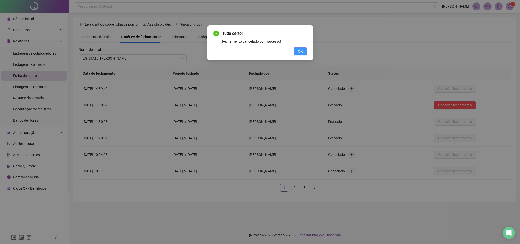
click at [301, 54] on span "OK" at bounding box center [300, 51] width 5 height 6
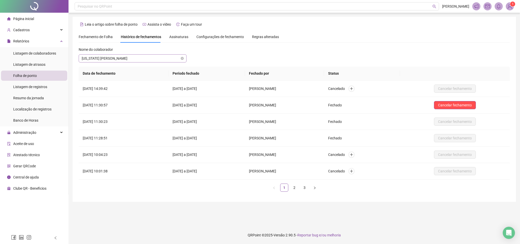
click at [142, 61] on span "[US_STATE] [PERSON_NAME]" at bounding box center [133, 59] width 102 height 8
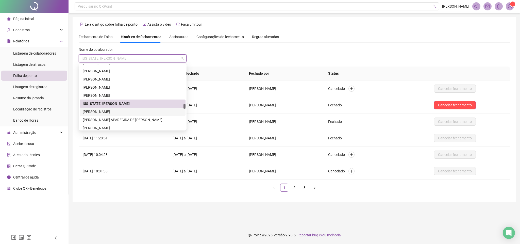
click at [114, 113] on div "[PERSON_NAME]" at bounding box center [133, 112] width 100 height 6
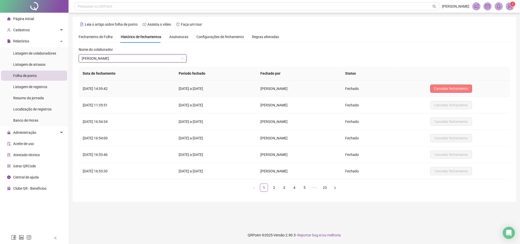
click at [346, 85] on button "Cancelar fechamento" at bounding box center [451, 88] width 42 height 8
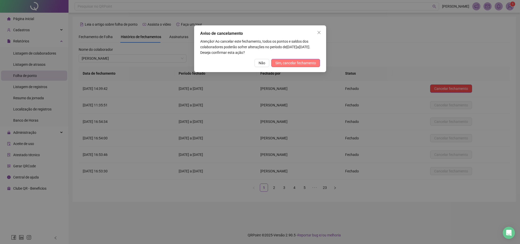
click at [305, 63] on span "Sim, cancelar fechamento" at bounding box center [295, 63] width 41 height 6
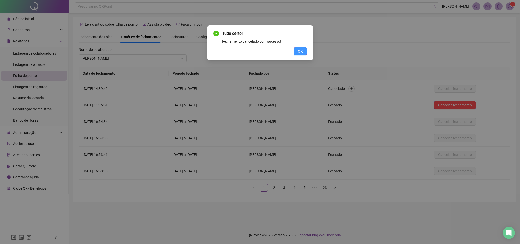
click at [301, 51] on span "OK" at bounding box center [300, 51] width 5 height 6
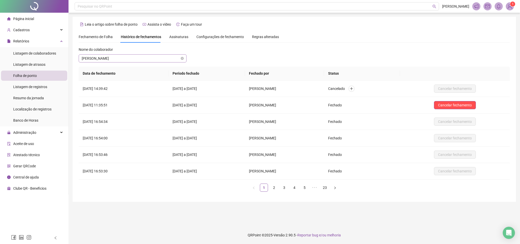
click at [119, 59] on span "[PERSON_NAME]" at bounding box center [133, 59] width 102 height 8
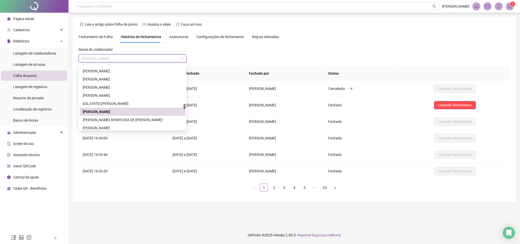
scroll to position [726, 0]
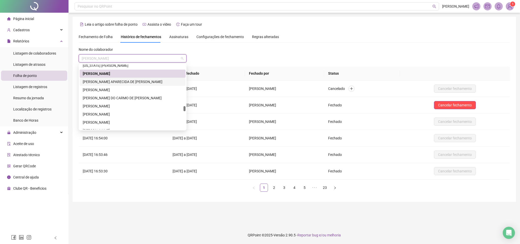
click at [112, 83] on div "[PERSON_NAME] APARECIDA DE [PERSON_NAME]" at bounding box center [133, 82] width 100 height 6
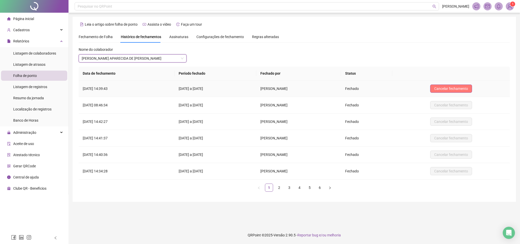
click at [346, 88] on span "Cancelar fechamento" at bounding box center [451, 89] width 34 height 6
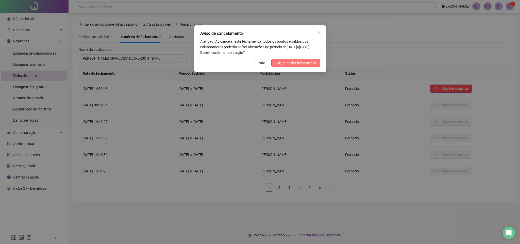
click at [294, 65] on span "Sim, cancelar fechamento" at bounding box center [295, 63] width 41 height 6
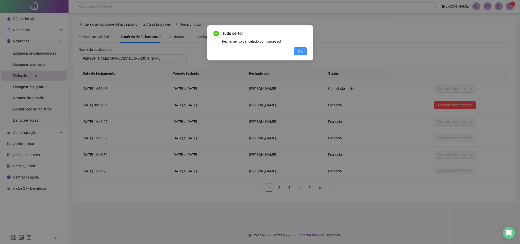
click at [301, 50] on span "OK" at bounding box center [300, 51] width 5 height 6
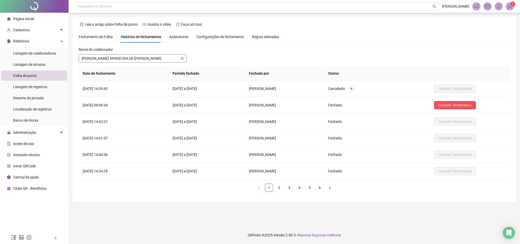
click at [121, 56] on span "[PERSON_NAME] APARECIDA DE [PERSON_NAME]" at bounding box center [133, 59] width 102 height 8
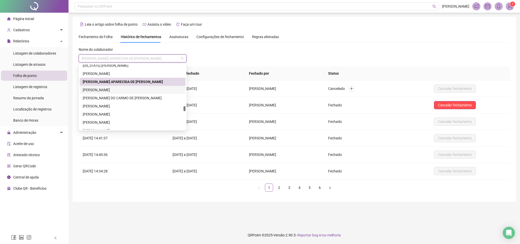
click at [117, 88] on div "[PERSON_NAME]" at bounding box center [133, 90] width 100 height 6
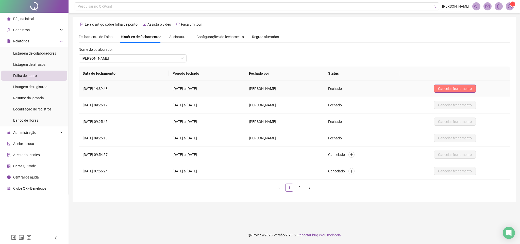
click at [346, 87] on span "Cancelar fechamento" at bounding box center [455, 89] width 34 height 6
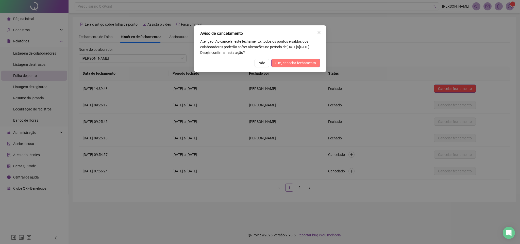
click at [308, 61] on span "Sim, cancelar fechamento" at bounding box center [295, 63] width 41 height 6
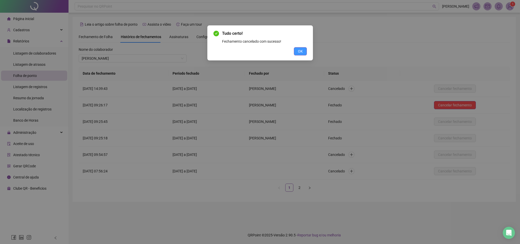
click at [298, 51] on span "OK" at bounding box center [300, 51] width 5 height 6
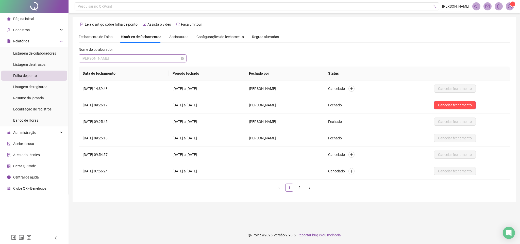
click at [115, 56] on span "[PERSON_NAME]" at bounding box center [133, 59] width 102 height 8
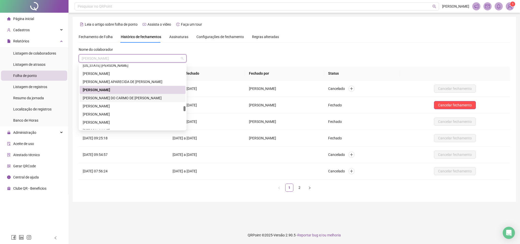
click at [110, 98] on div "[PERSON_NAME] DO CARMO DE [PERSON_NAME]" at bounding box center [133, 98] width 100 height 6
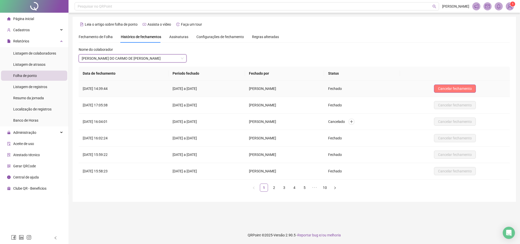
click at [346, 87] on span "Cancelar fechamento" at bounding box center [455, 89] width 34 height 6
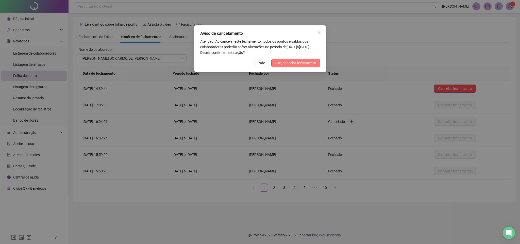
click at [304, 66] on button "Sim, cancelar fechamento" at bounding box center [295, 63] width 49 height 8
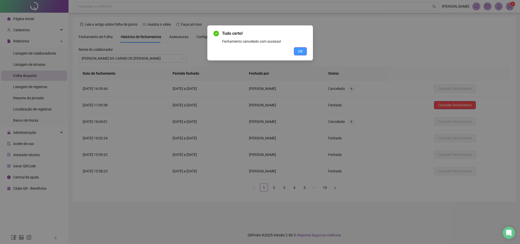
click at [302, 52] on button "OK" at bounding box center [300, 51] width 13 height 8
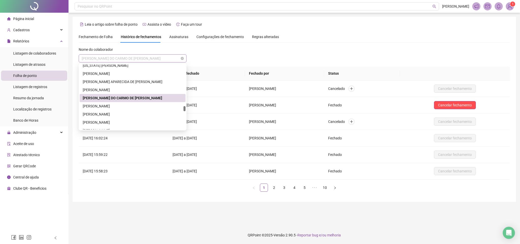
click at [145, 56] on span "[PERSON_NAME] DO CARMO DE [PERSON_NAME]" at bounding box center [133, 59] width 102 height 8
click at [142, 104] on div "[PERSON_NAME]" at bounding box center [133, 106] width 100 height 6
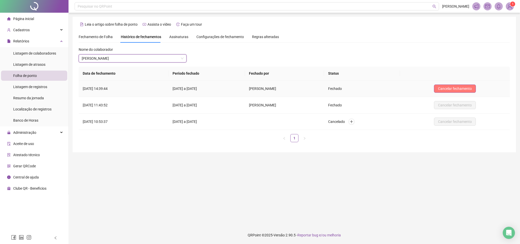
click at [346, 87] on span "Cancelar fechamento" at bounding box center [455, 89] width 34 height 6
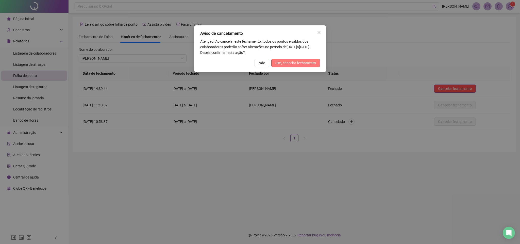
click at [301, 66] on button "Sim, cancelar fechamento" at bounding box center [295, 63] width 49 height 8
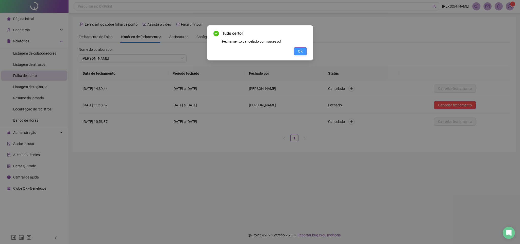
click at [298, 52] on span "OK" at bounding box center [300, 51] width 5 height 6
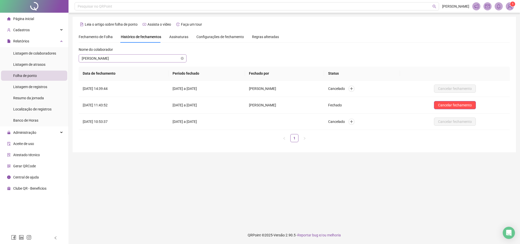
click at [129, 57] on span "[PERSON_NAME]" at bounding box center [133, 59] width 102 height 8
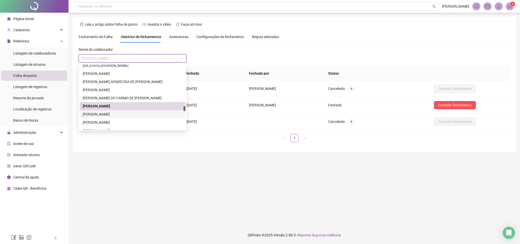
click at [134, 113] on div "[PERSON_NAME]" at bounding box center [133, 114] width 100 height 6
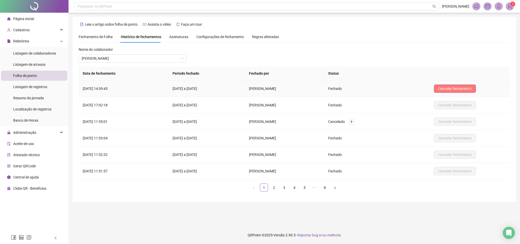
click at [346, 88] on span "Cancelar fechamento" at bounding box center [455, 89] width 34 height 6
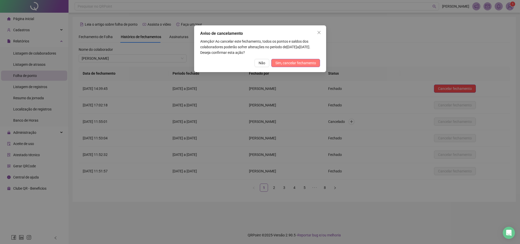
click at [297, 61] on span "Sim, cancelar fechamento" at bounding box center [295, 63] width 41 height 6
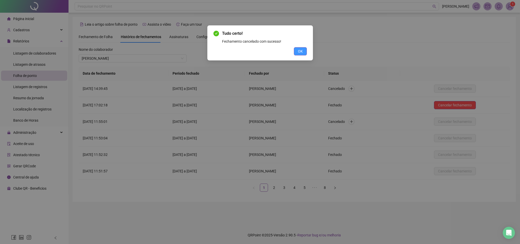
click at [296, 52] on button "OK" at bounding box center [300, 51] width 13 height 8
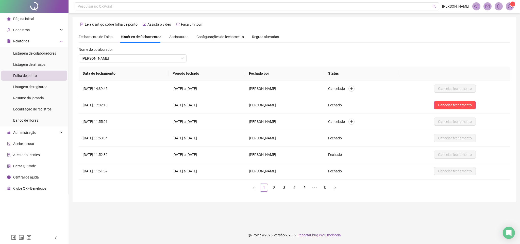
click at [152, 53] on div "Nome do colaborador" at bounding box center [133, 51] width 108 height 8
click at [154, 59] on span "[PERSON_NAME]" at bounding box center [133, 59] width 102 height 8
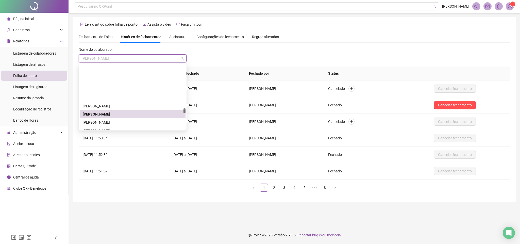
scroll to position [764, 0]
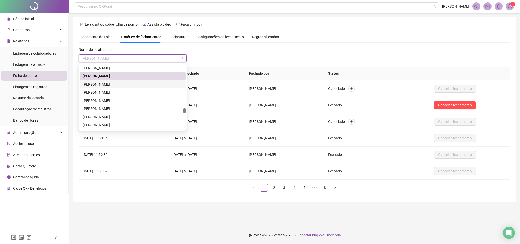
click at [130, 84] on div "[PERSON_NAME]" at bounding box center [133, 84] width 100 height 6
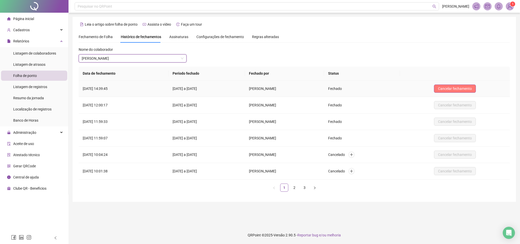
click at [346, 88] on span "Cancelar fechamento" at bounding box center [455, 89] width 34 height 6
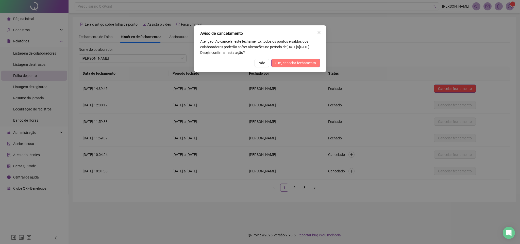
click at [305, 62] on span "Sim, cancelar fechamento" at bounding box center [295, 63] width 41 height 6
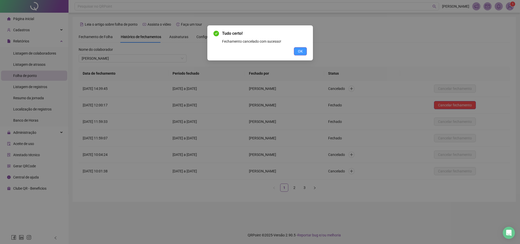
click at [303, 51] on button "OK" at bounding box center [300, 51] width 13 height 8
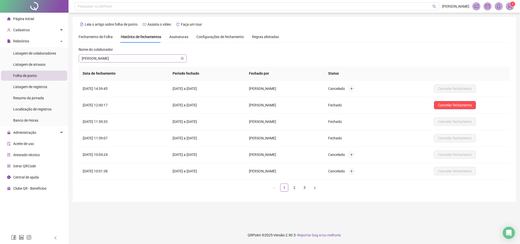
click at [152, 59] on span "[PERSON_NAME]" at bounding box center [133, 59] width 102 height 8
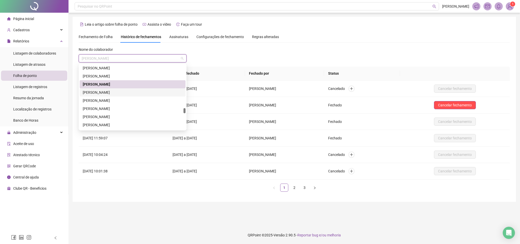
click at [130, 91] on div "[PERSON_NAME]" at bounding box center [133, 93] width 100 height 6
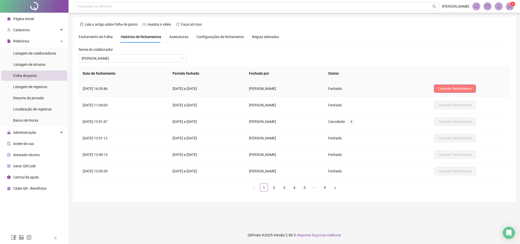
click at [346, 88] on span "Cancelar fechamento" at bounding box center [455, 89] width 34 height 6
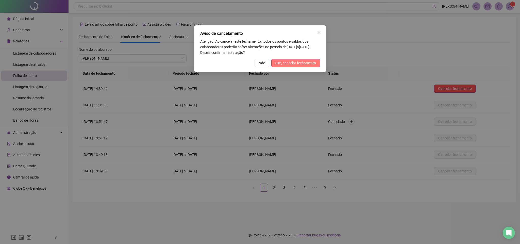
click at [282, 62] on span "Sim, cancelar fechamento" at bounding box center [295, 63] width 41 height 6
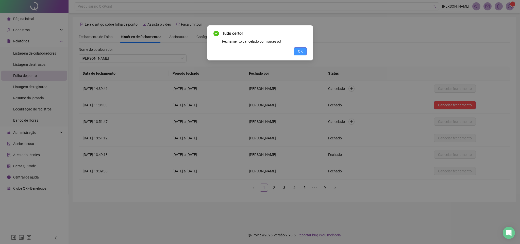
drag, startPoint x: 302, startPoint y: 49, endPoint x: 249, endPoint y: 50, distance: 53.6
click at [302, 49] on button "OK" at bounding box center [300, 51] width 13 height 8
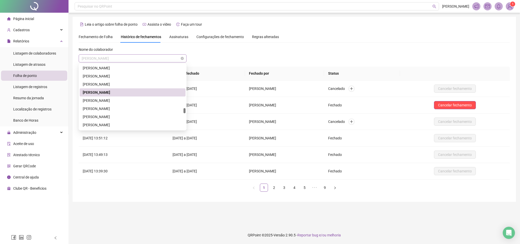
click at [150, 61] on span "[PERSON_NAME]" at bounding box center [133, 59] width 102 height 8
click at [132, 100] on div "[PERSON_NAME]" at bounding box center [133, 101] width 100 height 6
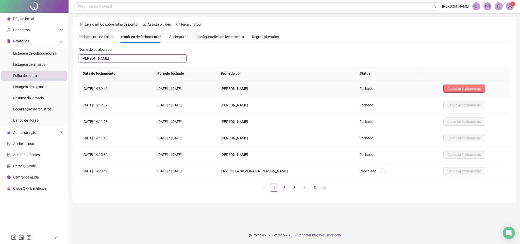
click at [346, 86] on span "Cancelar fechamento" at bounding box center [464, 89] width 34 height 6
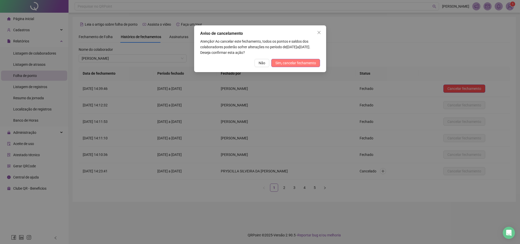
click at [289, 64] on span "Sim, cancelar fechamento" at bounding box center [295, 63] width 41 height 6
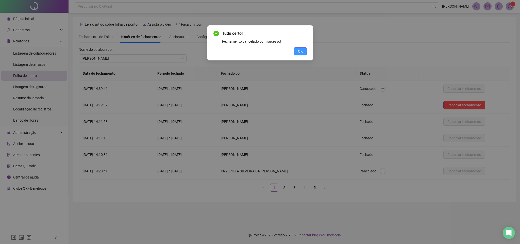
click at [299, 50] on span "OK" at bounding box center [300, 51] width 5 height 6
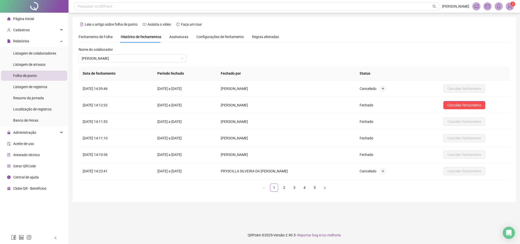
click at [145, 54] on div "Nome do colaborador" at bounding box center [133, 51] width 108 height 8
click at [145, 59] on span "[PERSON_NAME]" at bounding box center [133, 59] width 102 height 8
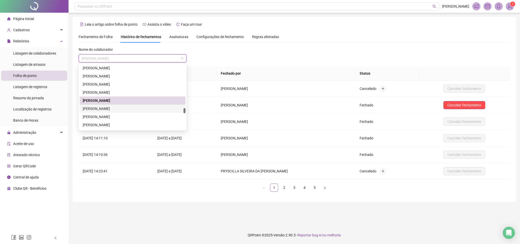
click at [127, 109] on div "[PERSON_NAME]" at bounding box center [133, 109] width 100 height 6
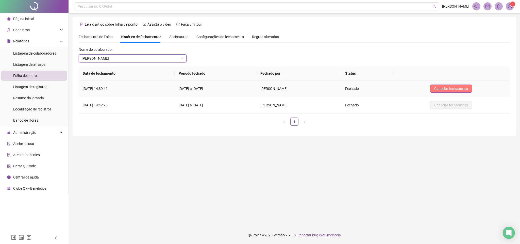
click at [346, 89] on span "Cancelar fechamento" at bounding box center [451, 89] width 34 height 6
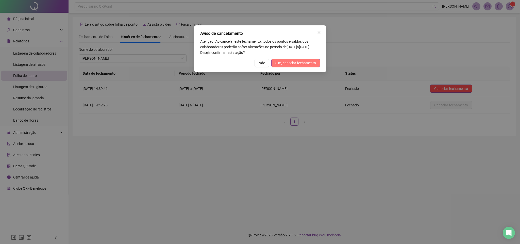
click at [309, 63] on span "Sim, cancelar fechamento" at bounding box center [295, 63] width 41 height 6
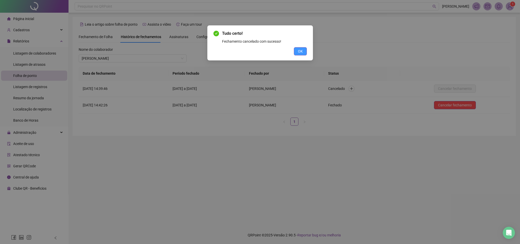
click at [299, 50] on span "OK" at bounding box center [300, 51] width 5 height 6
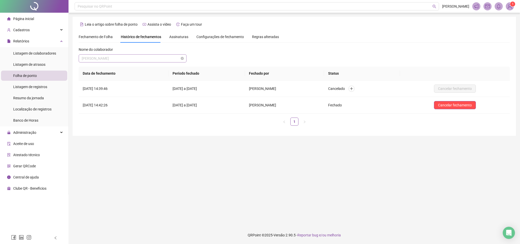
click at [161, 57] on span "[PERSON_NAME]" at bounding box center [133, 59] width 102 height 8
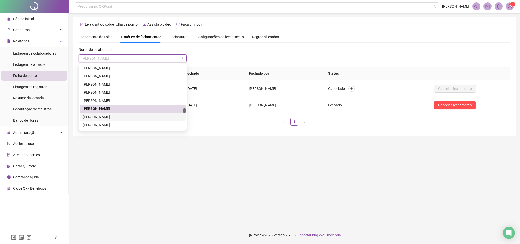
click at [113, 115] on div "[PERSON_NAME]" at bounding box center [133, 117] width 100 height 6
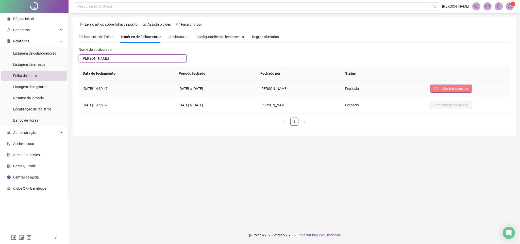
click at [346, 86] on span "Cancelar fechamento" at bounding box center [451, 89] width 34 height 6
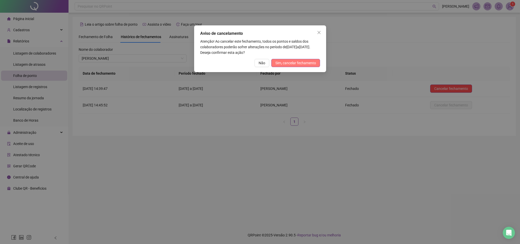
click at [297, 63] on span "Sim, cancelar fechamento" at bounding box center [295, 63] width 41 height 6
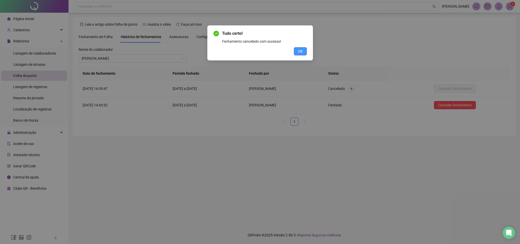
click at [300, 53] on span "OK" at bounding box center [300, 51] width 5 height 6
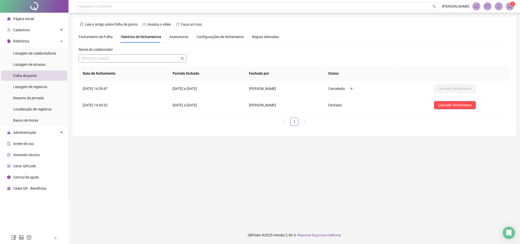
click at [140, 60] on span "[PERSON_NAME]" at bounding box center [133, 59] width 102 height 8
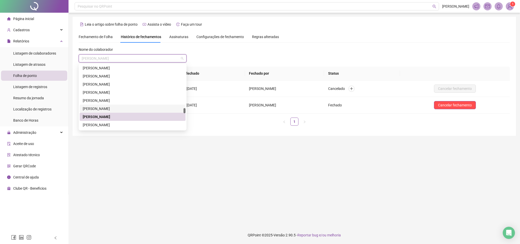
scroll to position [802, 0]
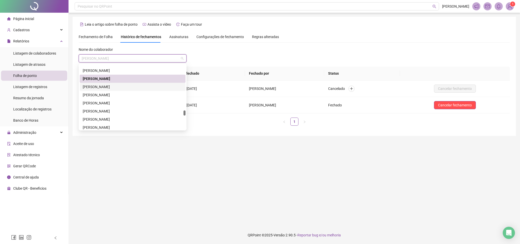
click at [113, 88] on div "[PERSON_NAME]" at bounding box center [133, 87] width 100 height 6
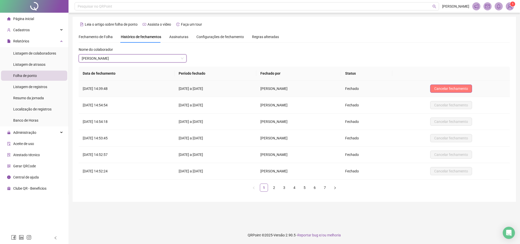
click at [346, 88] on span "Cancelar fechamento" at bounding box center [451, 89] width 34 height 6
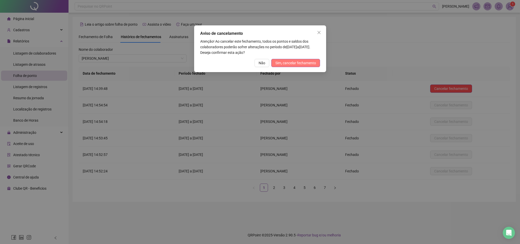
click at [289, 61] on span "Sim, cancelar fechamento" at bounding box center [295, 63] width 41 height 6
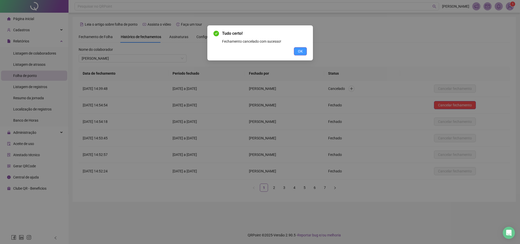
click at [299, 52] on span "OK" at bounding box center [300, 51] width 5 height 6
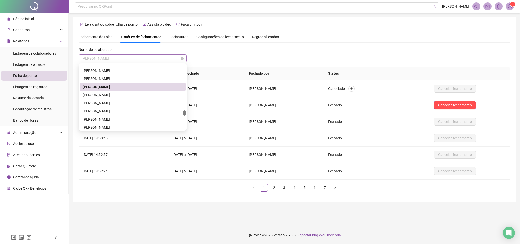
click at [149, 61] on span "[PERSON_NAME]" at bounding box center [133, 59] width 102 height 8
click at [113, 95] on div "[PERSON_NAME]" at bounding box center [133, 95] width 100 height 6
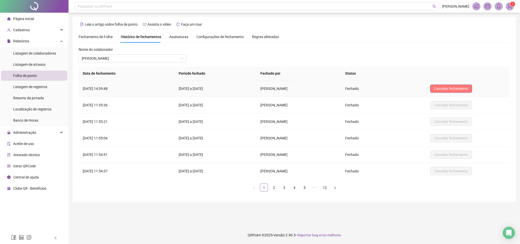
click at [346, 90] on span "Cancelar fechamento" at bounding box center [451, 89] width 34 height 6
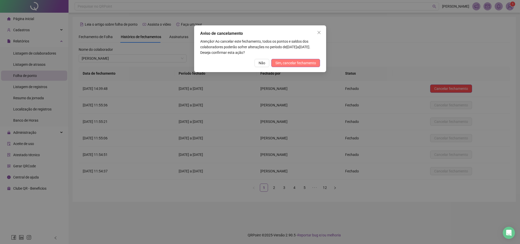
click at [301, 65] on span "Sim, cancelar fechamento" at bounding box center [295, 63] width 41 height 6
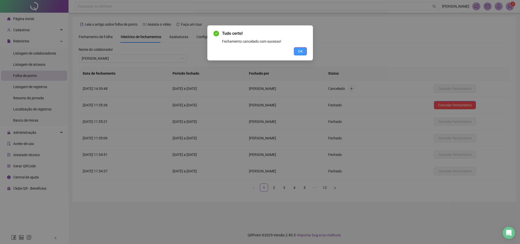
click at [303, 51] on button "OK" at bounding box center [300, 51] width 13 height 8
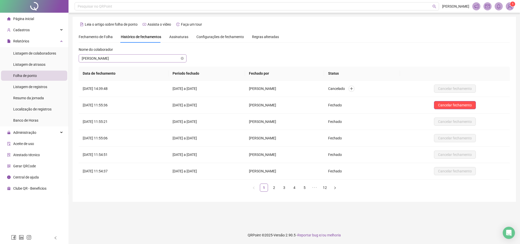
click at [148, 59] on span "[PERSON_NAME]" at bounding box center [133, 59] width 102 height 8
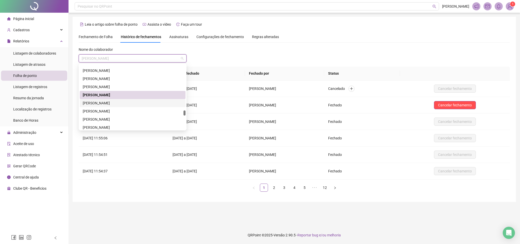
click at [114, 104] on div "[PERSON_NAME]" at bounding box center [133, 103] width 100 height 6
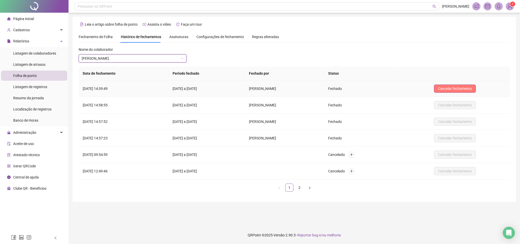
click at [346, 92] on button "Cancelar fechamento" at bounding box center [455, 88] width 42 height 8
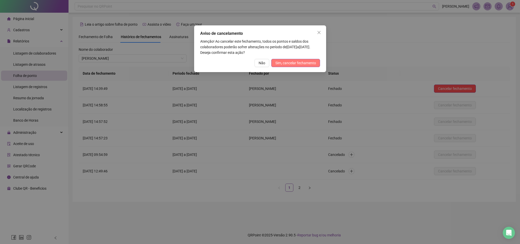
click at [295, 63] on span "Sim, cancelar fechamento" at bounding box center [295, 63] width 41 height 6
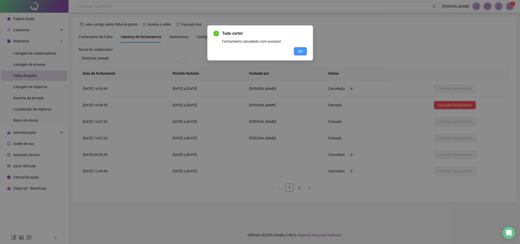
click at [298, 51] on span "OK" at bounding box center [300, 51] width 5 height 6
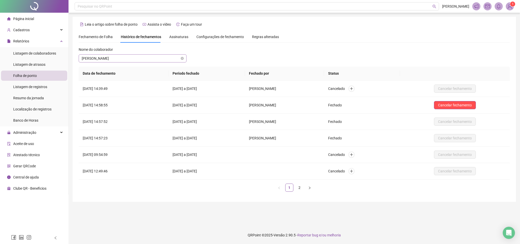
click at [141, 55] on span "[PERSON_NAME]" at bounding box center [133, 59] width 102 height 8
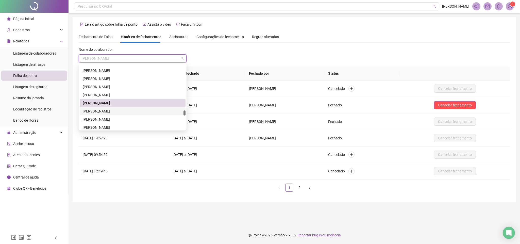
click at [119, 111] on div "[PERSON_NAME]" at bounding box center [133, 111] width 100 height 6
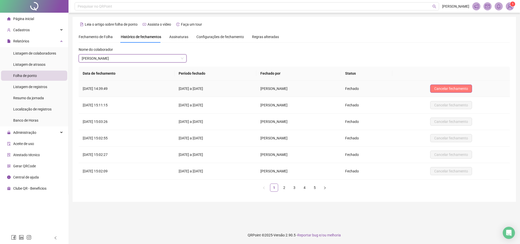
click at [346, 89] on span "Cancelar fechamento" at bounding box center [451, 89] width 34 height 6
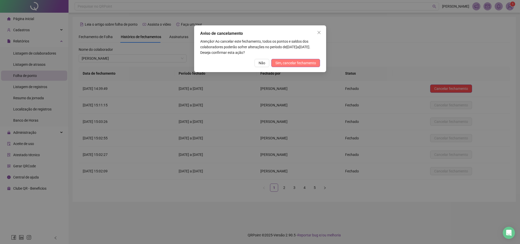
click at [287, 64] on span "Sim, cancelar fechamento" at bounding box center [295, 63] width 41 height 6
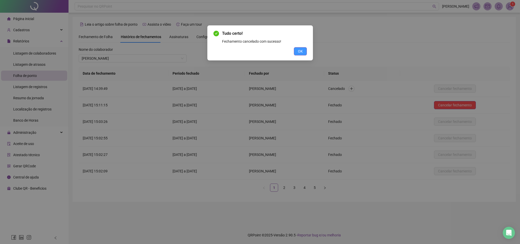
click at [296, 51] on button "OK" at bounding box center [300, 51] width 13 height 8
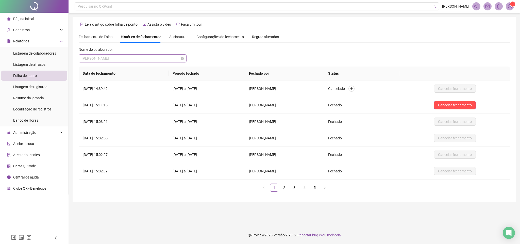
click at [136, 57] on span "[PERSON_NAME]" at bounding box center [133, 59] width 102 height 8
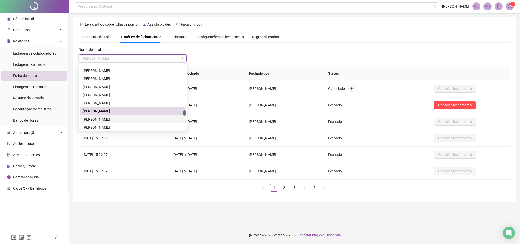
click at [102, 117] on div "[PERSON_NAME]" at bounding box center [133, 119] width 100 height 6
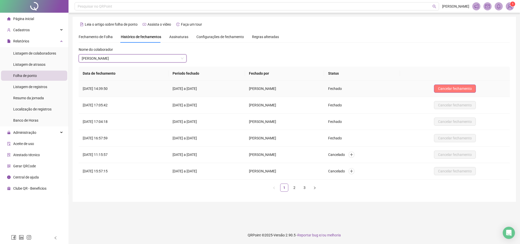
click at [346, 89] on span "Cancelar fechamento" at bounding box center [455, 89] width 34 height 6
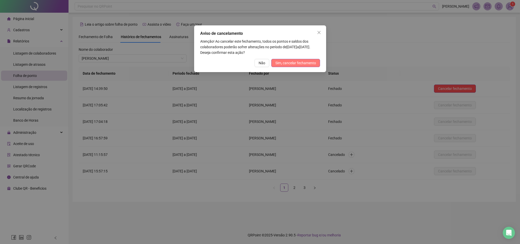
click at [304, 62] on span "Sim, cancelar fechamento" at bounding box center [295, 63] width 41 height 6
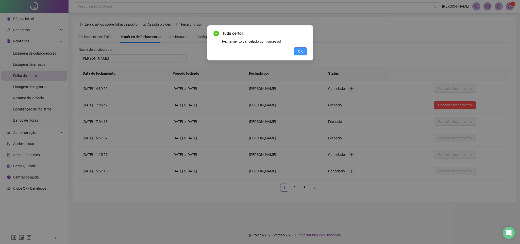
click at [299, 52] on span "OK" at bounding box center [300, 51] width 5 height 6
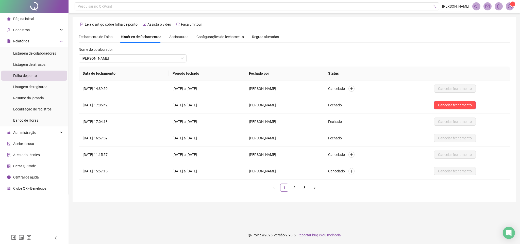
click at [138, 54] on div "Nome do colaborador" at bounding box center [133, 51] width 108 height 8
click at [137, 57] on span "[PERSON_NAME]" at bounding box center [133, 59] width 102 height 8
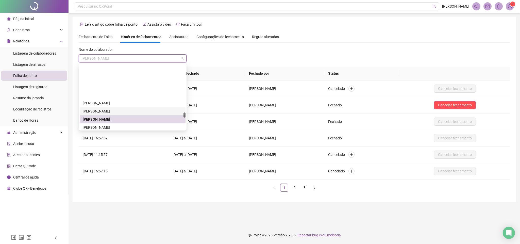
scroll to position [840, 0]
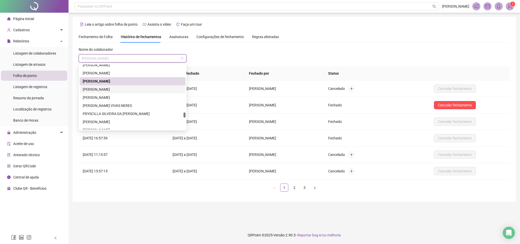
click at [111, 90] on div "[PERSON_NAME]" at bounding box center [133, 90] width 100 height 6
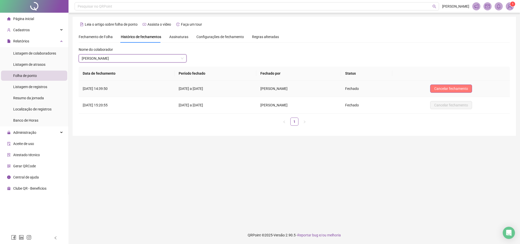
click at [346, 90] on span "Cancelar fechamento" at bounding box center [451, 89] width 34 height 6
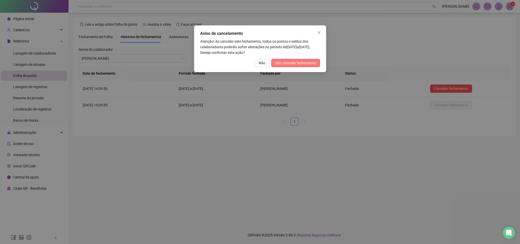
click at [303, 60] on span "Sim, cancelar fechamento" at bounding box center [295, 63] width 41 height 6
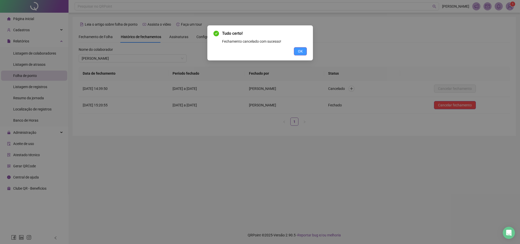
click at [296, 50] on button "OK" at bounding box center [300, 51] width 13 height 8
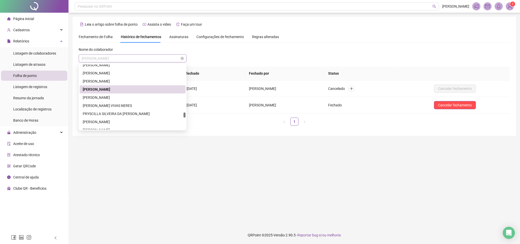
click at [132, 60] on span "[PERSON_NAME]" at bounding box center [133, 59] width 102 height 8
click at [110, 98] on div "[PERSON_NAME]" at bounding box center [133, 98] width 100 height 6
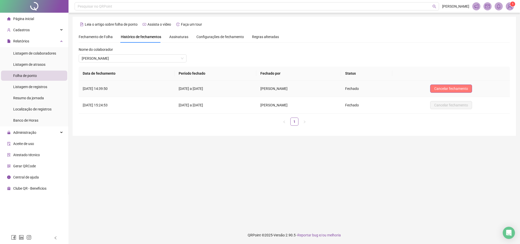
click at [346, 89] on span "Cancelar fechamento" at bounding box center [451, 89] width 34 height 6
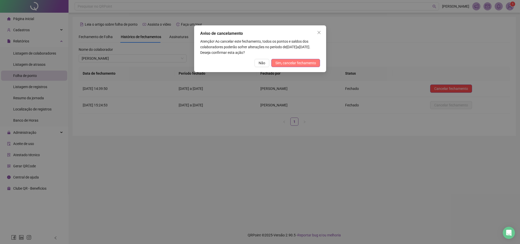
click at [304, 64] on span "Sim, cancelar fechamento" at bounding box center [295, 63] width 41 height 6
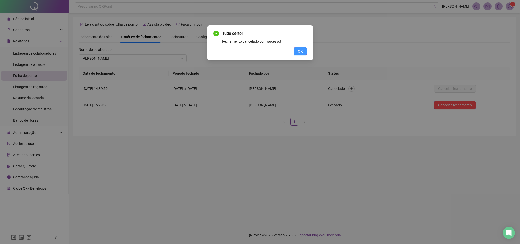
click at [303, 53] on button "OK" at bounding box center [300, 51] width 13 height 8
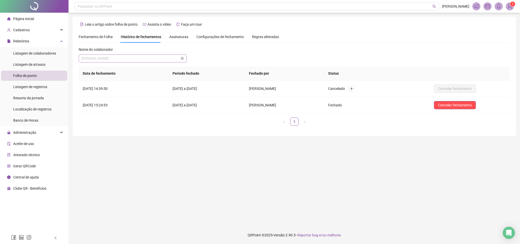
click at [138, 58] on span "[PERSON_NAME]" at bounding box center [133, 59] width 102 height 8
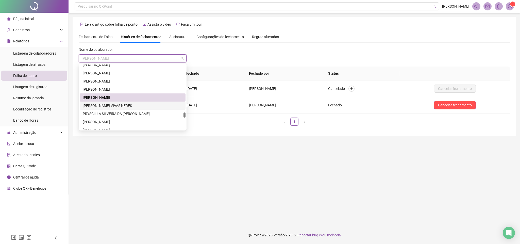
click at [114, 103] on div "[PERSON_NAME] VIVAS NERES" at bounding box center [133, 106] width 100 height 6
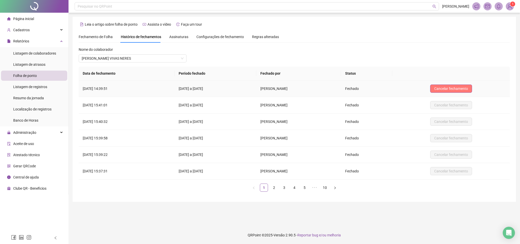
click at [346, 88] on span "Cancelar fechamento" at bounding box center [451, 89] width 34 height 6
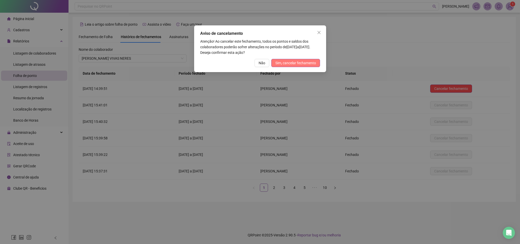
click at [296, 65] on span "Sim, cancelar fechamento" at bounding box center [295, 63] width 41 height 6
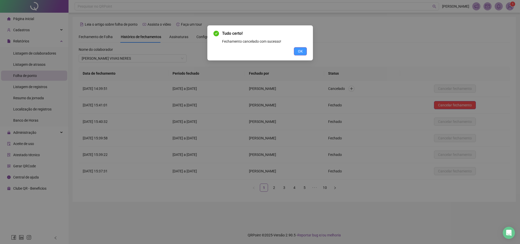
click at [299, 53] on span "OK" at bounding box center [300, 51] width 5 height 6
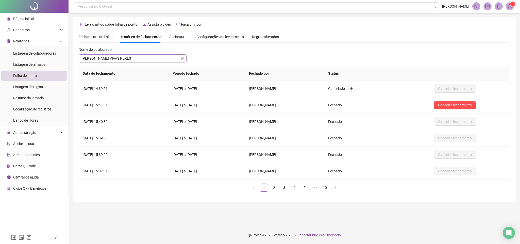
click at [152, 59] on span "[PERSON_NAME] VIVAS NERES" at bounding box center [133, 59] width 102 height 8
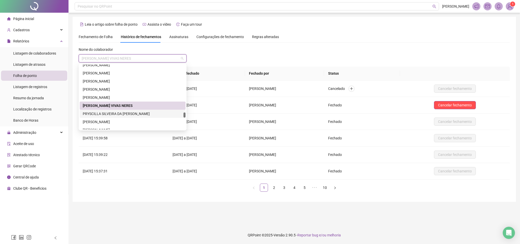
click at [129, 111] on div "PRYSCILLA SILVEIRA DA [PERSON_NAME]" at bounding box center [133, 114] width 100 height 6
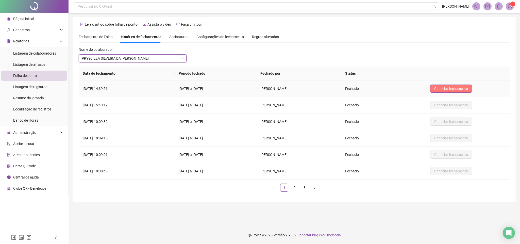
click at [346, 88] on span "Cancelar fechamento" at bounding box center [451, 89] width 34 height 6
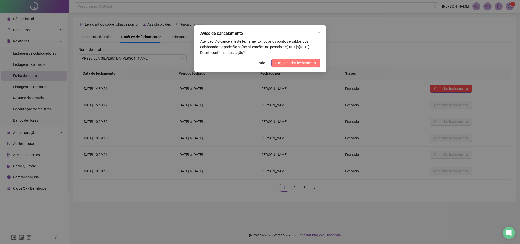
click at [307, 65] on span "Sim, cancelar fechamento" at bounding box center [295, 63] width 41 height 6
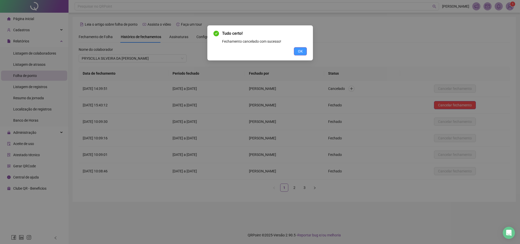
click at [302, 49] on button "OK" at bounding box center [300, 51] width 13 height 8
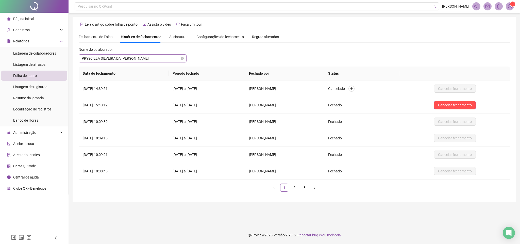
click at [159, 59] on span "PRYSCILLA SILVEIRA DA [PERSON_NAME]" at bounding box center [133, 59] width 102 height 8
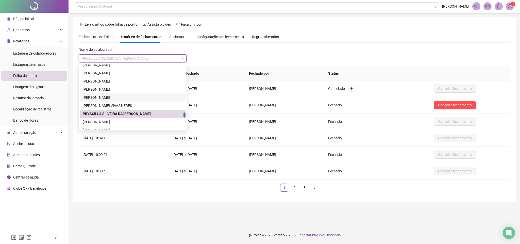
scroll to position [878, 0]
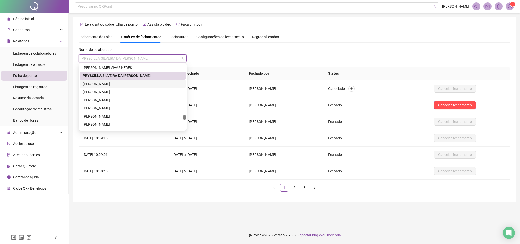
click at [126, 84] on div "[PERSON_NAME]" at bounding box center [133, 84] width 100 height 6
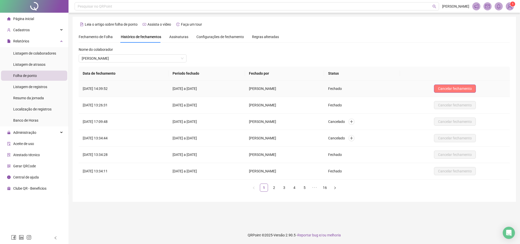
click at [346, 88] on span "Cancelar fechamento" at bounding box center [455, 89] width 34 height 6
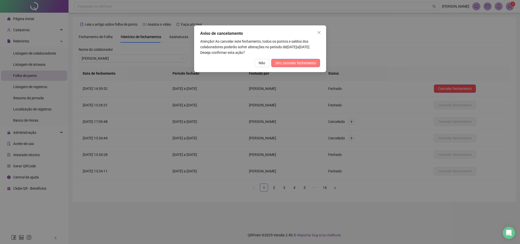
click at [311, 65] on span "Sim, cancelar fechamento" at bounding box center [295, 63] width 41 height 6
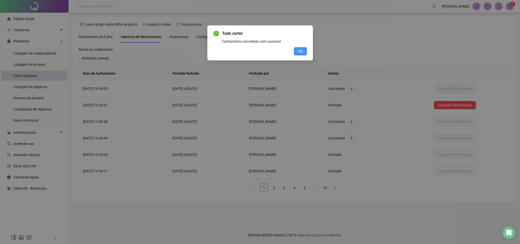
click at [300, 50] on span "OK" at bounding box center [300, 51] width 5 height 6
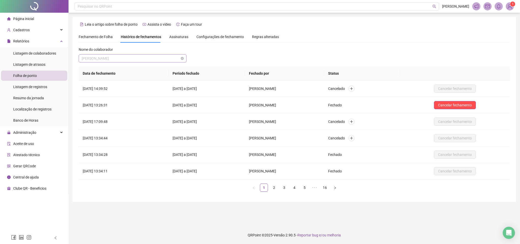
click at [160, 57] on span "[PERSON_NAME]" at bounding box center [133, 59] width 102 height 8
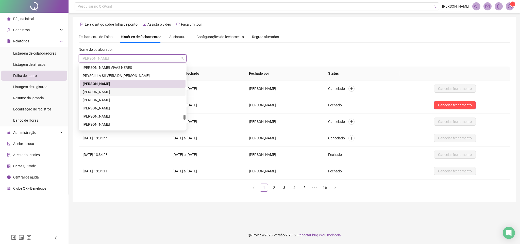
click at [133, 91] on div "[PERSON_NAME]" at bounding box center [133, 92] width 100 height 6
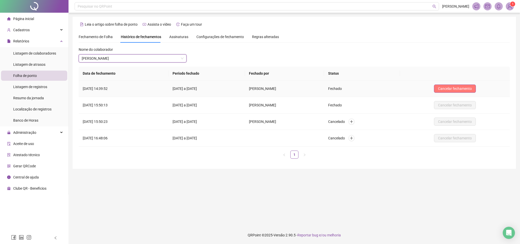
click at [346, 88] on span "Cancelar fechamento" at bounding box center [455, 89] width 34 height 6
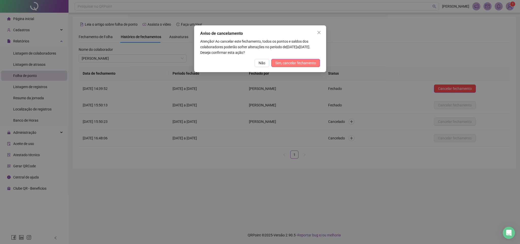
click at [296, 62] on span "Sim, cancelar fechamento" at bounding box center [295, 63] width 41 height 6
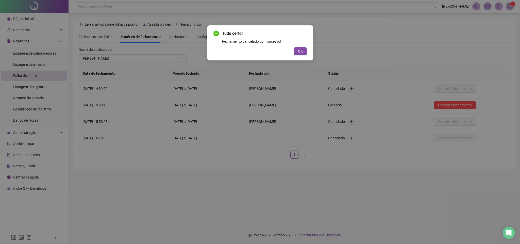
drag, startPoint x: 295, startPoint y: 50, endPoint x: 289, endPoint y: 50, distance: 5.3
click at [295, 50] on button "OK" at bounding box center [300, 51] width 13 height 8
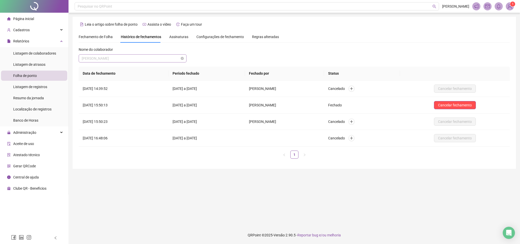
click at [146, 56] on span "[PERSON_NAME]" at bounding box center [133, 59] width 102 height 8
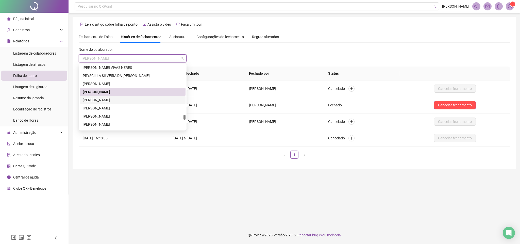
click at [116, 100] on div "[PERSON_NAME]" at bounding box center [133, 100] width 100 height 6
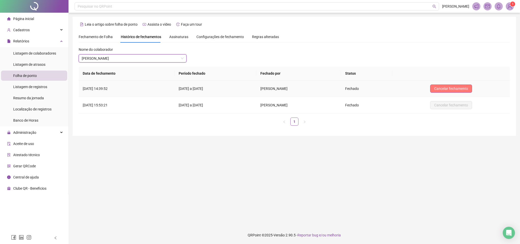
click at [346, 87] on span "Cancelar fechamento" at bounding box center [451, 89] width 34 height 6
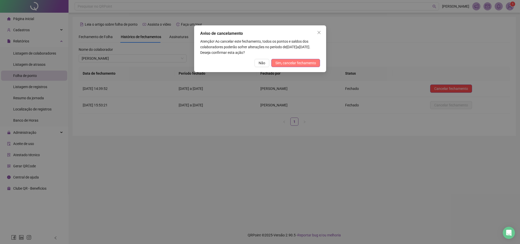
click at [308, 66] on button "Sim, cancelar fechamento" at bounding box center [295, 63] width 49 height 8
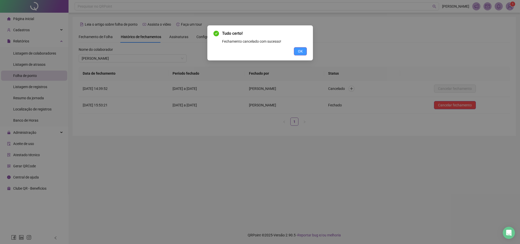
click at [297, 50] on button "OK" at bounding box center [300, 51] width 13 height 8
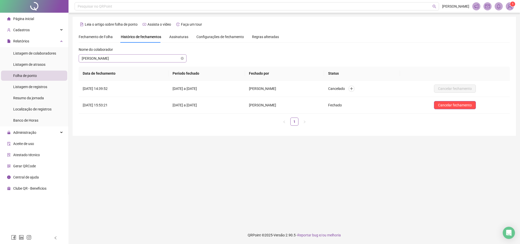
click at [127, 56] on span "[PERSON_NAME]" at bounding box center [133, 59] width 102 height 8
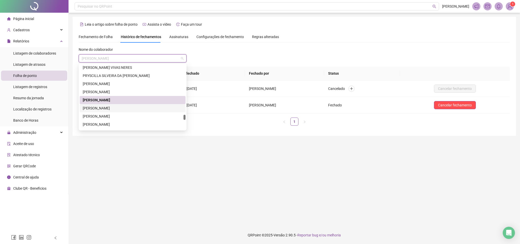
click at [117, 106] on div "[PERSON_NAME]" at bounding box center [133, 108] width 100 height 6
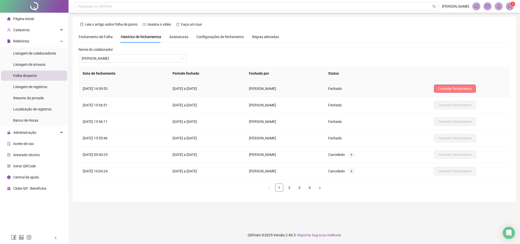
click at [346, 90] on span "Cancelar fechamento" at bounding box center [455, 89] width 34 height 6
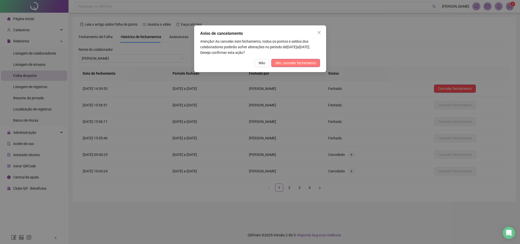
click at [300, 63] on span "Sim, cancelar fechamento" at bounding box center [295, 63] width 41 height 6
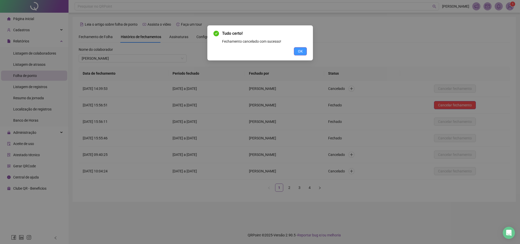
click at [301, 52] on span "OK" at bounding box center [300, 51] width 5 height 6
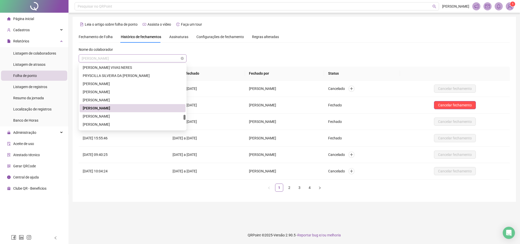
click at [150, 57] on span "[PERSON_NAME]" at bounding box center [133, 59] width 102 height 8
click at [119, 114] on div "[PERSON_NAME]" at bounding box center [133, 116] width 100 height 6
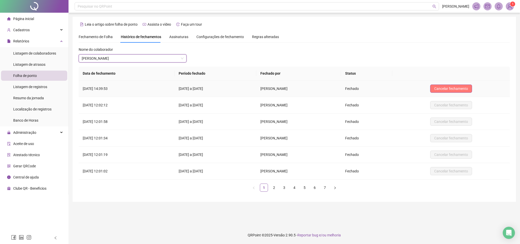
click at [346, 90] on span "Cancelar fechamento" at bounding box center [451, 89] width 34 height 6
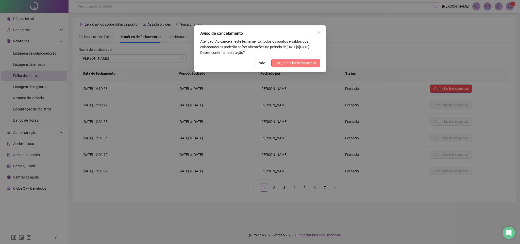
click at [296, 62] on span "Sim, cancelar fechamento" at bounding box center [295, 63] width 41 height 6
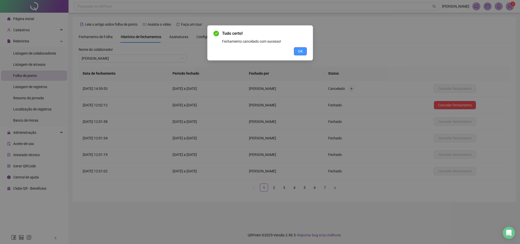
click at [302, 51] on button "OK" at bounding box center [300, 51] width 13 height 8
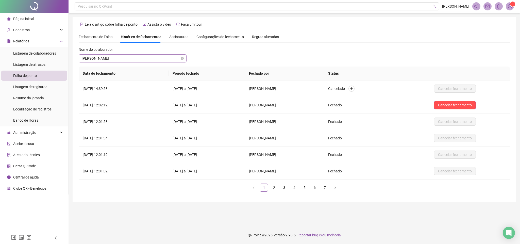
click at [152, 57] on span "[PERSON_NAME]" at bounding box center [133, 59] width 102 height 8
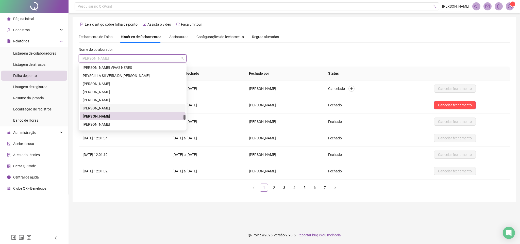
scroll to position [916, 0]
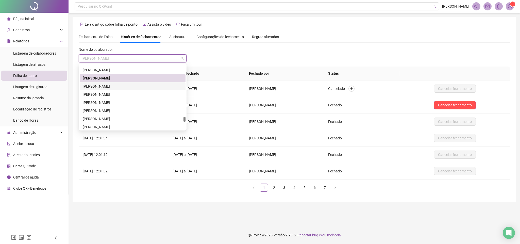
click at [111, 87] on div "[PERSON_NAME]" at bounding box center [133, 86] width 100 height 6
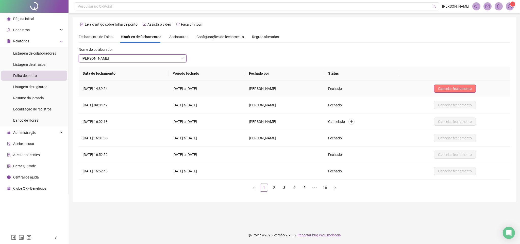
click at [346, 91] on span "Cancelar fechamento" at bounding box center [455, 89] width 34 height 6
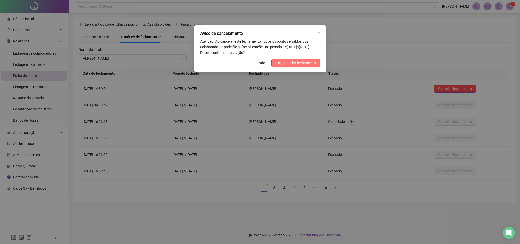
click at [310, 63] on span "Sim, cancelar fechamento" at bounding box center [295, 63] width 41 height 6
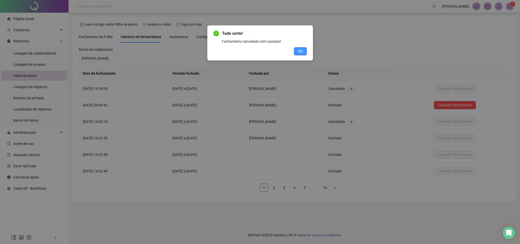
click at [304, 49] on button "OK" at bounding box center [300, 51] width 13 height 8
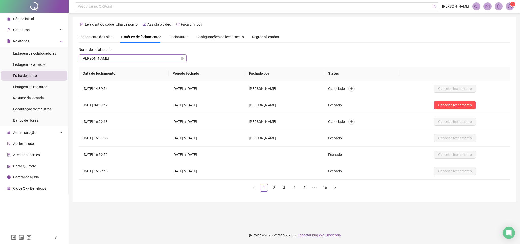
click at [124, 58] on span "[PERSON_NAME]" at bounding box center [133, 59] width 102 height 8
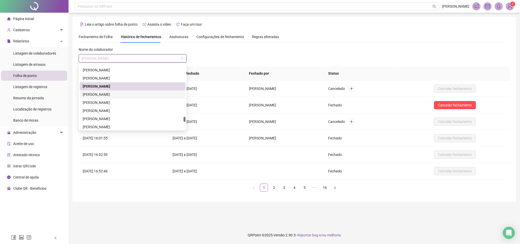
click at [108, 94] on div "[PERSON_NAME]" at bounding box center [133, 95] width 100 height 6
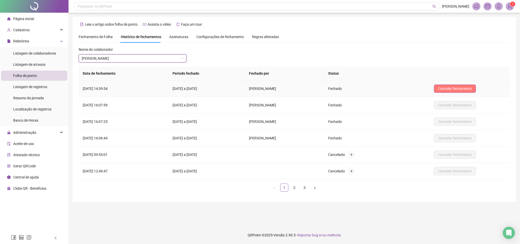
click at [346, 89] on span "Cancelar fechamento" at bounding box center [455, 89] width 34 height 6
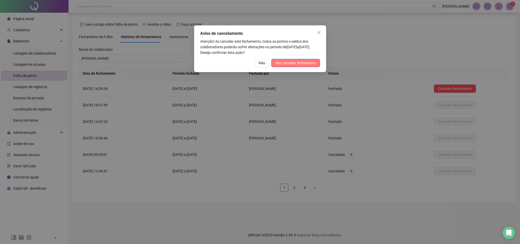
click at [315, 62] on span "Sim, cancelar fechamento" at bounding box center [295, 63] width 41 height 6
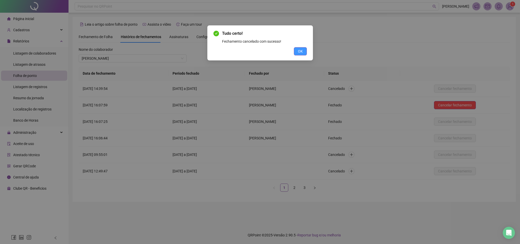
click at [304, 50] on button "OK" at bounding box center [300, 51] width 13 height 8
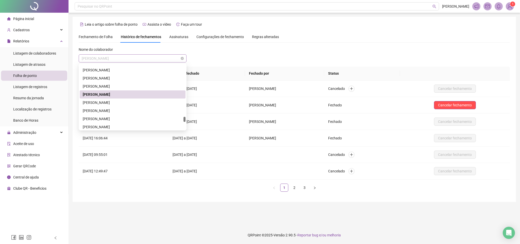
click at [130, 58] on span "[PERSON_NAME]" at bounding box center [133, 59] width 102 height 8
click at [114, 102] on div "[PERSON_NAME]" at bounding box center [133, 103] width 100 height 6
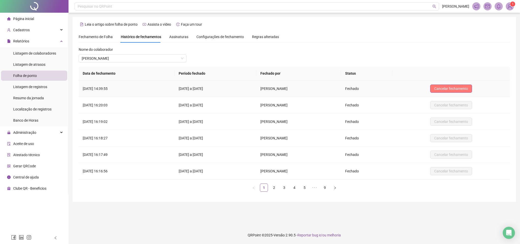
click at [346, 89] on span "Cancelar fechamento" at bounding box center [451, 89] width 34 height 6
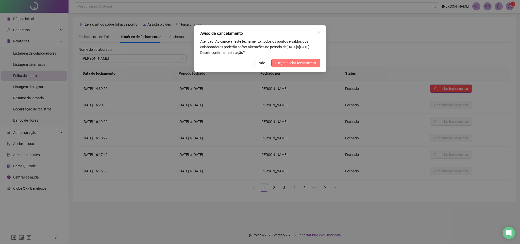
click at [308, 60] on span "Sim, cancelar fechamento" at bounding box center [295, 63] width 41 height 6
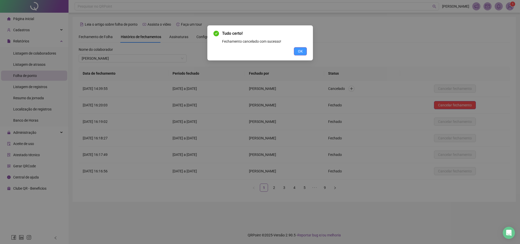
click at [299, 52] on span "OK" at bounding box center [300, 51] width 5 height 6
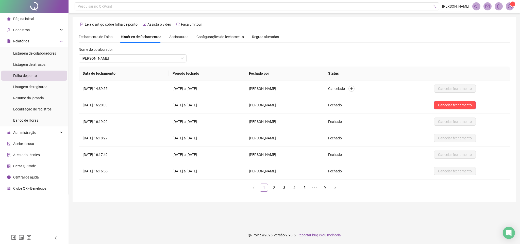
click at [130, 62] on div "Nome do colaborador [PERSON_NAME]" at bounding box center [133, 57] width 108 height 20
click at [130, 60] on span "[PERSON_NAME]" at bounding box center [133, 59] width 102 height 8
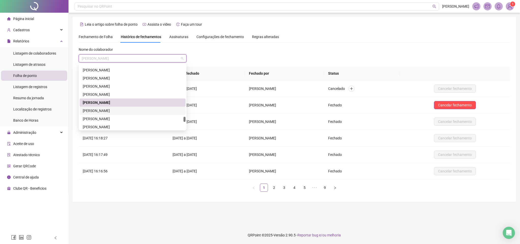
click at [112, 113] on div "[PERSON_NAME]" at bounding box center [133, 111] width 100 height 6
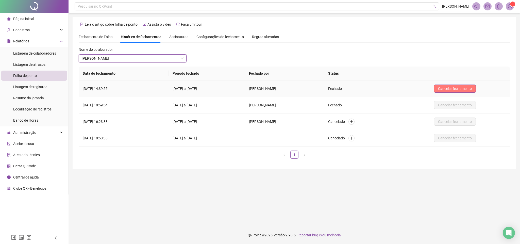
click at [346, 89] on span "Cancelar fechamento" at bounding box center [455, 89] width 34 height 6
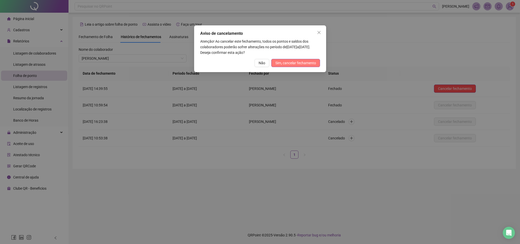
click at [308, 60] on span "Sim, cancelar fechamento" at bounding box center [295, 63] width 41 height 6
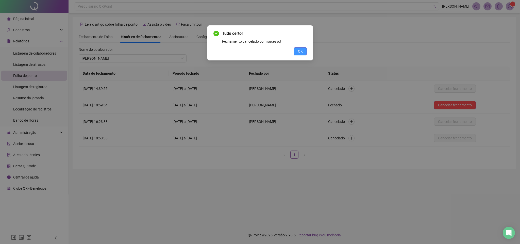
drag, startPoint x: 302, startPoint y: 51, endPoint x: 260, endPoint y: 53, distance: 42.7
click at [302, 51] on span "OK" at bounding box center [300, 51] width 5 height 6
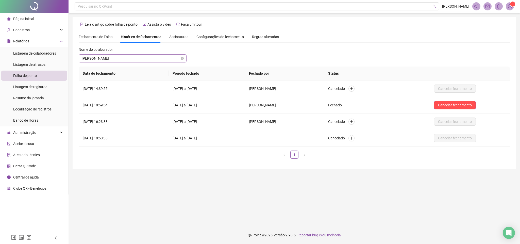
click at [114, 57] on span "[PERSON_NAME]" at bounding box center [133, 59] width 102 height 8
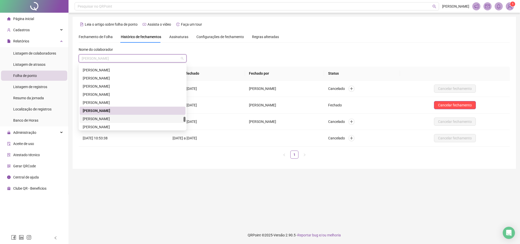
click at [99, 117] on div "[PERSON_NAME]" at bounding box center [133, 119] width 100 height 6
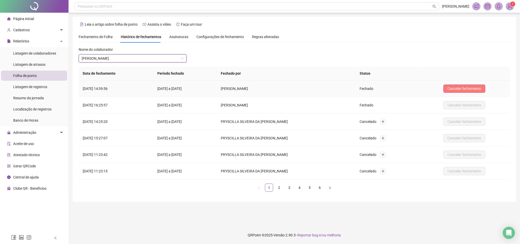
click at [346, 89] on span "Cancelar fechamento" at bounding box center [464, 89] width 34 height 6
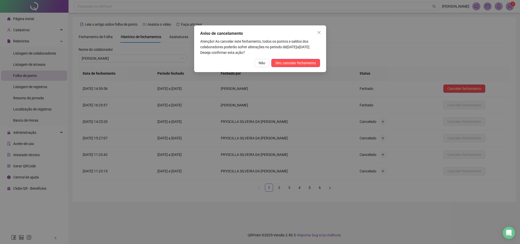
click at [290, 58] on div "Aviso de cancelamento Atenção! Ao cancelar este fechamento, todos os pontos e s…" at bounding box center [260, 48] width 132 height 47
click at [292, 63] on span "Sim, cancelar fechamento" at bounding box center [295, 63] width 41 height 6
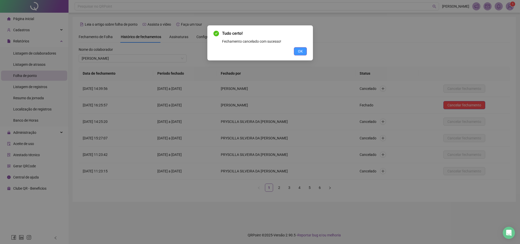
click at [301, 50] on span "OK" at bounding box center [300, 51] width 5 height 6
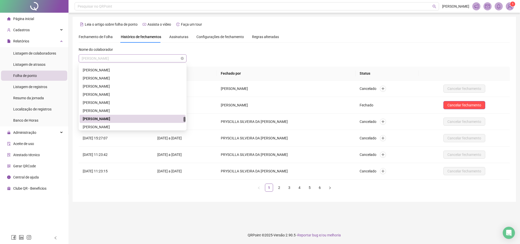
click at [142, 59] on span "[PERSON_NAME]" at bounding box center [133, 59] width 102 height 8
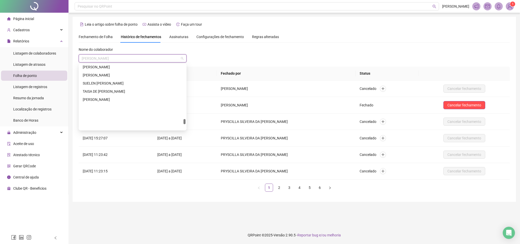
scroll to position [954, 0]
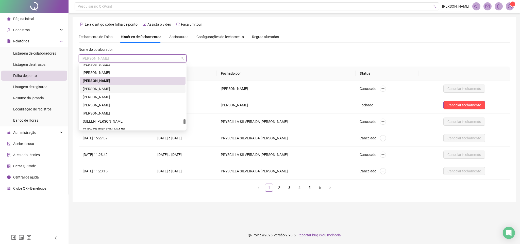
click at [116, 89] on div "[PERSON_NAME]" at bounding box center [133, 89] width 100 height 6
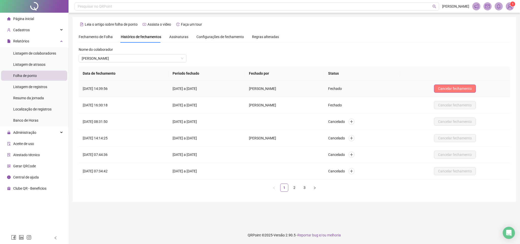
click at [346, 92] on button "Cancelar fechamento" at bounding box center [455, 88] width 42 height 8
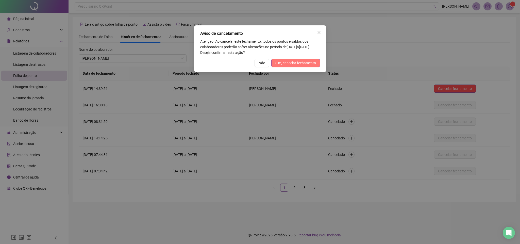
click at [318, 62] on button "Sim, cancelar fechamento" at bounding box center [295, 63] width 49 height 8
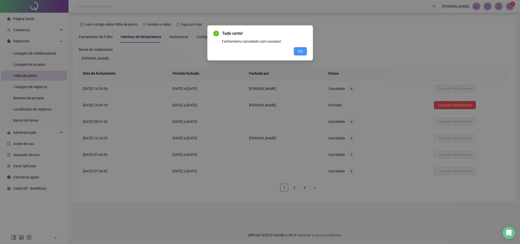
click at [304, 47] on button "OK" at bounding box center [300, 51] width 13 height 8
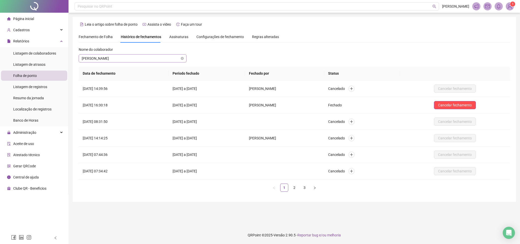
click at [103, 60] on span "[PERSON_NAME]" at bounding box center [133, 59] width 102 height 8
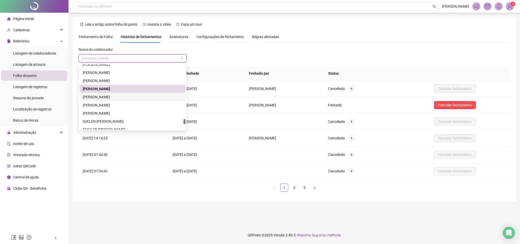
click at [100, 97] on div "[PERSON_NAME]" at bounding box center [133, 97] width 100 height 6
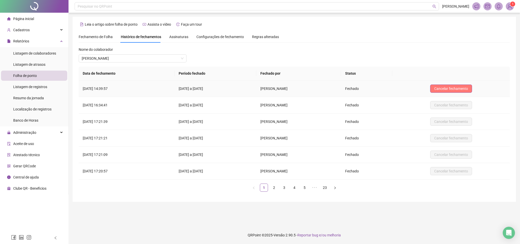
click at [346, 86] on span "Cancelar fechamento" at bounding box center [451, 89] width 34 height 6
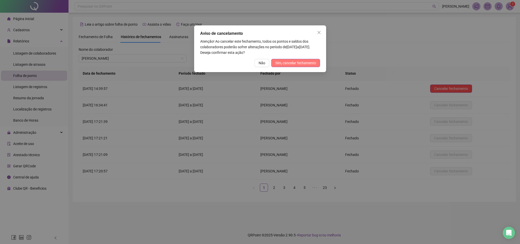
click at [292, 65] on span "Sim, cancelar fechamento" at bounding box center [295, 63] width 41 height 6
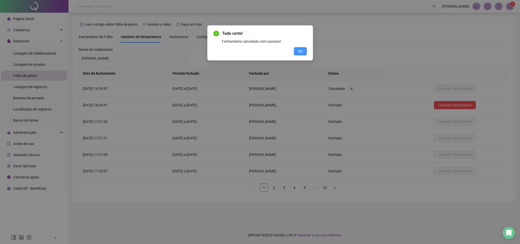
drag, startPoint x: 299, startPoint y: 54, endPoint x: 296, endPoint y: 54, distance: 3.8
click at [299, 54] on button "OK" at bounding box center [300, 51] width 13 height 8
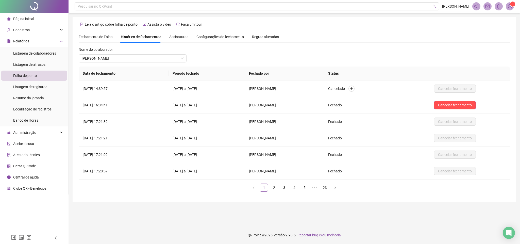
click at [146, 53] on div "Nome do colaborador" at bounding box center [133, 51] width 108 height 8
click at [145, 58] on span "[PERSON_NAME]" at bounding box center [133, 59] width 102 height 8
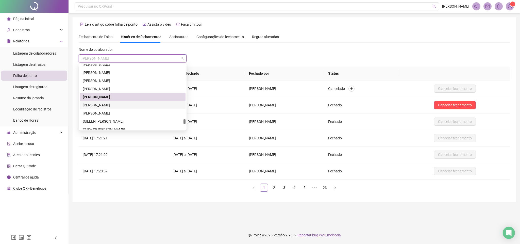
click at [108, 102] on div "[PERSON_NAME]" at bounding box center [133, 105] width 100 height 6
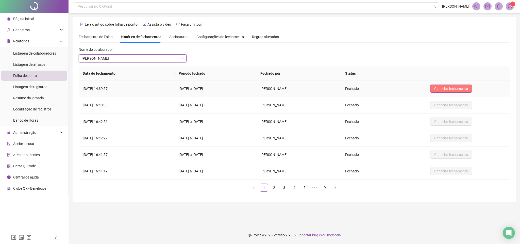
click at [346, 89] on span "Cancelar fechamento" at bounding box center [451, 89] width 34 height 6
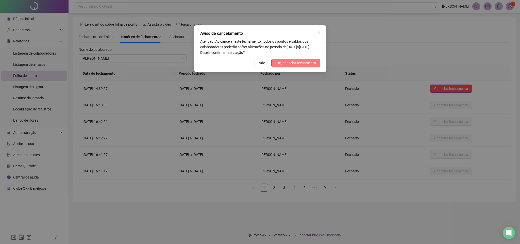
click at [283, 64] on span "Sim, cancelar fechamento" at bounding box center [295, 63] width 41 height 6
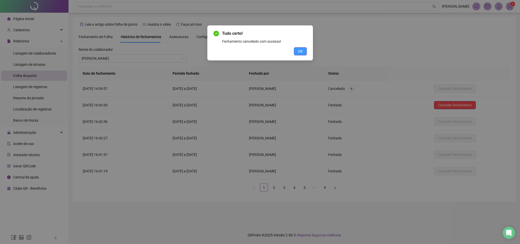
click at [295, 53] on button "OK" at bounding box center [300, 51] width 13 height 8
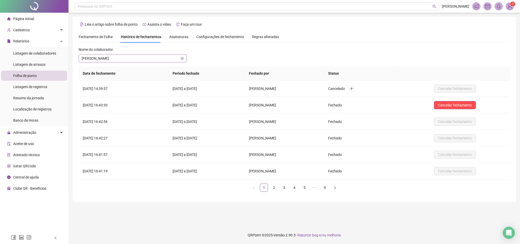
click at [132, 59] on span "[PERSON_NAME]" at bounding box center [133, 59] width 102 height 8
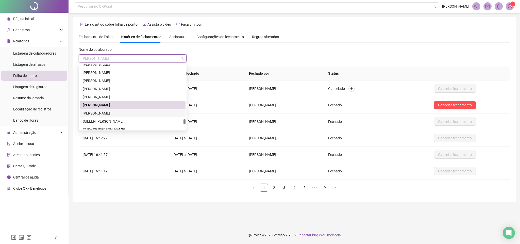
click at [102, 113] on div "[PERSON_NAME]" at bounding box center [133, 113] width 100 height 6
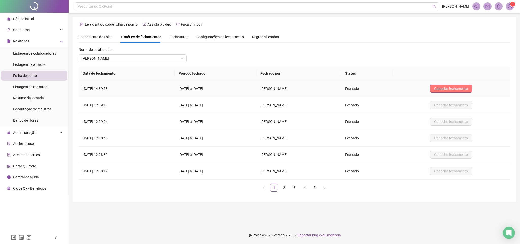
click at [346, 88] on span "Cancelar fechamento" at bounding box center [451, 89] width 34 height 6
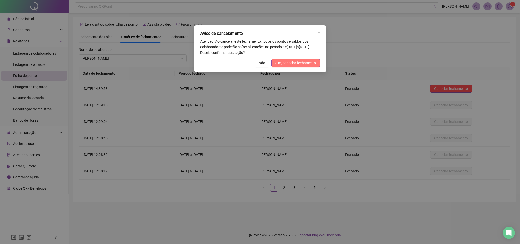
click at [289, 60] on span "Sim, cancelar fechamento" at bounding box center [295, 63] width 41 height 6
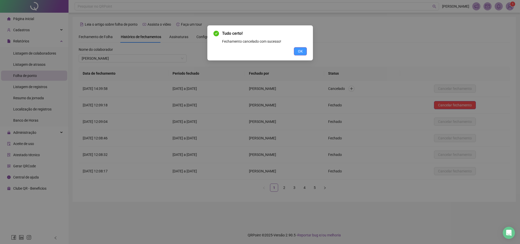
click at [300, 50] on span "OK" at bounding box center [300, 51] width 5 height 6
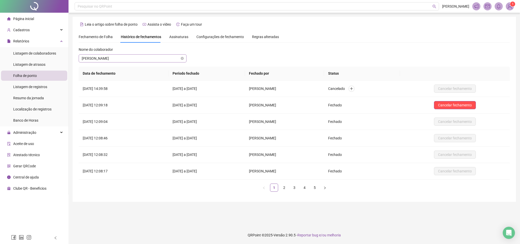
click at [125, 56] on span "[PERSON_NAME]" at bounding box center [133, 59] width 102 height 8
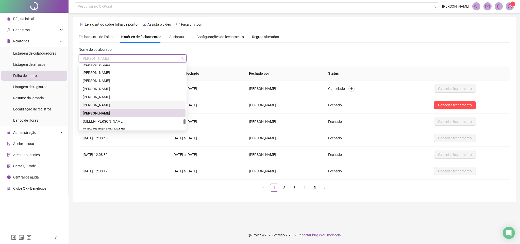
scroll to position [992, 0]
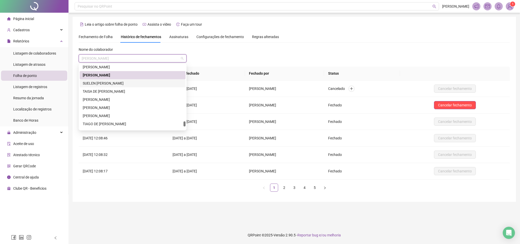
click at [112, 81] on div "SUELEN [PERSON_NAME]" at bounding box center [133, 83] width 100 height 6
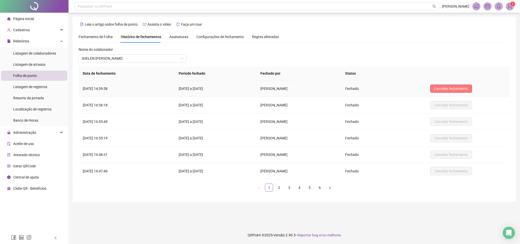
click at [346, 90] on span "Cancelar fechamento" at bounding box center [451, 89] width 34 height 6
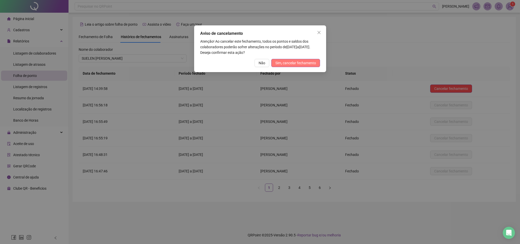
click at [314, 63] on span "Sim, cancelar fechamento" at bounding box center [295, 63] width 41 height 6
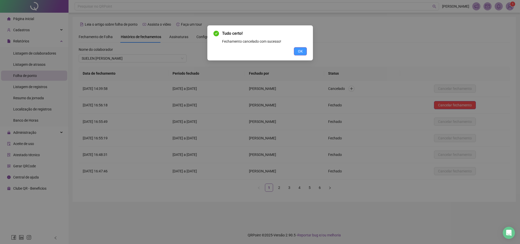
click at [295, 52] on button "OK" at bounding box center [300, 51] width 13 height 8
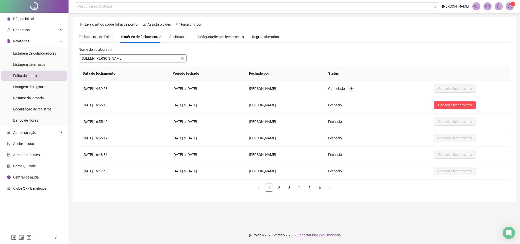
click at [149, 59] on span "SUELEN [PERSON_NAME]" at bounding box center [133, 59] width 102 height 8
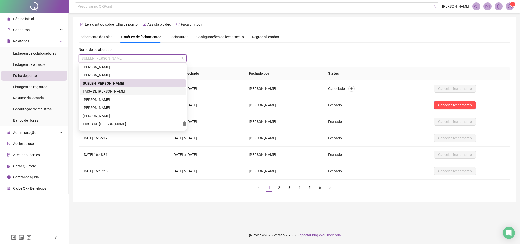
click at [109, 91] on div "TAISA DE [PERSON_NAME]" at bounding box center [133, 92] width 100 height 6
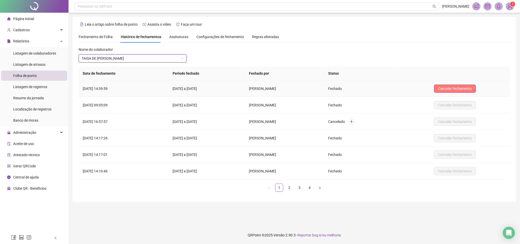
click at [346, 89] on span "Cancelar fechamento" at bounding box center [455, 89] width 34 height 6
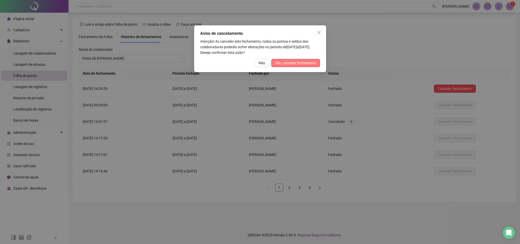
click at [309, 64] on span "Sim, cancelar fechamento" at bounding box center [295, 63] width 41 height 6
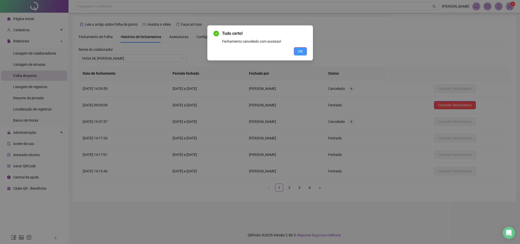
click at [301, 47] on button "OK" at bounding box center [300, 51] width 13 height 8
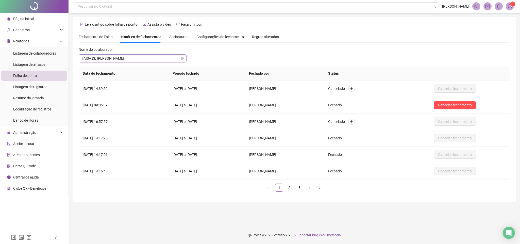
click at [107, 56] on span "TAISA DE [PERSON_NAME]" at bounding box center [133, 59] width 102 height 8
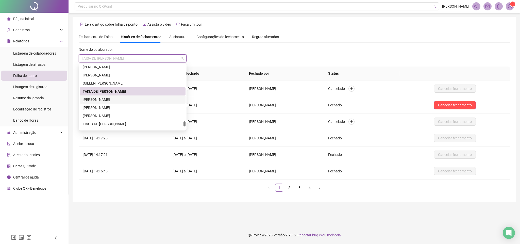
click at [100, 100] on div "[PERSON_NAME]" at bounding box center [133, 100] width 100 height 6
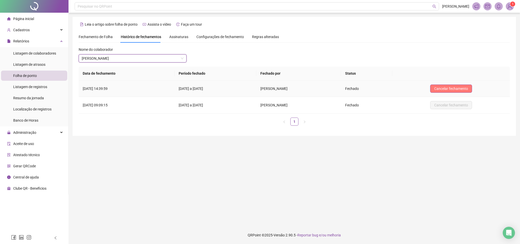
click at [346, 89] on span "Cancelar fechamento" at bounding box center [451, 89] width 34 height 6
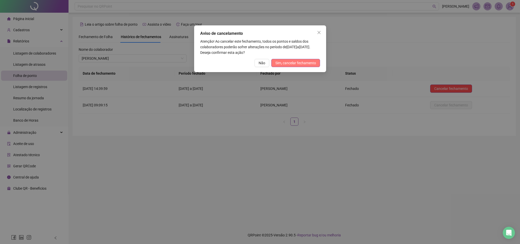
click at [279, 59] on button "Sim, cancelar fechamento" at bounding box center [295, 63] width 49 height 8
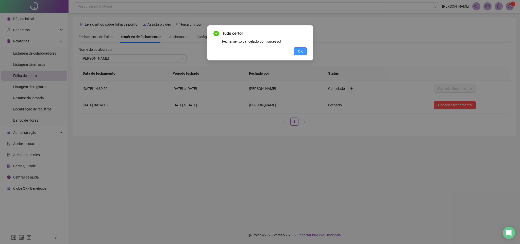
click at [297, 53] on button "OK" at bounding box center [300, 51] width 13 height 8
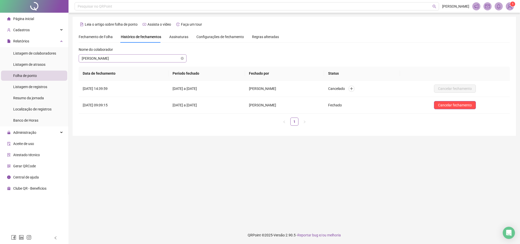
click at [155, 56] on span "[PERSON_NAME]" at bounding box center [133, 59] width 102 height 8
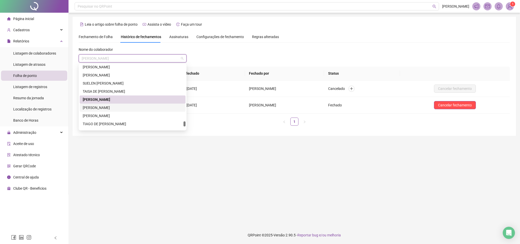
click at [115, 106] on div "[PERSON_NAME]" at bounding box center [133, 108] width 100 height 6
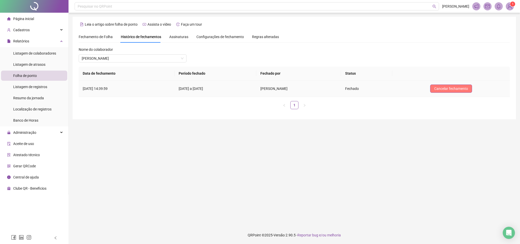
click at [346, 88] on span "Cancelar fechamento" at bounding box center [451, 89] width 34 height 6
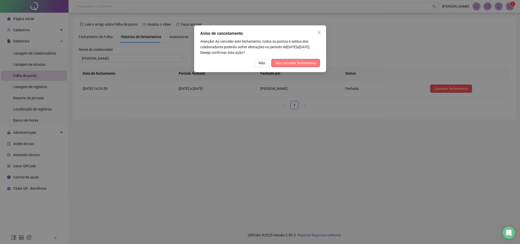
click at [299, 62] on span "Sim, cancelar fechamento" at bounding box center [295, 63] width 41 height 6
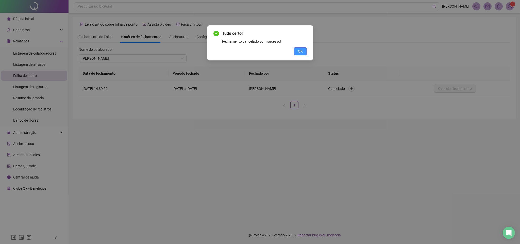
click at [304, 50] on button "OK" at bounding box center [300, 51] width 13 height 8
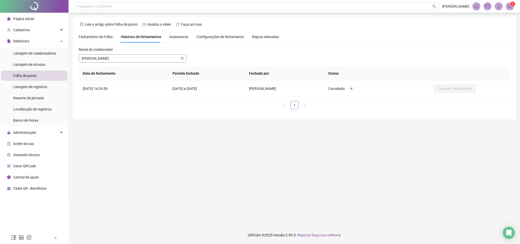
click at [119, 59] on span "[PERSON_NAME]" at bounding box center [133, 59] width 102 height 8
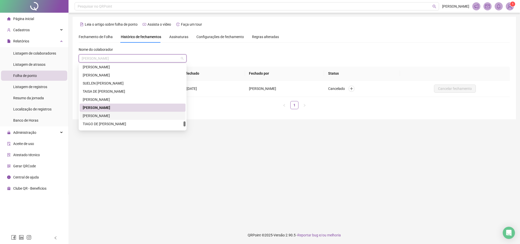
click at [111, 116] on div "[PERSON_NAME]" at bounding box center [133, 116] width 100 height 6
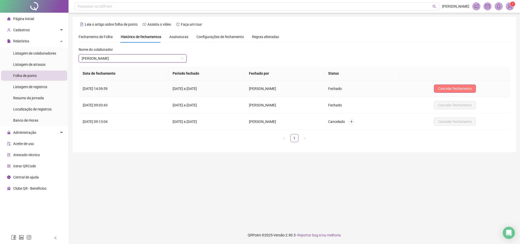
click at [346, 91] on span "Cancelar fechamento" at bounding box center [455, 89] width 34 height 6
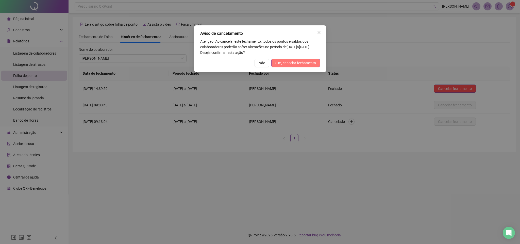
click at [314, 63] on span "Sim, cancelar fechamento" at bounding box center [295, 63] width 41 height 6
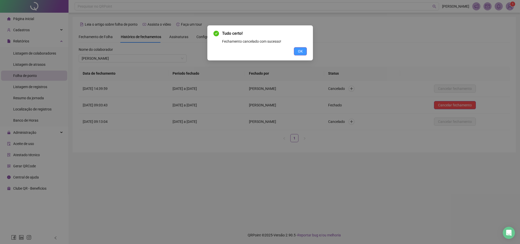
click at [304, 51] on button "OK" at bounding box center [300, 51] width 13 height 8
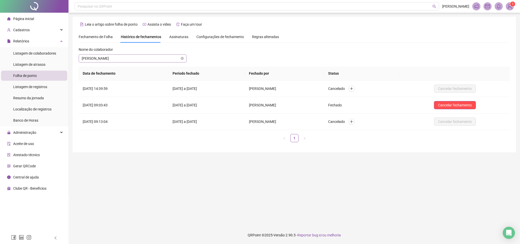
click at [141, 58] on span "[PERSON_NAME]" at bounding box center [133, 59] width 102 height 8
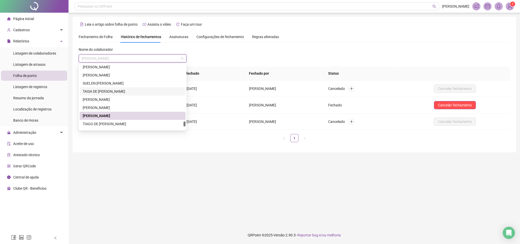
scroll to position [1030, 0]
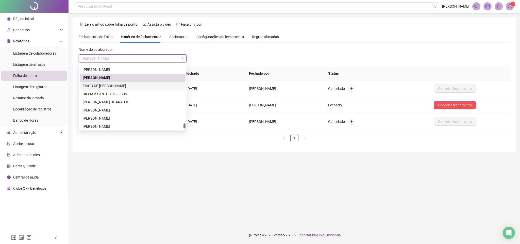
click at [127, 87] on div "TIAGO DE [PERSON_NAME]" at bounding box center [133, 86] width 100 height 6
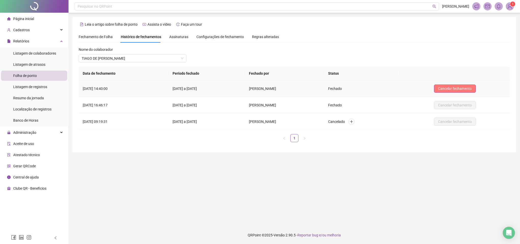
click at [346, 87] on span "Cancelar fechamento" at bounding box center [455, 89] width 34 height 6
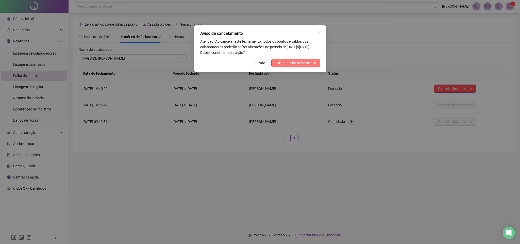
click at [309, 63] on span "Sim, cancelar fechamento" at bounding box center [295, 63] width 41 height 6
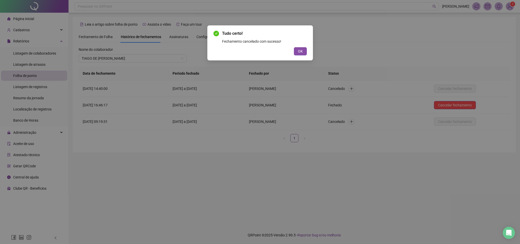
click at [301, 50] on span "OK" at bounding box center [300, 51] width 5 height 6
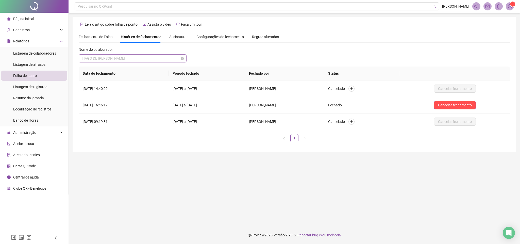
click at [159, 59] on span "TIAGO DE [PERSON_NAME]" at bounding box center [133, 59] width 102 height 8
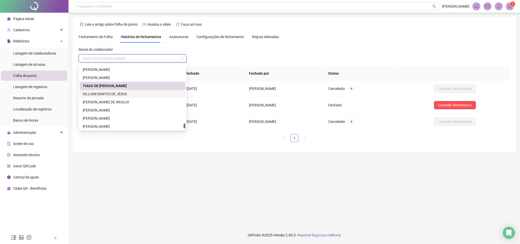
click at [123, 92] on div "UILLIAM SANTOS DE JESUS" at bounding box center [133, 94] width 100 height 6
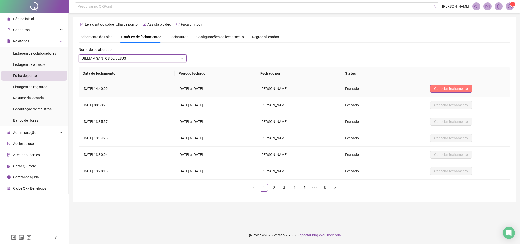
click at [346, 85] on button "Cancelar fechamento" at bounding box center [451, 88] width 42 height 8
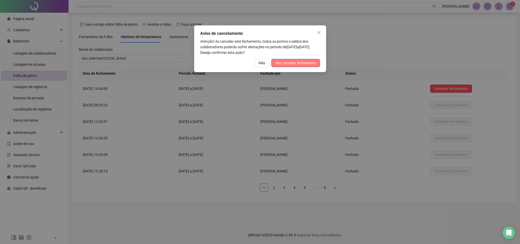
click at [310, 64] on span "Sim, cancelar fechamento" at bounding box center [295, 63] width 41 height 6
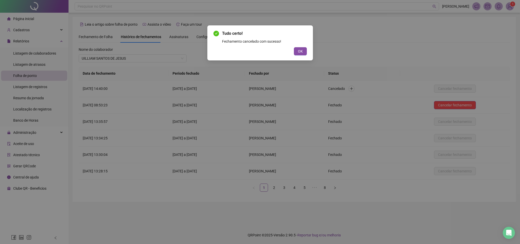
click at [306, 53] on button "OK" at bounding box center [300, 51] width 13 height 8
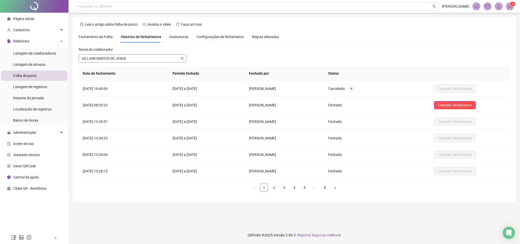
click at [145, 59] on span "UILLIAM SANTOS DE JESUS" at bounding box center [133, 59] width 102 height 8
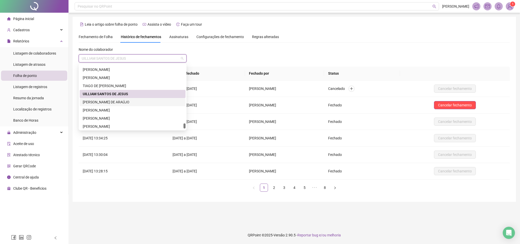
click at [98, 100] on div "[PERSON_NAME] DE ARAÚJO" at bounding box center [133, 102] width 100 height 6
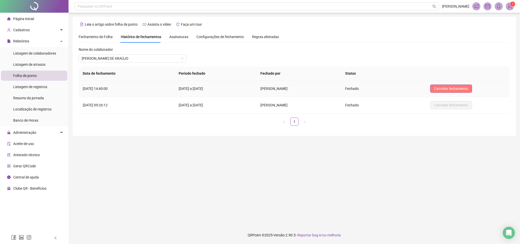
click at [346, 87] on span "Cancelar fechamento" at bounding box center [451, 89] width 34 height 6
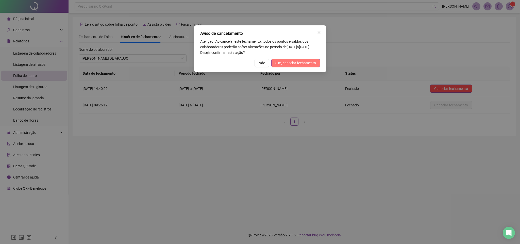
click at [305, 60] on span "Sim, cancelar fechamento" at bounding box center [295, 63] width 41 height 6
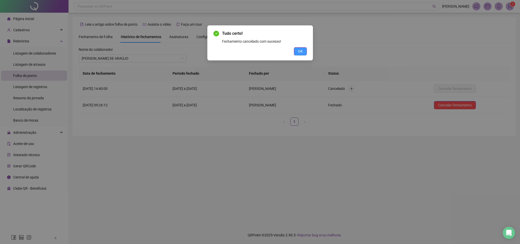
click at [302, 52] on button "OK" at bounding box center [300, 51] width 13 height 8
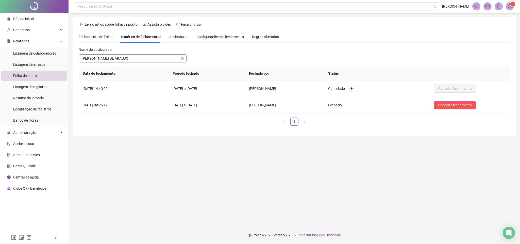
click at [113, 56] on span "[PERSON_NAME] DE ARAÚJO" at bounding box center [133, 59] width 102 height 8
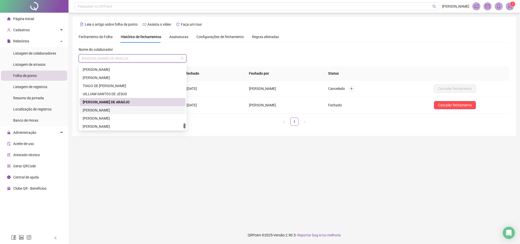
click at [103, 109] on div "[PERSON_NAME]" at bounding box center [133, 110] width 100 height 6
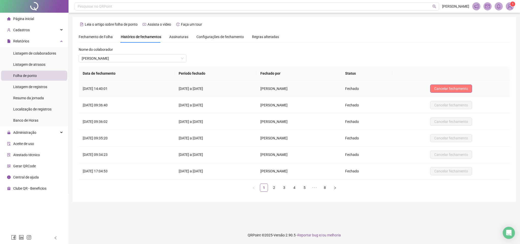
click at [346, 90] on span "Cancelar fechamento" at bounding box center [451, 89] width 34 height 6
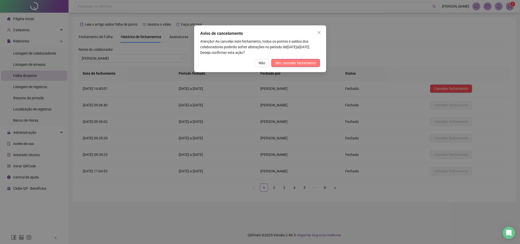
click at [311, 61] on span "Sim, cancelar fechamento" at bounding box center [295, 63] width 41 height 6
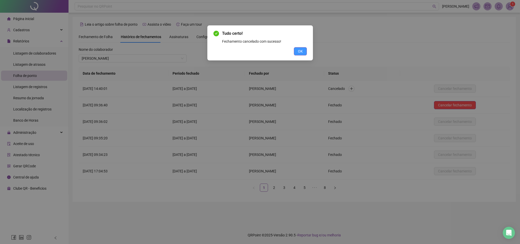
click at [302, 48] on span "OK" at bounding box center [300, 51] width 5 height 6
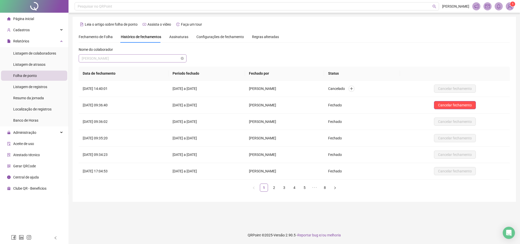
click at [143, 56] on span "[PERSON_NAME]" at bounding box center [133, 59] width 102 height 8
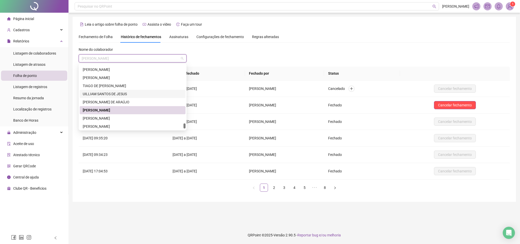
scroll to position [1047, 0]
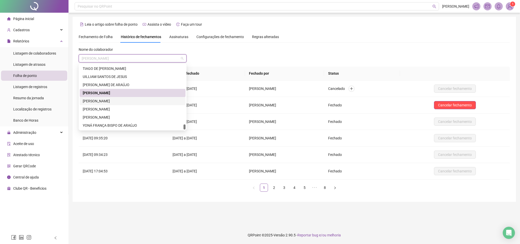
click at [115, 101] on div "[PERSON_NAME]" at bounding box center [133, 101] width 100 height 6
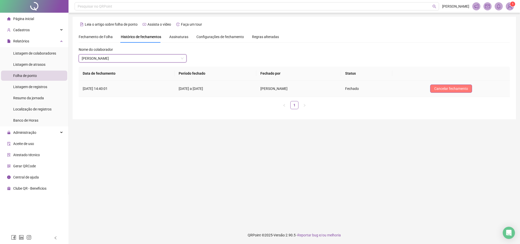
click at [346, 89] on span "Cancelar fechamento" at bounding box center [451, 89] width 34 height 6
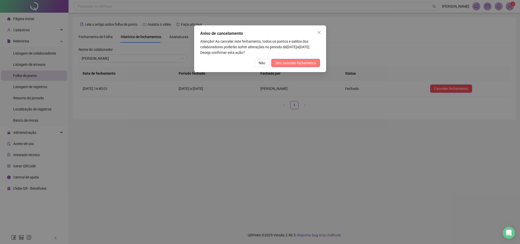
click at [305, 61] on span "Sim, cancelar fechamento" at bounding box center [295, 63] width 41 height 6
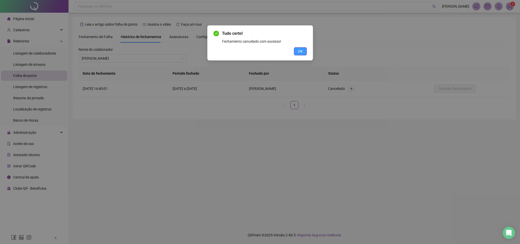
click at [300, 49] on span "OK" at bounding box center [300, 51] width 5 height 6
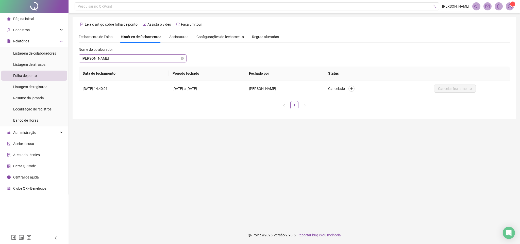
click at [148, 56] on span "[PERSON_NAME]" at bounding box center [133, 59] width 102 height 8
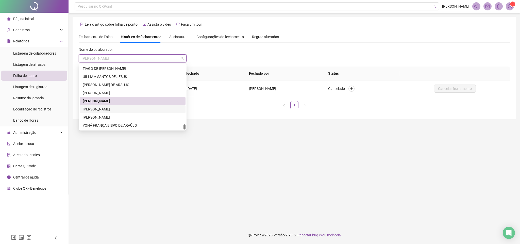
click at [135, 110] on div "[PERSON_NAME]" at bounding box center [133, 109] width 100 height 6
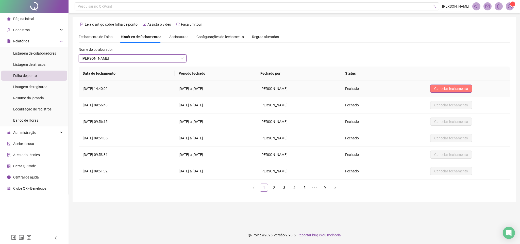
click at [346, 89] on span "Cancelar fechamento" at bounding box center [451, 89] width 34 height 6
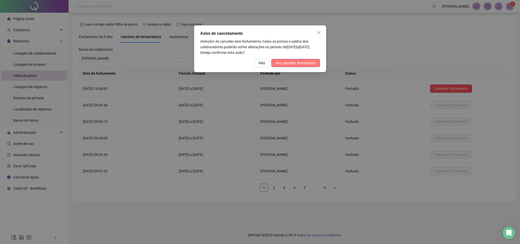
click at [300, 65] on span "Sim, cancelar fechamento" at bounding box center [295, 63] width 41 height 6
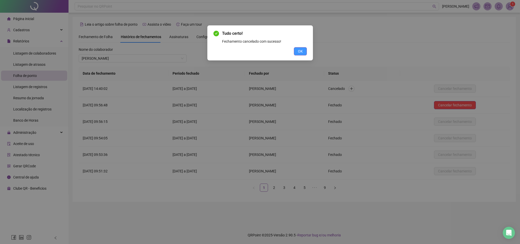
click at [303, 53] on button "OK" at bounding box center [300, 51] width 13 height 8
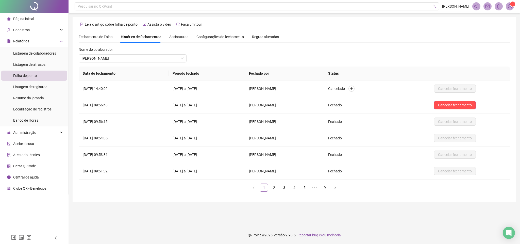
click at [140, 53] on div "Nome do colaborador" at bounding box center [133, 51] width 108 height 8
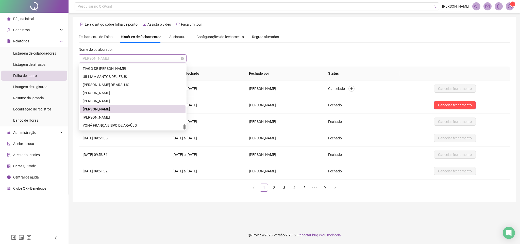
click at [141, 60] on span "[PERSON_NAME]" at bounding box center [133, 59] width 102 height 8
click at [116, 116] on div "[PERSON_NAME]" at bounding box center [133, 117] width 100 height 6
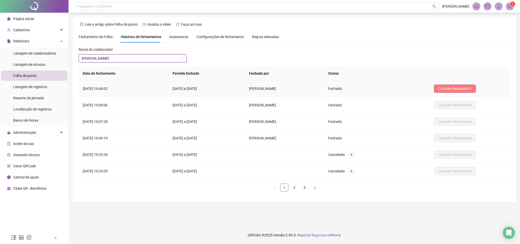
click at [346, 87] on span "Cancelar fechamento" at bounding box center [455, 89] width 34 height 6
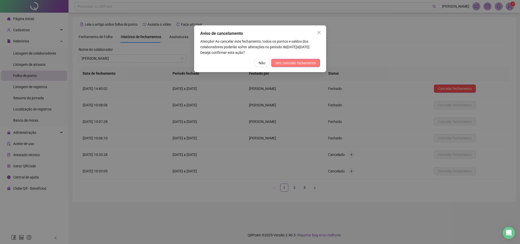
click at [304, 61] on span "Sim, cancelar fechamento" at bounding box center [295, 63] width 41 height 6
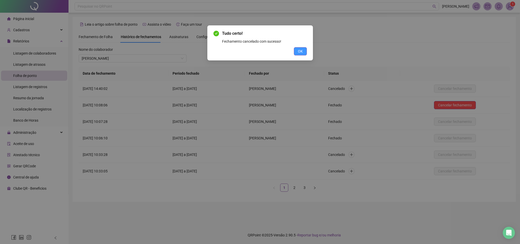
click at [294, 53] on button "OK" at bounding box center [300, 51] width 13 height 8
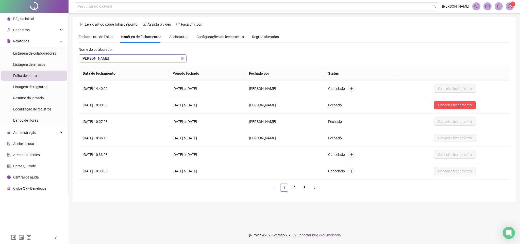
click at [158, 55] on span "[PERSON_NAME]" at bounding box center [133, 59] width 102 height 8
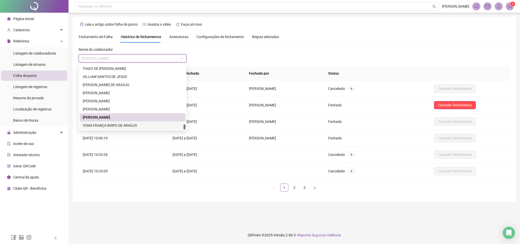
click at [119, 123] on div "YONÁ FRANÇA BISPO DE ARAÚJO" at bounding box center [133, 126] width 100 height 6
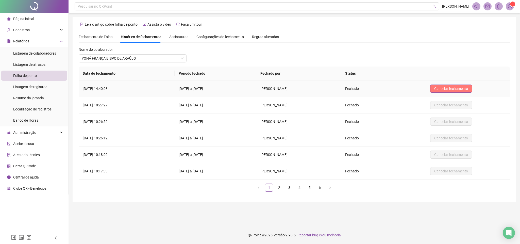
click at [346, 85] on button "Cancelar fechamento" at bounding box center [451, 88] width 42 height 8
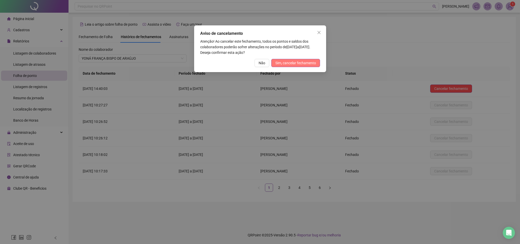
click at [293, 61] on span "Sim, cancelar fechamento" at bounding box center [295, 63] width 41 height 6
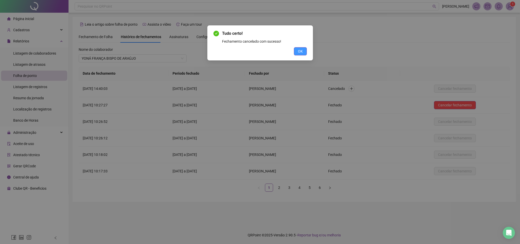
click at [301, 47] on button "OK" at bounding box center [300, 51] width 13 height 8
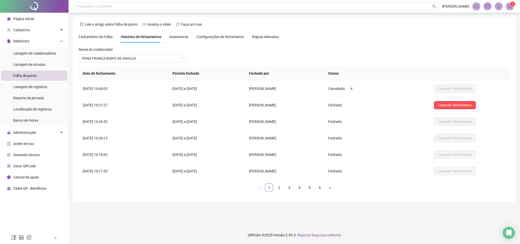
click at [178, 38] on span "Assinaturas" at bounding box center [178, 37] width 19 height 4
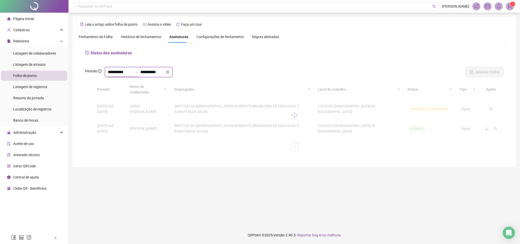
click at [125, 72] on input "**********" at bounding box center [120, 72] width 24 height 6
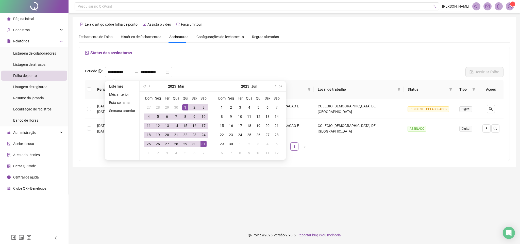
click at [244, 57] on div "Status das assinaturas" at bounding box center [294, 54] width 418 height 8
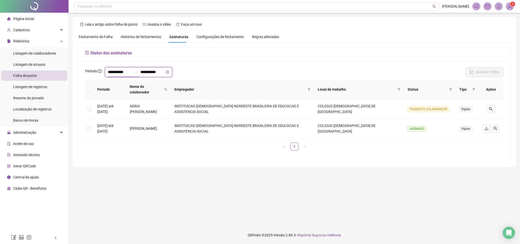
click at [121, 72] on input "**********" at bounding box center [120, 72] width 24 height 6
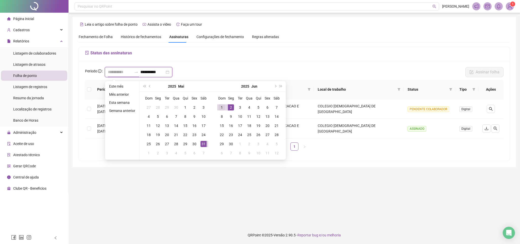
type input "**********"
click at [221, 108] on div "1" at bounding box center [222, 107] width 6 height 6
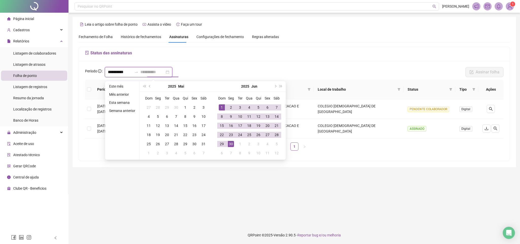
type input "**********"
click at [231, 145] on div "30" at bounding box center [231, 144] width 6 height 6
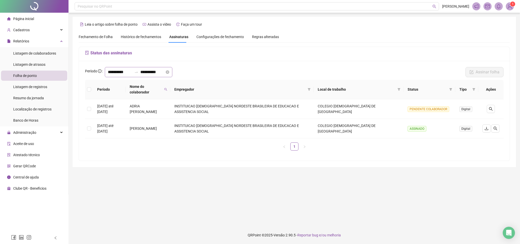
click at [130, 75] on div "**********" at bounding box center [138, 72] width 67 height 10
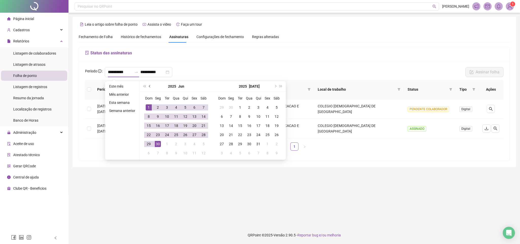
click at [151, 85] on button "prev-year" at bounding box center [150, 86] width 6 height 10
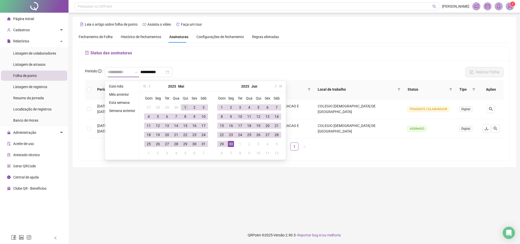
type input "**********"
drag, startPoint x: 184, startPoint y: 106, endPoint x: 189, endPoint y: 119, distance: 14.4
click at [184, 106] on div "1" at bounding box center [185, 107] width 6 height 6
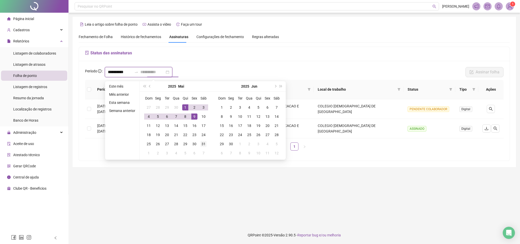
type input "**********"
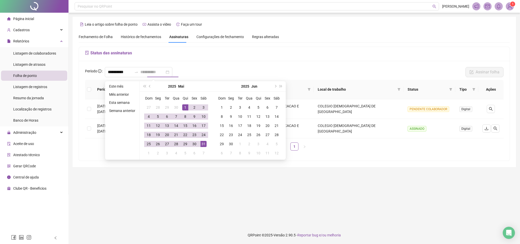
click at [203, 143] on div "31" at bounding box center [203, 144] width 6 height 6
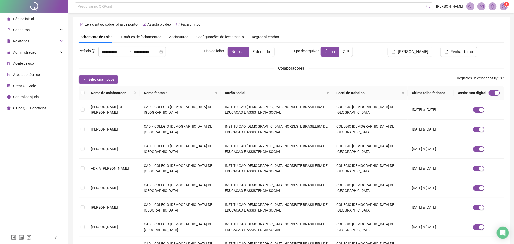
click at [181, 38] on span "Assinaturas" at bounding box center [178, 37] width 19 height 4
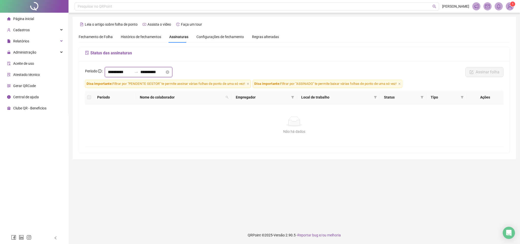
click at [110, 70] on input "**********" at bounding box center [120, 72] width 24 height 6
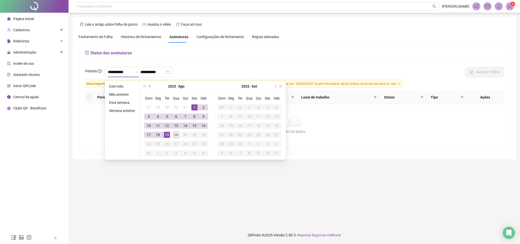
click at [149, 86] on span "prev-year" at bounding box center [150, 86] width 3 height 3
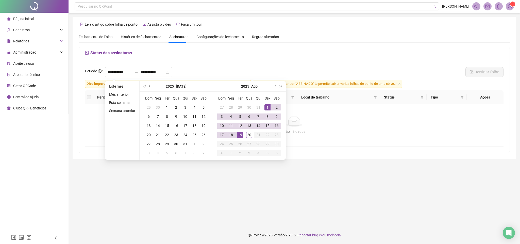
click at [149, 86] on span "prev-year" at bounding box center [150, 86] width 3 height 3
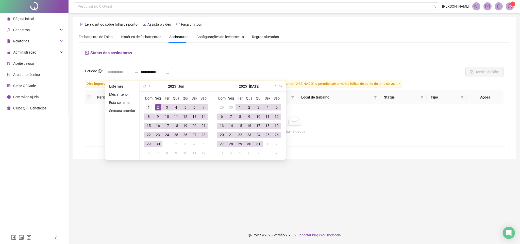
type input "**********"
click at [146, 107] on div "1" at bounding box center [149, 107] width 6 height 6
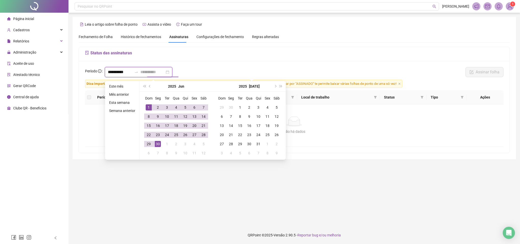
type input "**********"
click at [160, 146] on div "30" at bounding box center [158, 144] width 6 height 6
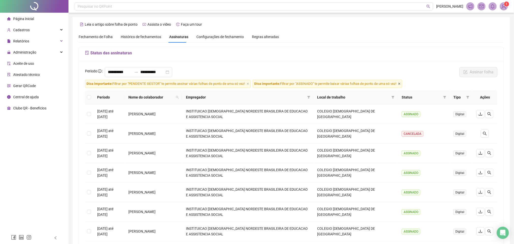
click at [400, 84] on icon "close" at bounding box center [399, 84] width 2 height 2
click at [442, 97] on span at bounding box center [444, 97] width 5 height 8
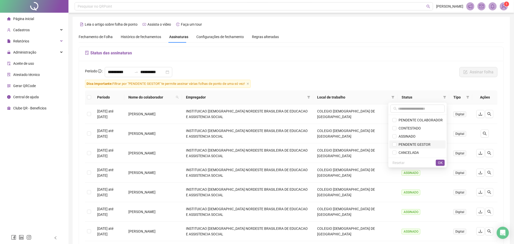
click at [430, 145] on span "PENDENTE GESTOR" at bounding box center [417, 145] width 50 height 6
click at [439, 162] on span "OK" at bounding box center [440, 163] width 5 height 6
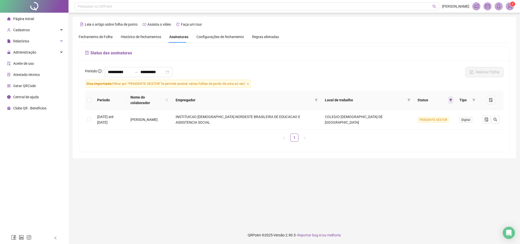
click at [449, 98] on icon "filter" at bounding box center [450, 99] width 3 height 3
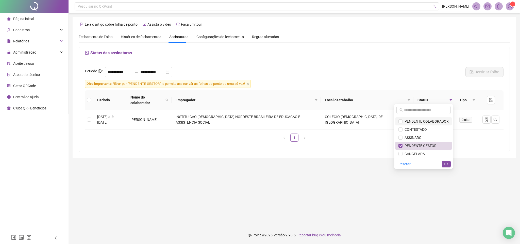
click at [425, 123] on span "PENDENTE COLABORADOR" at bounding box center [425, 121] width 46 height 4
click at [419, 147] on span "PENDENTE GESTOR" at bounding box center [419, 146] width 34 height 4
click at [449, 165] on button "OK" at bounding box center [446, 164] width 9 height 6
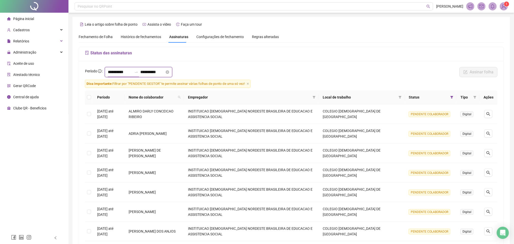
click at [131, 71] on input "**********" at bounding box center [120, 72] width 24 height 6
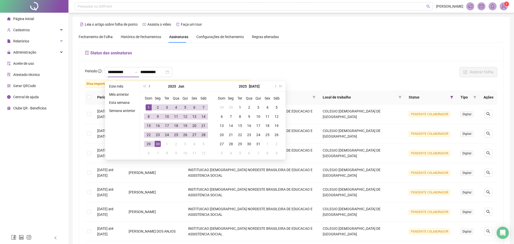
click at [149, 85] on span "prev-year" at bounding box center [150, 86] width 3 height 3
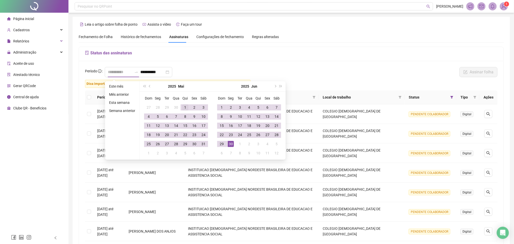
type input "**********"
click at [186, 105] on div "1" at bounding box center [185, 107] width 6 height 6
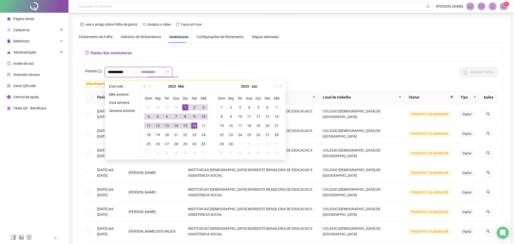
type input "**********"
click at [205, 143] on div "31" at bounding box center [203, 144] width 6 height 6
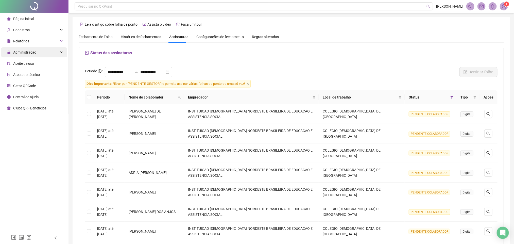
click at [33, 53] on span "Administração" at bounding box center [24, 52] width 23 height 4
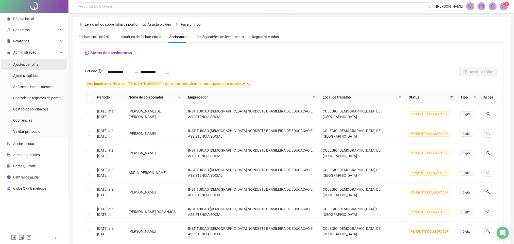
click at [36, 65] on span "Ajustes da folha" at bounding box center [25, 64] width 25 height 4
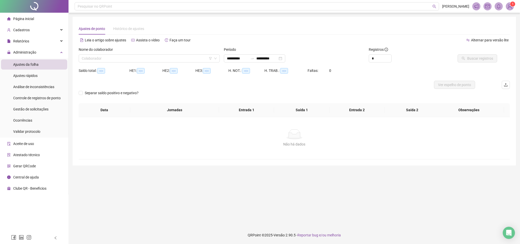
type input "**********"
click at [107, 58] on input "search" at bounding box center [147, 59] width 130 height 8
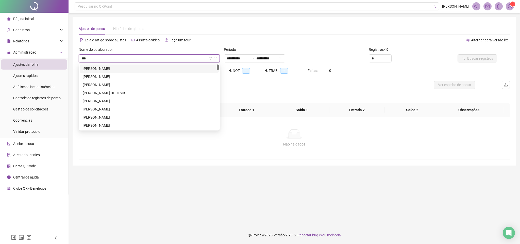
type input "****"
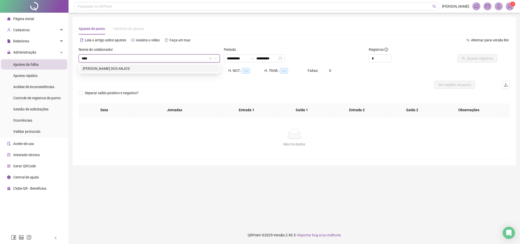
click at [111, 68] on div "[PERSON_NAME] DOS ANJOS" at bounding box center [149, 69] width 133 height 6
click at [239, 57] on input "**********" at bounding box center [237, 59] width 21 height 6
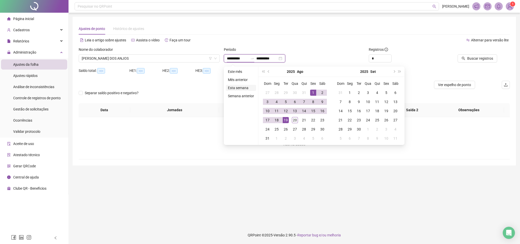
type input "**********"
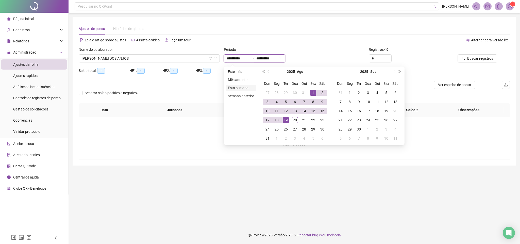
type input "**********"
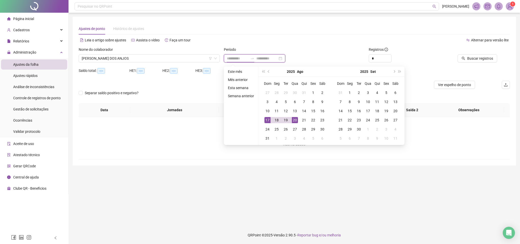
type input "**********"
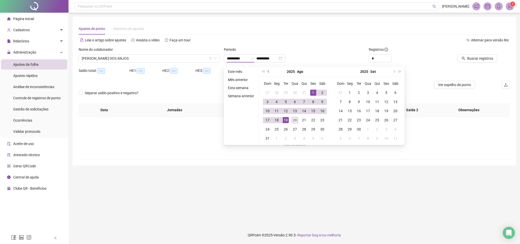
click at [269, 73] on button "prev-year" at bounding box center [269, 71] width 6 height 10
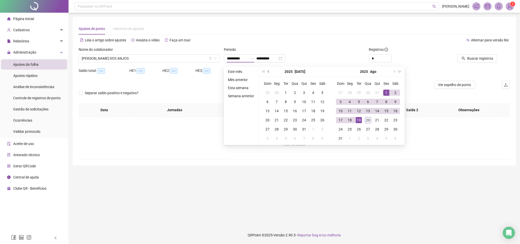
click at [269, 73] on button "prev-year" at bounding box center [269, 71] width 6 height 10
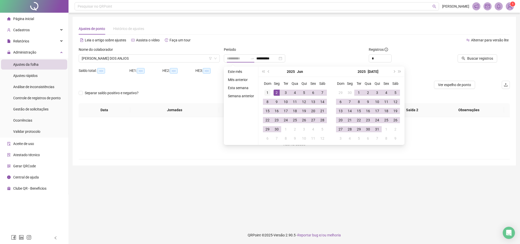
type input "**********"
click at [267, 90] on div "1" at bounding box center [267, 93] width 6 height 6
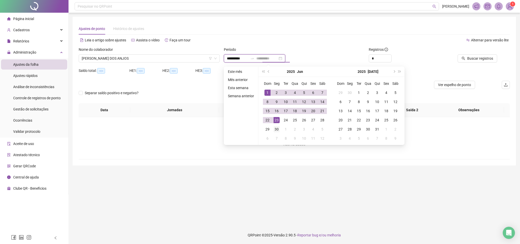
type input "**********"
click at [277, 128] on div "30" at bounding box center [276, 129] width 6 height 6
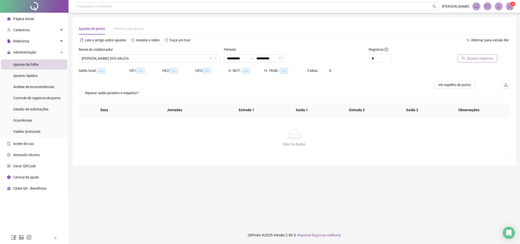
click at [481, 61] on button "Buscar registros" at bounding box center [477, 58] width 40 height 8
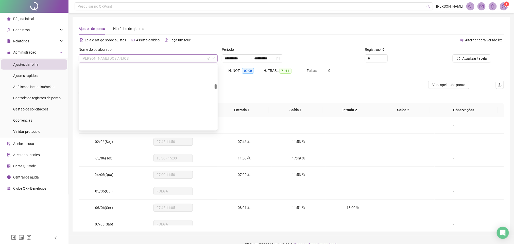
click at [125, 57] on span "[PERSON_NAME] DOS ANJOS" at bounding box center [148, 59] width 133 height 8
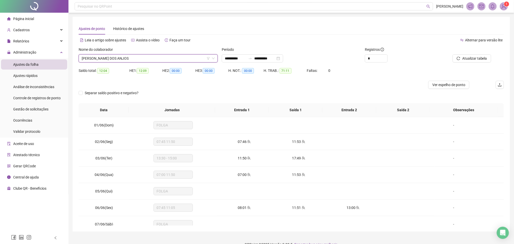
click at [125, 59] on span "[PERSON_NAME] DOS ANJOS" at bounding box center [148, 59] width 133 height 8
click at [237, 57] on input "**********" at bounding box center [235, 59] width 21 height 6
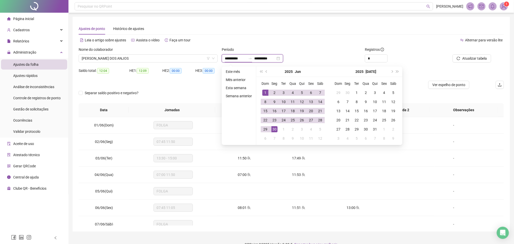
type input "**********"
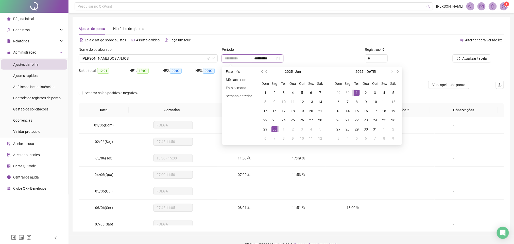
type input "**********"
drag, startPoint x: 354, startPoint y: 91, endPoint x: 358, endPoint y: 101, distance: 11.5
click at [355, 91] on div "1" at bounding box center [357, 93] width 6 height 6
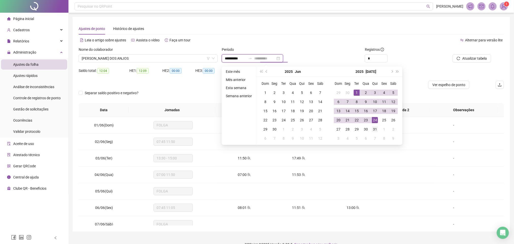
type input "**********"
click at [372, 127] on div "31" at bounding box center [375, 129] width 6 height 6
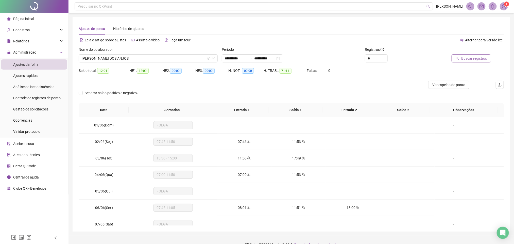
click at [483, 60] on span "Buscar registros" at bounding box center [474, 59] width 26 height 6
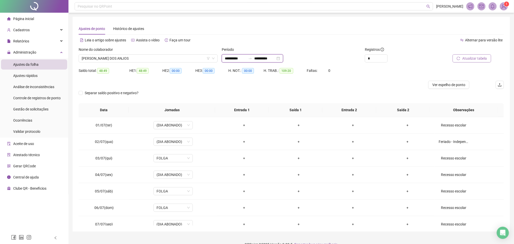
click at [234, 59] on input "**********" at bounding box center [235, 59] width 21 height 6
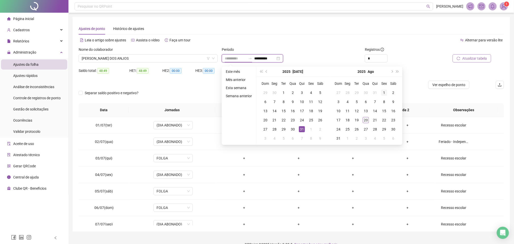
type input "**********"
click at [382, 91] on div "1" at bounding box center [384, 93] width 6 height 6
type input "**********"
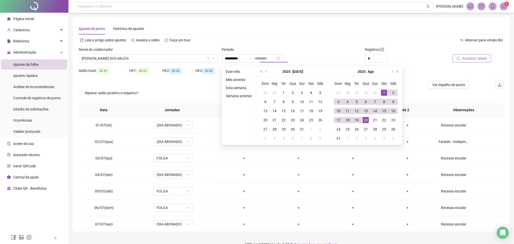
click at [365, 118] on div "20" at bounding box center [366, 120] width 6 height 6
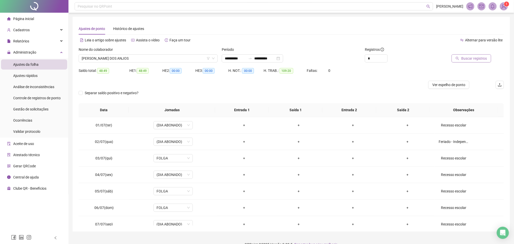
click at [472, 59] on span "Buscar registros" at bounding box center [474, 59] width 26 height 6
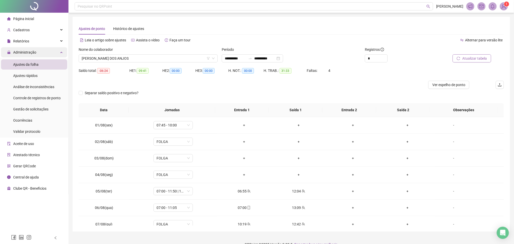
click at [30, 50] on span "Administração" at bounding box center [24, 52] width 23 height 4
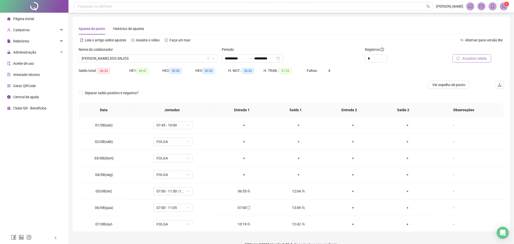
click at [36, 75] on span "Atestado técnico" at bounding box center [26, 75] width 27 height 4
click at [34, 54] on div "Atestado técnico Empregadores Empregadores Selecionar todos Cancelar Gerar ates…" at bounding box center [257, 122] width 514 height 244
click at [33, 53] on span "Administração" at bounding box center [24, 52] width 23 height 4
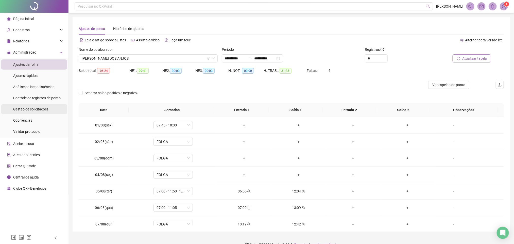
click at [44, 110] on span "Gestão de solicitações" at bounding box center [30, 109] width 35 height 4
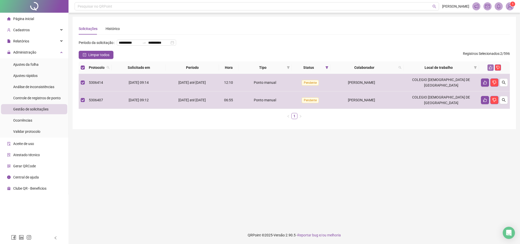
click at [492, 69] on icon "like" at bounding box center [491, 68] width 4 height 4
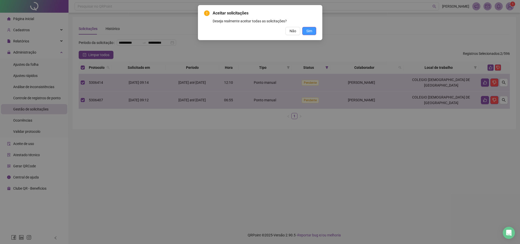
click at [305, 30] on button "Sim" at bounding box center [309, 31] width 14 height 8
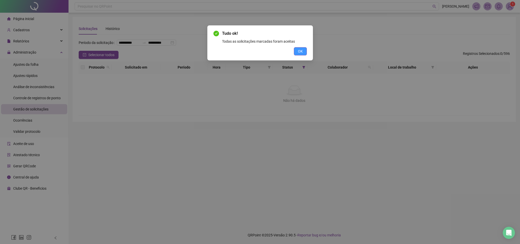
click at [299, 51] on span "OK" at bounding box center [300, 51] width 5 height 6
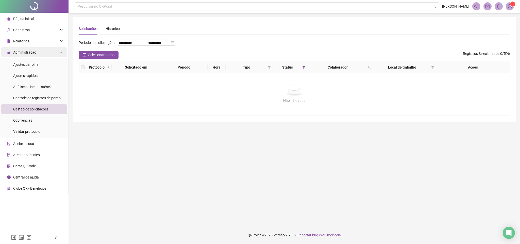
click at [44, 53] on div "Administração" at bounding box center [34, 52] width 66 height 10
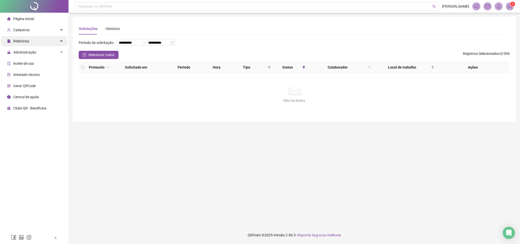
click at [43, 43] on div "Relatórios" at bounding box center [34, 41] width 66 height 10
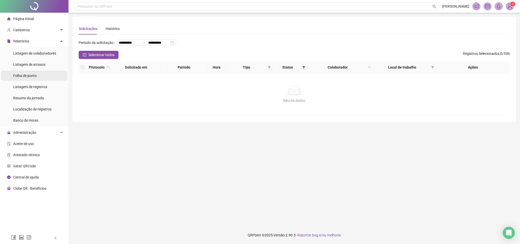
click at [38, 77] on li "Folha de ponto" at bounding box center [34, 76] width 66 height 10
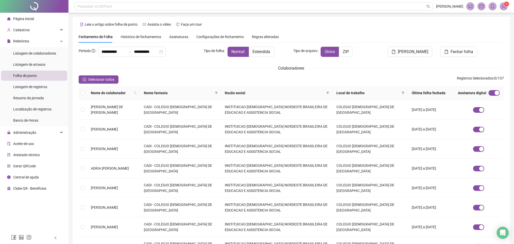
click at [178, 33] on div "Assinaturas" at bounding box center [178, 37] width 19 height 12
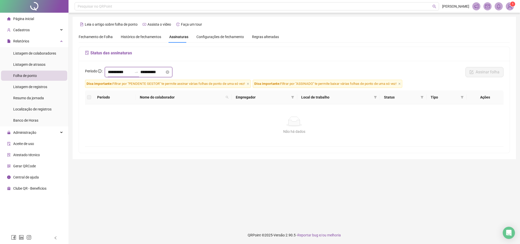
click at [128, 75] on input "**********" at bounding box center [120, 72] width 24 height 6
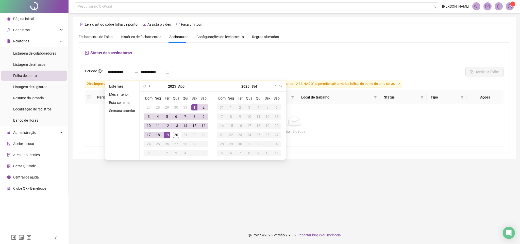
click at [149, 86] on span "prev-year" at bounding box center [150, 86] width 3 height 3
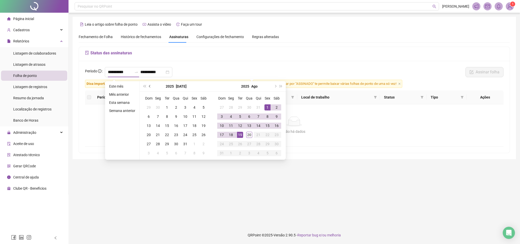
click at [149, 86] on span "prev-year" at bounding box center [150, 86] width 3 height 3
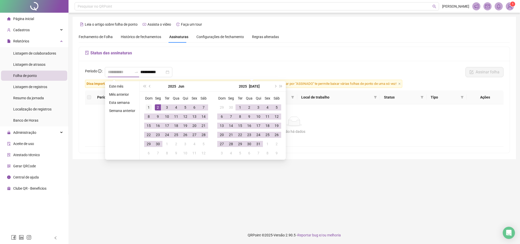
type input "**********"
click at [146, 106] on div "1" at bounding box center [149, 107] width 6 height 6
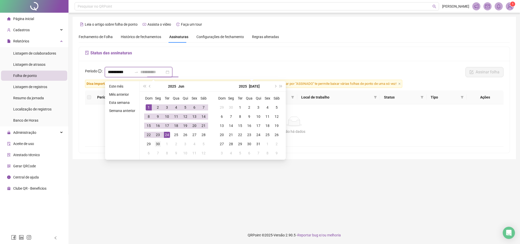
type input "**********"
click at [154, 145] on td "30" at bounding box center [157, 143] width 9 height 9
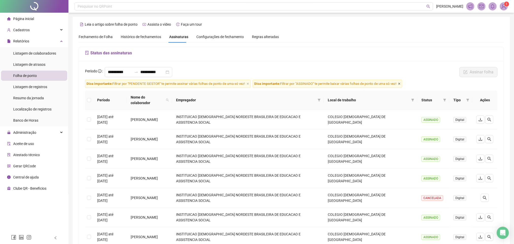
click at [401, 84] on icon "close" at bounding box center [399, 83] width 3 height 3
click at [444, 98] on icon "filter" at bounding box center [444, 99] width 3 height 3
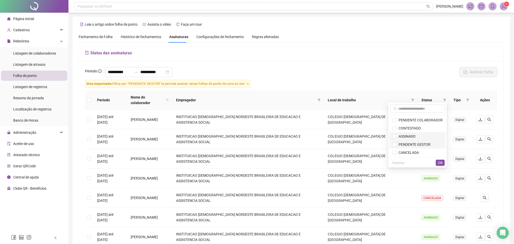
drag, startPoint x: 423, startPoint y: 143, endPoint x: 420, endPoint y: 139, distance: 4.8
click at [422, 144] on span "PENDENTE GESTOR" at bounding box center [414, 144] width 34 height 4
click at [439, 161] on span "OK" at bounding box center [440, 163] width 5 height 6
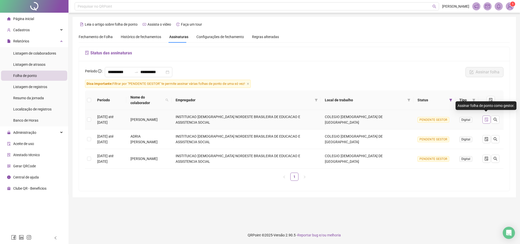
click at [486, 118] on icon "file-done" at bounding box center [486, 119] width 3 height 4
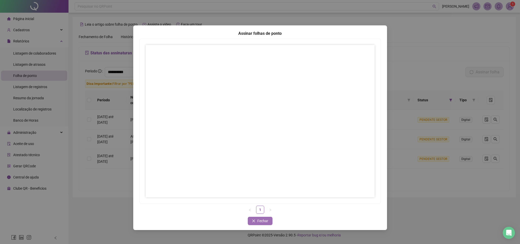
click at [258, 221] on span "Fechar" at bounding box center [262, 221] width 11 height 6
click at [263, 221] on span "Fechar" at bounding box center [262, 221] width 11 height 6
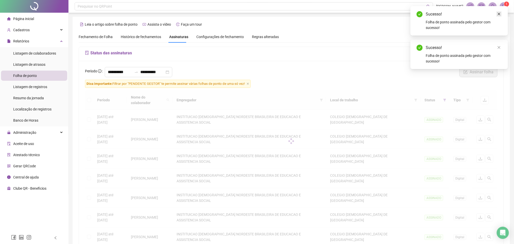
click at [499, 12] on icon "close" at bounding box center [499, 14] width 4 height 4
click at [499, 16] on link "Close" at bounding box center [499, 14] width 6 height 6
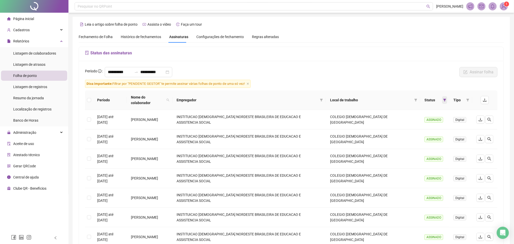
click at [442, 96] on span at bounding box center [444, 100] width 5 height 8
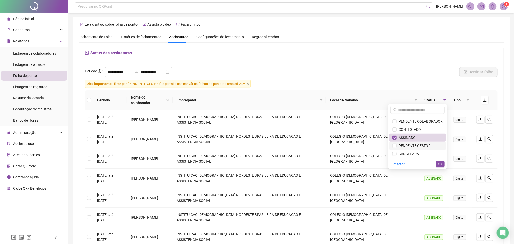
click at [419, 146] on span "PENDENTE GESTOR" at bounding box center [414, 146] width 34 height 4
click at [419, 136] on span "ASSINADO" at bounding box center [417, 138] width 50 height 6
click at [442, 162] on span "OK" at bounding box center [440, 164] width 5 height 6
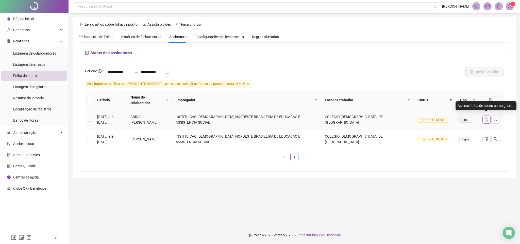
click at [486, 117] on icon "file-done" at bounding box center [486, 119] width 4 height 4
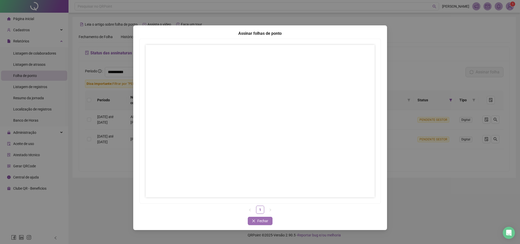
click at [267, 220] on span "Fechar" at bounding box center [262, 221] width 11 height 6
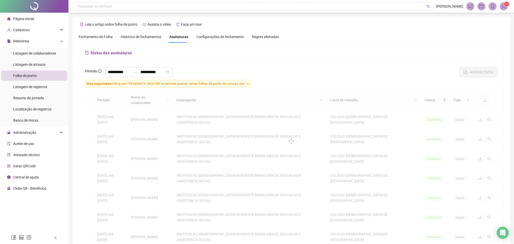
click at [265, 220] on div "Período Nome do colaborador Empregador Local de trabalho Status Tipo 20/01/2025…" at bounding box center [291, 203] width 413 height 227
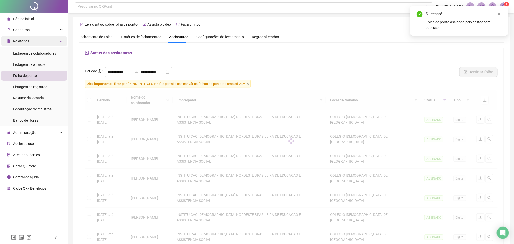
click at [39, 42] on div "Relatórios" at bounding box center [34, 41] width 66 height 10
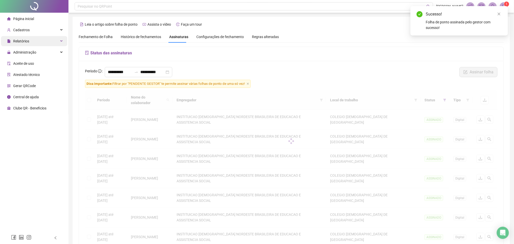
click at [39, 42] on div "Relatórios" at bounding box center [34, 41] width 66 height 10
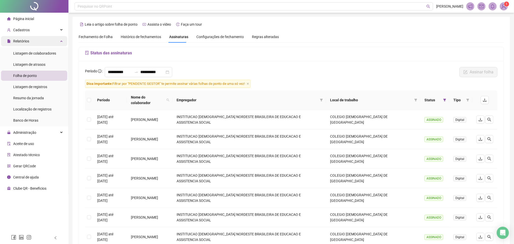
click at [35, 43] on div "Relatórios" at bounding box center [34, 41] width 66 height 10
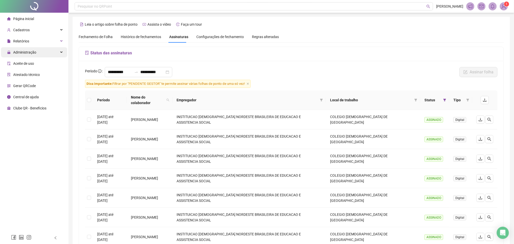
click at [35, 51] on span "Administração" at bounding box center [24, 52] width 23 height 4
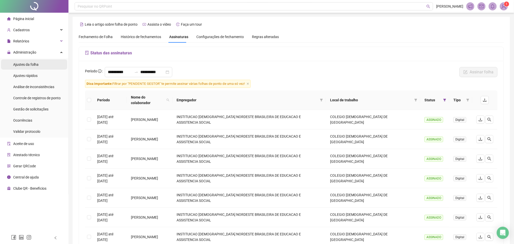
click at [35, 66] on span "Ajustes da folha" at bounding box center [25, 64] width 25 height 4
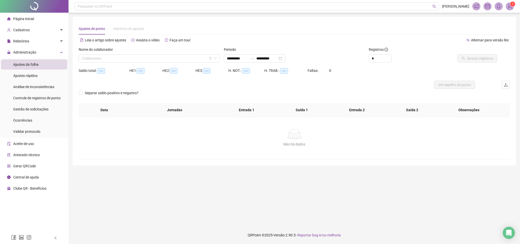
type input "**********"
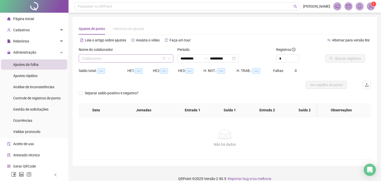
click at [88, 60] on input "search" at bounding box center [124, 59] width 84 height 8
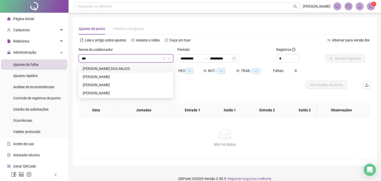
type input "****"
click at [117, 68] on div "[PERSON_NAME] DOS ANJOS" at bounding box center [126, 69] width 87 height 6
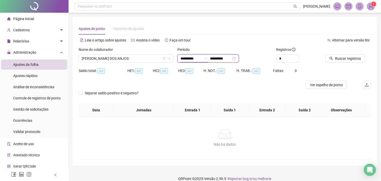
click at [197, 58] on input "**********" at bounding box center [190, 59] width 21 height 6
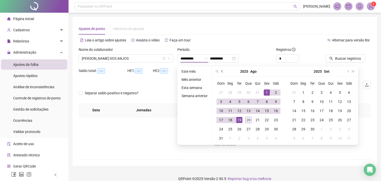
click at [221, 69] on button "prev-year" at bounding box center [222, 71] width 6 height 10
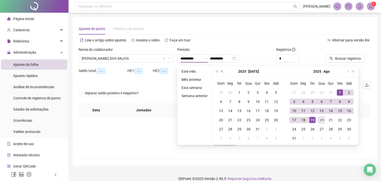
click at [221, 69] on button "prev-year" at bounding box center [222, 71] width 6 height 10
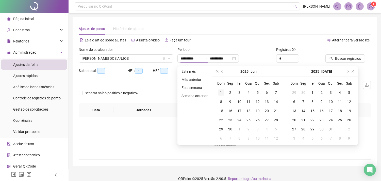
type input "**********"
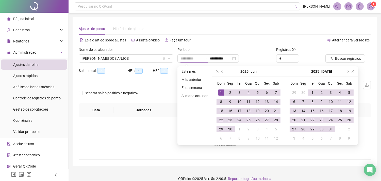
click at [219, 92] on div "1" at bounding box center [221, 92] width 6 height 6
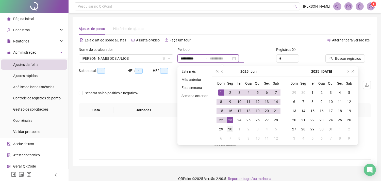
type input "**********"
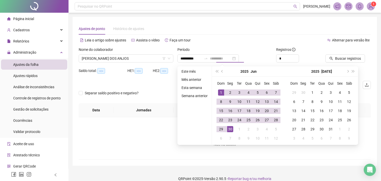
click at [229, 129] on div "30" at bounding box center [230, 129] width 6 height 6
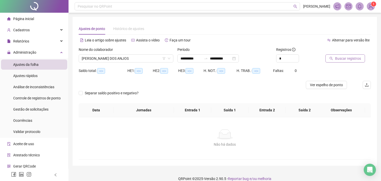
click at [349, 60] on span "Buscar registros" at bounding box center [348, 59] width 26 height 6
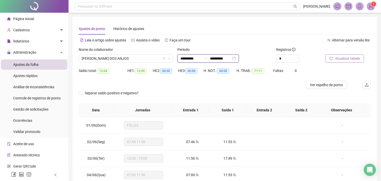
click at [191, 59] on input "**********" at bounding box center [190, 59] width 21 height 6
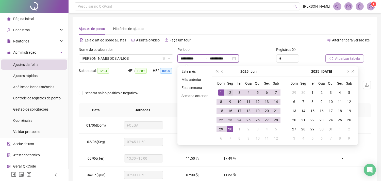
type input "**********"
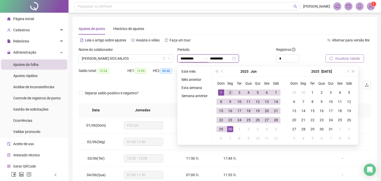
type input "**********"
click at [262, 32] on div "Ajustes de ponto Histórico de ajustes" at bounding box center [225, 29] width 292 height 12
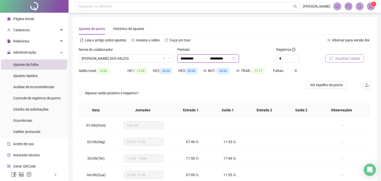
click at [198, 59] on input "**********" at bounding box center [190, 59] width 21 height 6
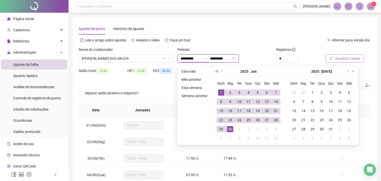
type input "**********"
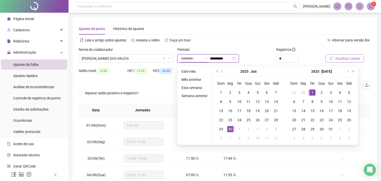
type input "**********"
click at [309, 92] on div "1" at bounding box center [312, 92] width 6 height 6
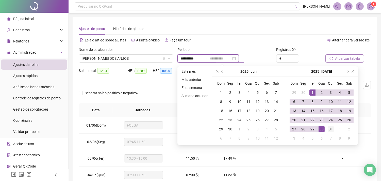
type input "**********"
click at [329, 128] on div "31" at bounding box center [331, 129] width 6 height 6
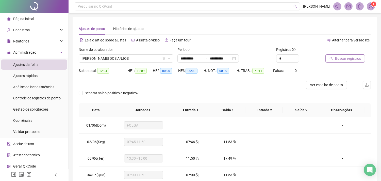
click at [348, 59] on span "Buscar registros" at bounding box center [348, 59] width 26 height 6
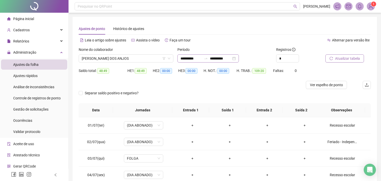
click at [189, 61] on div "**********" at bounding box center [207, 58] width 61 height 8
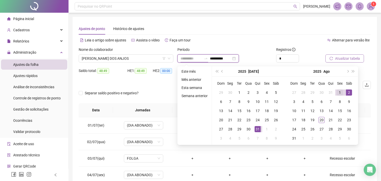
type input "**********"
click at [340, 88] on td "1" at bounding box center [339, 92] width 9 height 9
type input "**********"
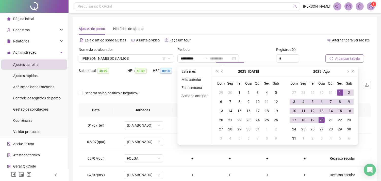
click at [321, 118] on div "20" at bounding box center [321, 120] width 6 height 6
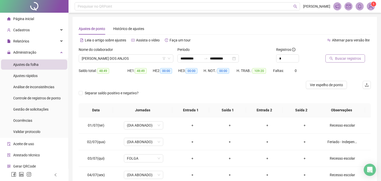
click at [342, 58] on span "Buscar registros" at bounding box center [348, 59] width 26 height 6
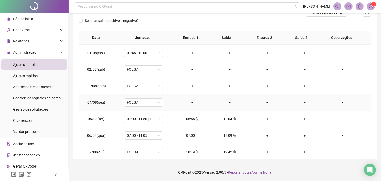
scroll to position [84, 0]
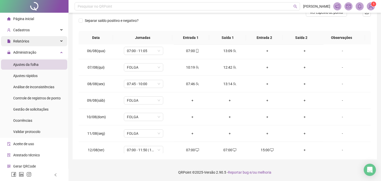
click at [24, 42] on span "Relatórios" at bounding box center [21, 41] width 16 height 4
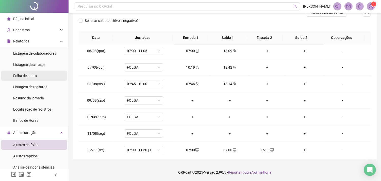
click at [34, 76] on span "Folha de ponto" at bounding box center [25, 76] width 24 height 4
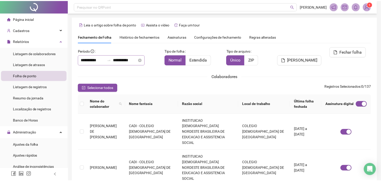
scroll to position [13, 0]
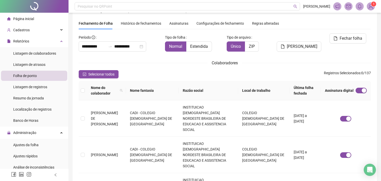
click at [183, 23] on span "Assinaturas" at bounding box center [178, 24] width 19 height 4
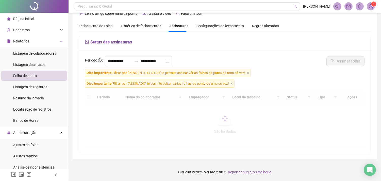
scroll to position [11, 0]
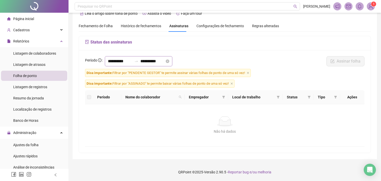
click at [117, 57] on div "**********" at bounding box center [138, 61] width 67 height 10
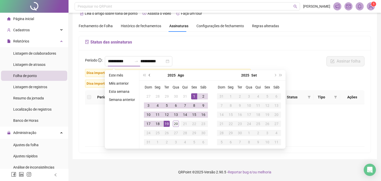
click at [149, 75] on span "prev-year" at bounding box center [150, 75] width 3 height 3
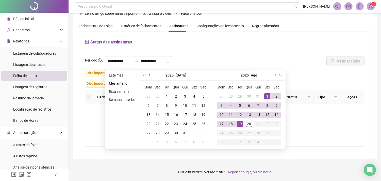
click at [149, 75] on span "prev-year" at bounding box center [150, 75] width 3 height 3
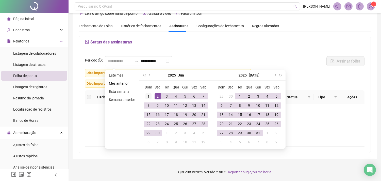
type input "**********"
click at [149, 95] on div "1" at bounding box center [148, 96] width 6 height 6
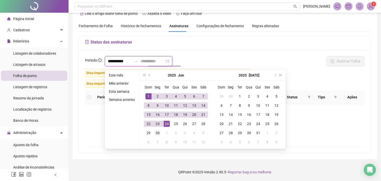
type input "**********"
click at [158, 133] on div "30" at bounding box center [158, 133] width 6 height 6
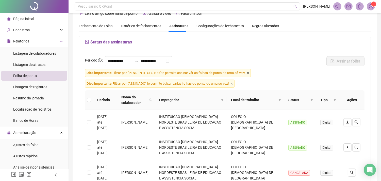
click at [248, 74] on icon "close" at bounding box center [248, 73] width 3 height 3
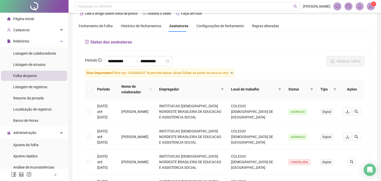
click at [233, 74] on icon "close" at bounding box center [231, 73] width 3 height 3
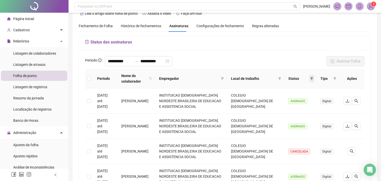
click at [310, 79] on icon "filter" at bounding box center [311, 78] width 3 height 3
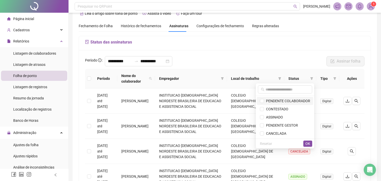
click at [287, 102] on span "PENDENTE COLABORADOR" at bounding box center [287, 101] width 46 height 4
click at [287, 128] on li "PENDENTE GESTOR" at bounding box center [285, 125] width 56 height 8
click at [307, 142] on span "OK" at bounding box center [307, 144] width 5 height 6
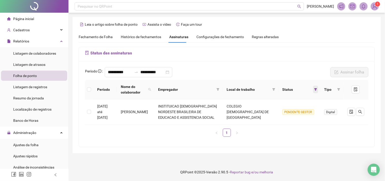
click at [313, 87] on span at bounding box center [315, 89] width 5 height 8
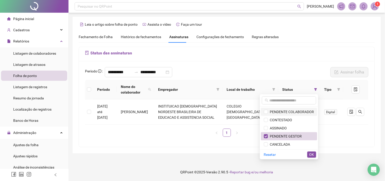
click at [295, 113] on span "PENDENTE COLABORADOR" at bounding box center [291, 112] width 46 height 4
click at [280, 135] on span "PENDENTE GESTOR" at bounding box center [285, 136] width 34 height 4
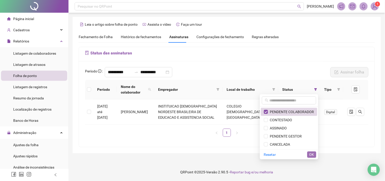
click at [309, 153] on button "OK" at bounding box center [311, 154] width 9 height 6
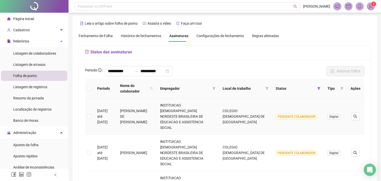
scroll to position [1, 0]
click at [319, 90] on icon "filter" at bounding box center [318, 88] width 3 height 3
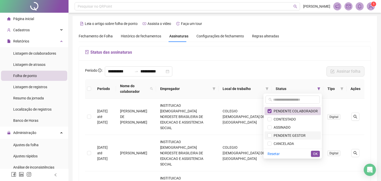
click at [302, 136] on span "PENDENTE GESTOR" at bounding box center [288, 135] width 34 height 4
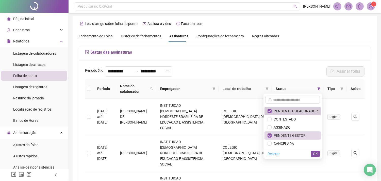
click at [299, 110] on span "PENDENTE COLABORADOR" at bounding box center [294, 111] width 46 height 4
click at [314, 155] on span "OK" at bounding box center [315, 154] width 5 height 6
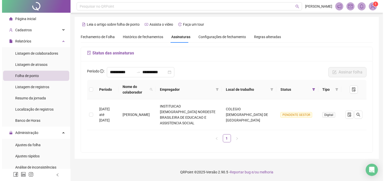
scroll to position [0, 0]
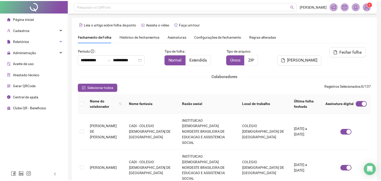
scroll to position [13, 0]
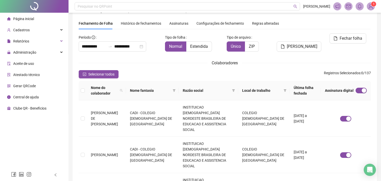
click at [174, 22] on span "Assinaturas" at bounding box center [178, 24] width 19 height 4
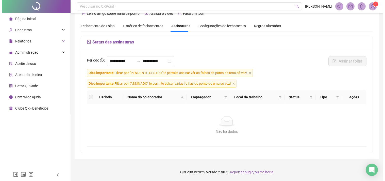
scroll to position [11, 0]
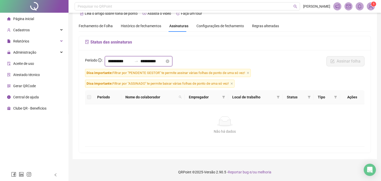
click at [157, 61] on input "**********" at bounding box center [152, 61] width 24 height 6
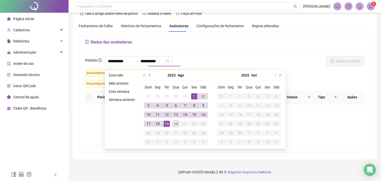
click at [149, 75] on span "prev-year" at bounding box center [150, 75] width 3 height 3
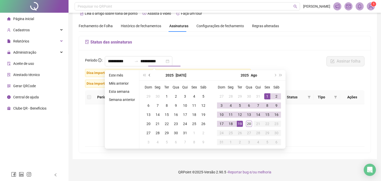
click at [149, 75] on span "prev-year" at bounding box center [150, 75] width 3 height 3
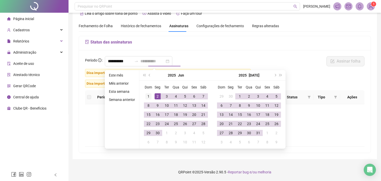
type input "**********"
click at [148, 94] on div "1" at bounding box center [148, 96] width 6 height 6
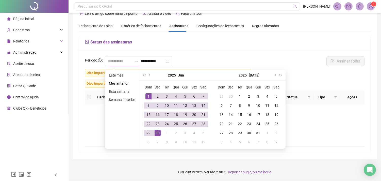
click at [157, 133] on div "30" at bounding box center [158, 133] width 6 height 6
type input "**********"
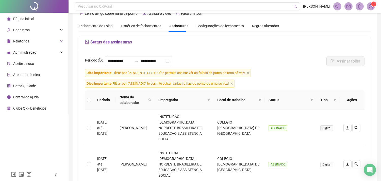
click at [246, 74] on span "Dica importante: Filtrar por "PENDENTE GESTOR" te permite assinar várias folhas…" at bounding box center [168, 73] width 166 height 8
click at [233, 84] on icon "close" at bounding box center [231, 83] width 3 height 3
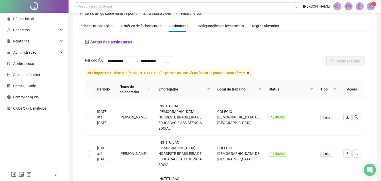
click at [249, 73] on icon "close" at bounding box center [248, 73] width 3 height 3
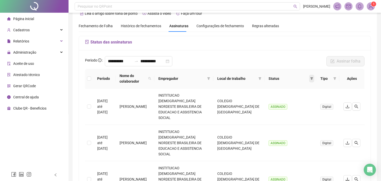
click at [312, 76] on span at bounding box center [311, 79] width 5 height 8
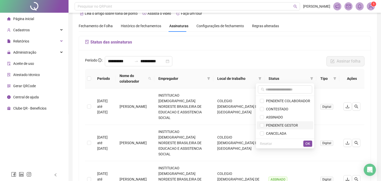
click at [288, 124] on span "PENDENTE GESTOR" at bounding box center [281, 125] width 34 height 4
click at [306, 143] on span "OK" at bounding box center [307, 144] width 5 height 6
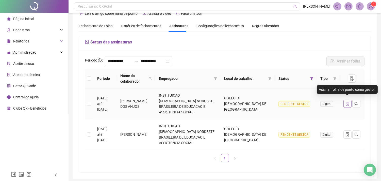
click at [349, 101] on icon "file-done" at bounding box center [347, 103] width 4 height 4
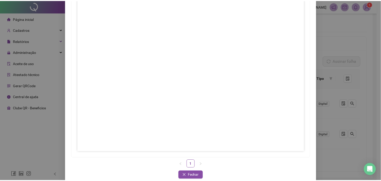
scroll to position [55, 0]
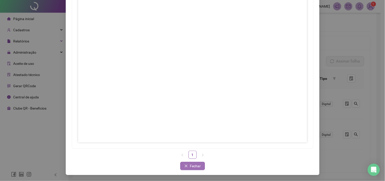
click at [197, 164] on span "Fechar" at bounding box center [195, 166] width 11 height 6
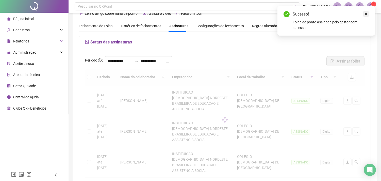
click at [367, 14] on icon "close" at bounding box center [366, 14] width 4 height 4
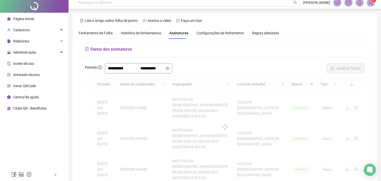
scroll to position [0, 0]
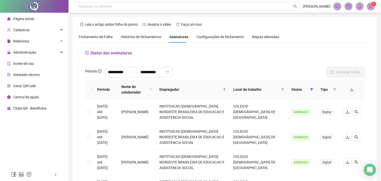
click at [369, 7] on img at bounding box center [371, 7] width 8 height 8
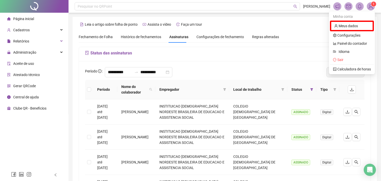
click at [277, 25] on div "Leia o artigo sobre folha de ponto Assista o vídeo Faça um tour" at bounding box center [225, 24] width 292 height 8
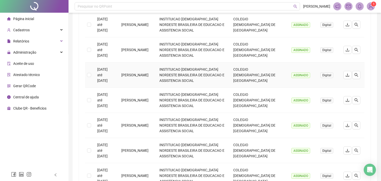
scroll to position [113, 0]
click at [31, 38] on div "Relatórios" at bounding box center [34, 41] width 66 height 10
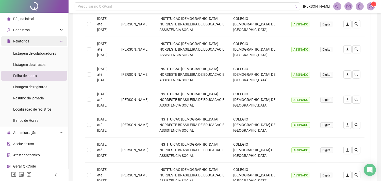
click at [31, 44] on div "Relatórios" at bounding box center [34, 41] width 66 height 10
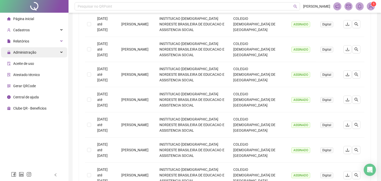
click at [31, 54] on span "Administração" at bounding box center [24, 52] width 23 height 4
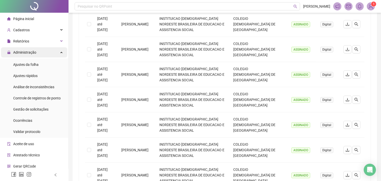
click at [32, 54] on span "Administração" at bounding box center [24, 52] width 23 height 4
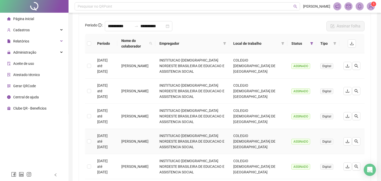
scroll to position [0, 0]
